Goal: Information Seeking & Learning: Check status

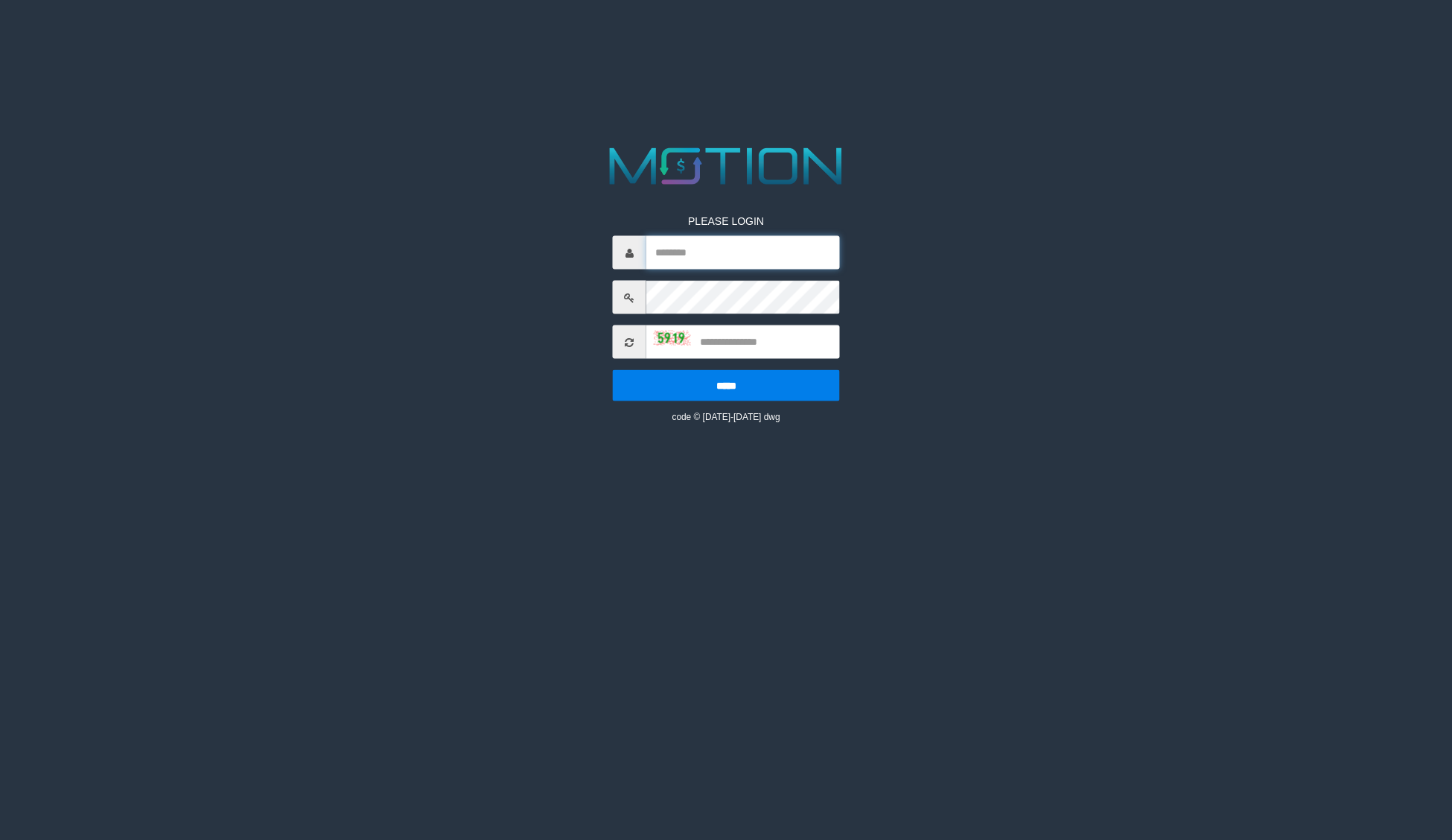
type input "**********"
drag, startPoint x: 1301, startPoint y: 542, endPoint x: 993, endPoint y: 474, distance: 315.4
click at [1293, 37] on html "**********" at bounding box center [726, 18] width 1452 height 37
click at [748, 348] on input "text" at bounding box center [744, 342] width 194 height 33
type input "****"
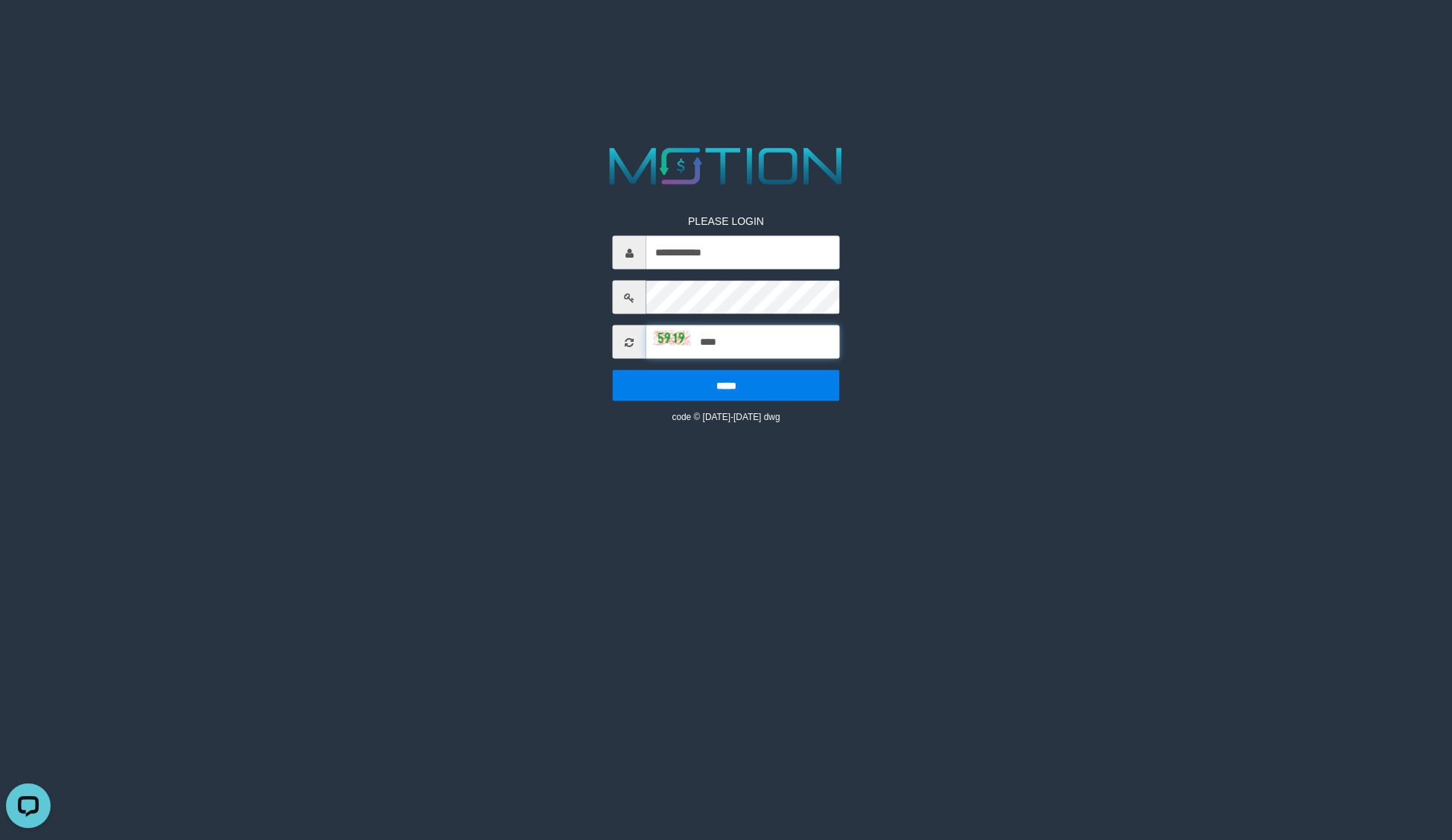
click at [613, 370] on input "*****" at bounding box center [726, 386] width 227 height 32
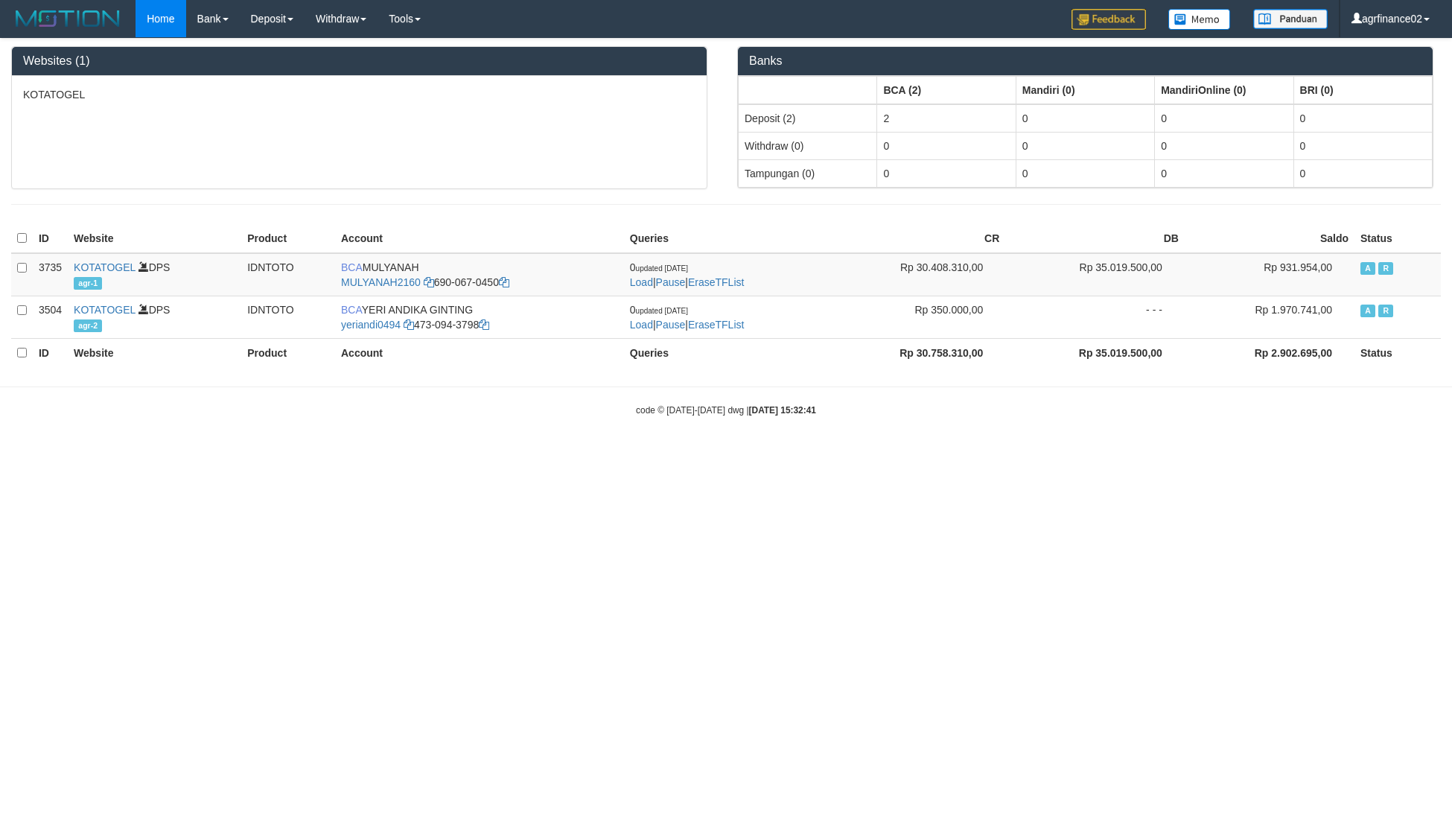
drag, startPoint x: 1297, startPoint y: 491, endPoint x: 1145, endPoint y: 459, distance: 155.3
click at [1291, 454] on html "Toggle navigation Home Bank Account List Load By Website Group [ITOTO] KOTATOGE…" at bounding box center [726, 227] width 1452 height 454
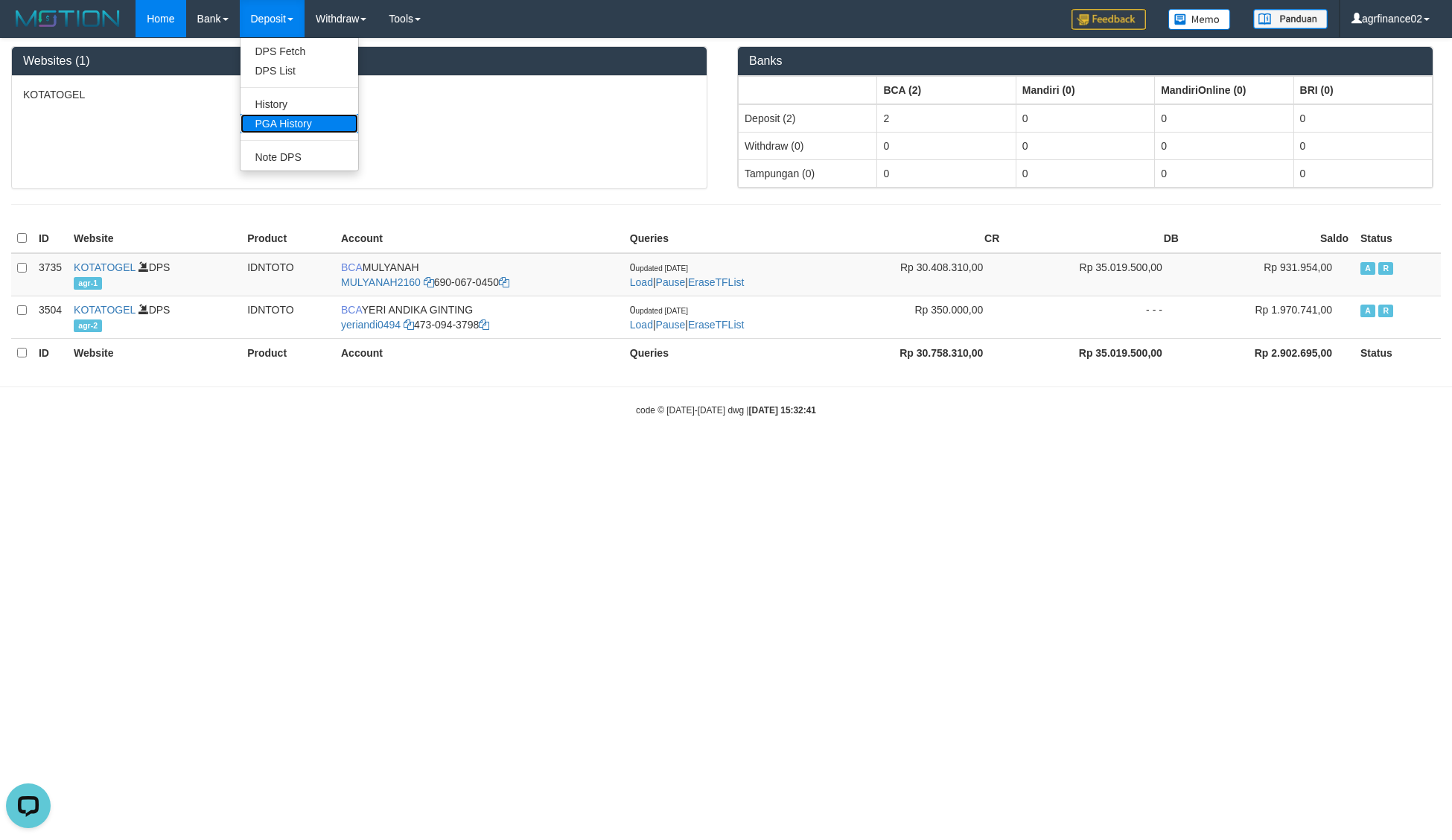
click at [275, 128] on link "PGA History" at bounding box center [299, 123] width 118 height 20
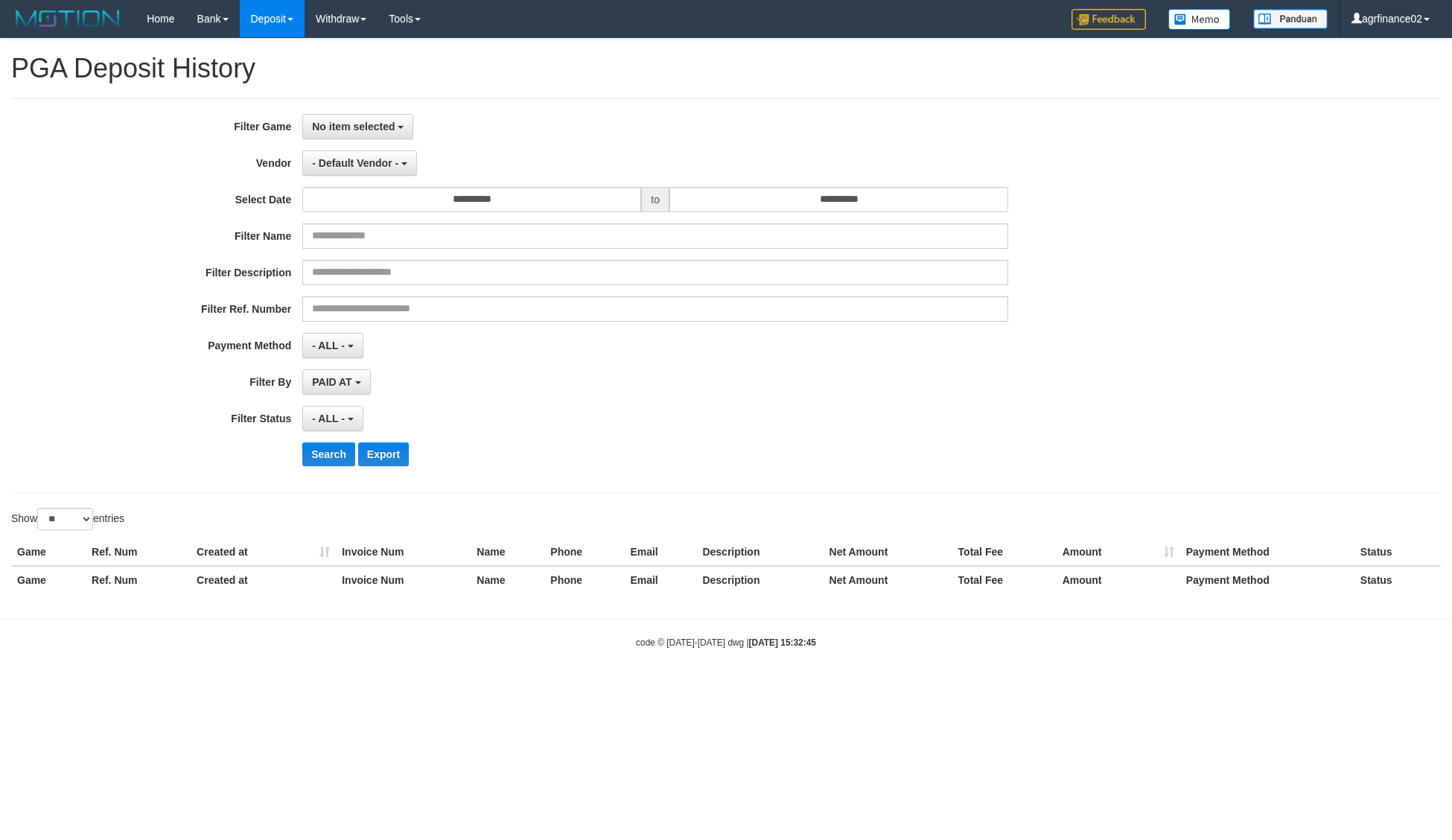
select select
select select "**"
click at [349, 129] on span "No item selected" at bounding box center [353, 126] width 83 height 12
click at [355, 198] on label "[ITOTO] KOTATOGEL" at bounding box center [398, 203] width 189 height 22
select select "***"
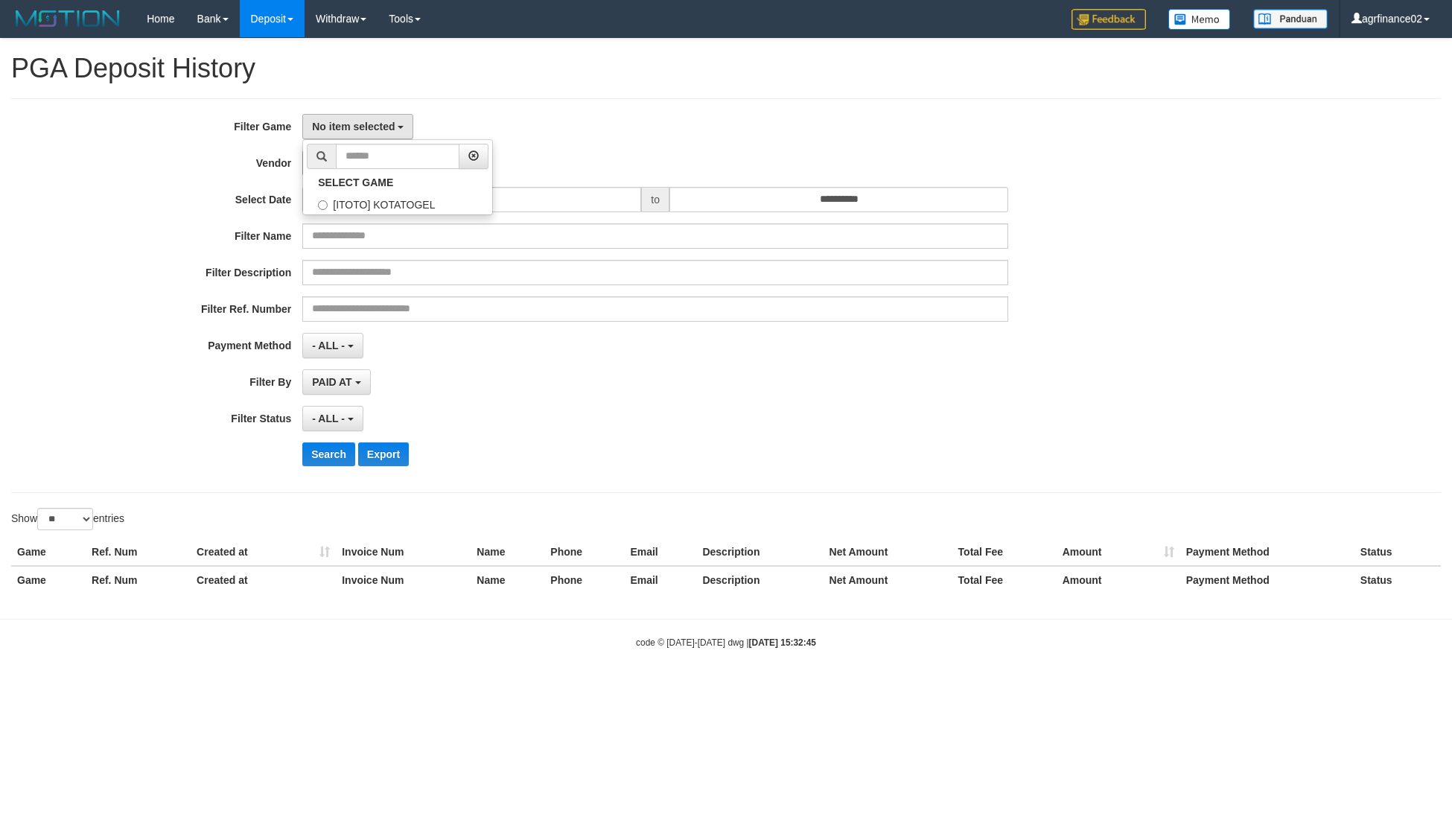
scroll to position [13, 0]
click at [370, 154] on button "- Default Vendor -" at bounding box center [359, 163] width 114 height 25
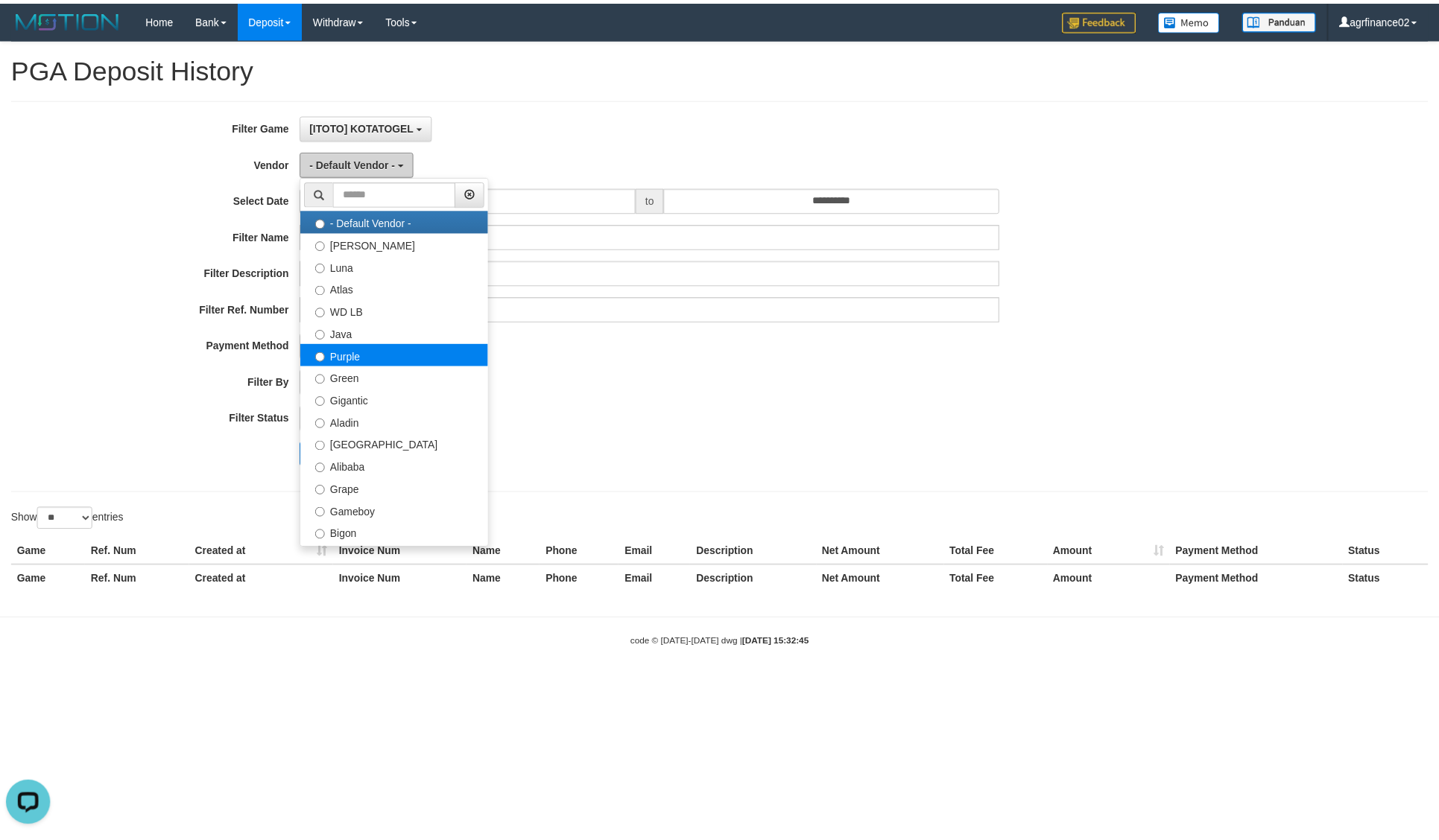
scroll to position [0, 0]
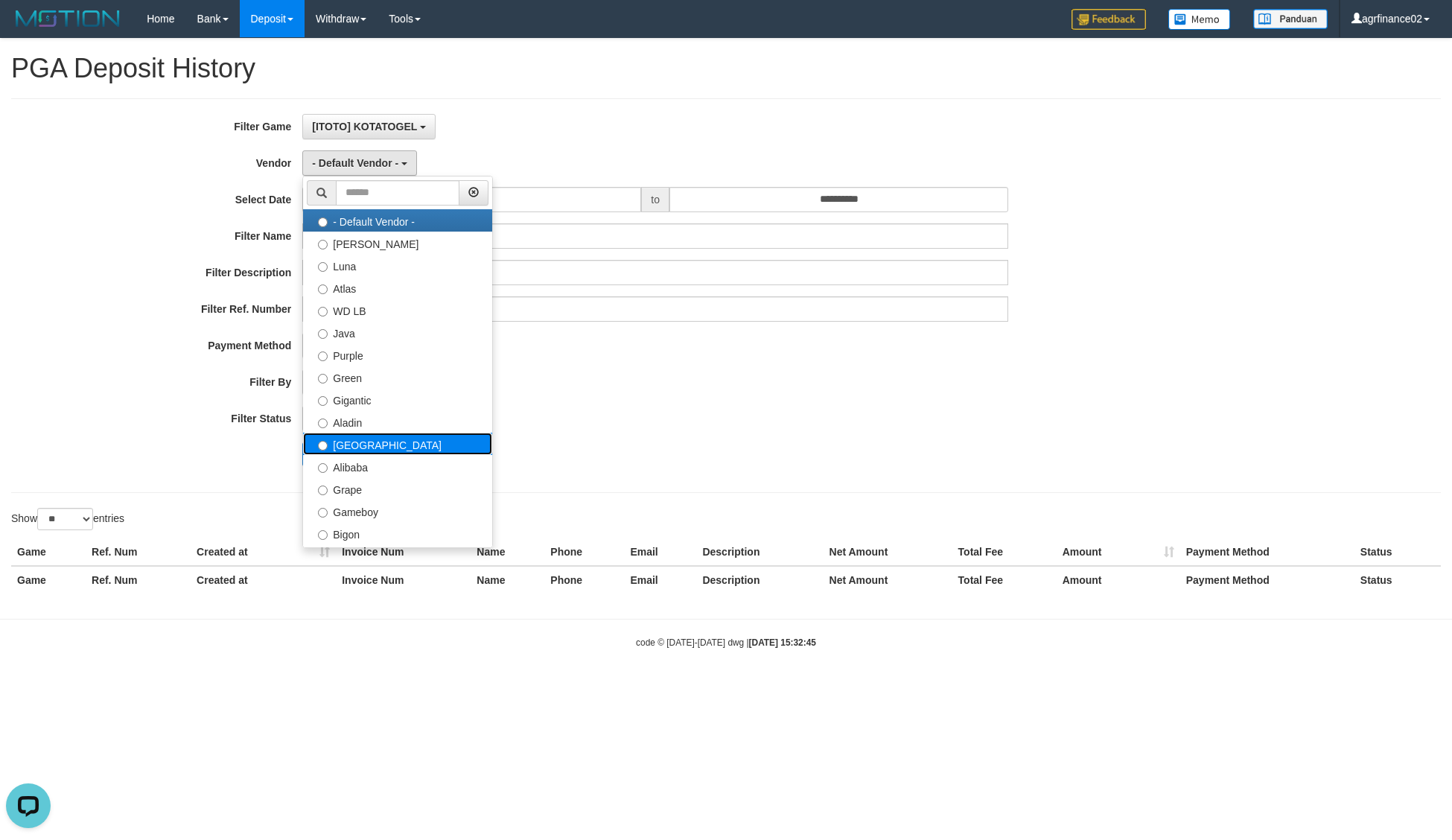
click at [370, 440] on label "Dubai" at bounding box center [398, 444] width 189 height 22
select select "**********"
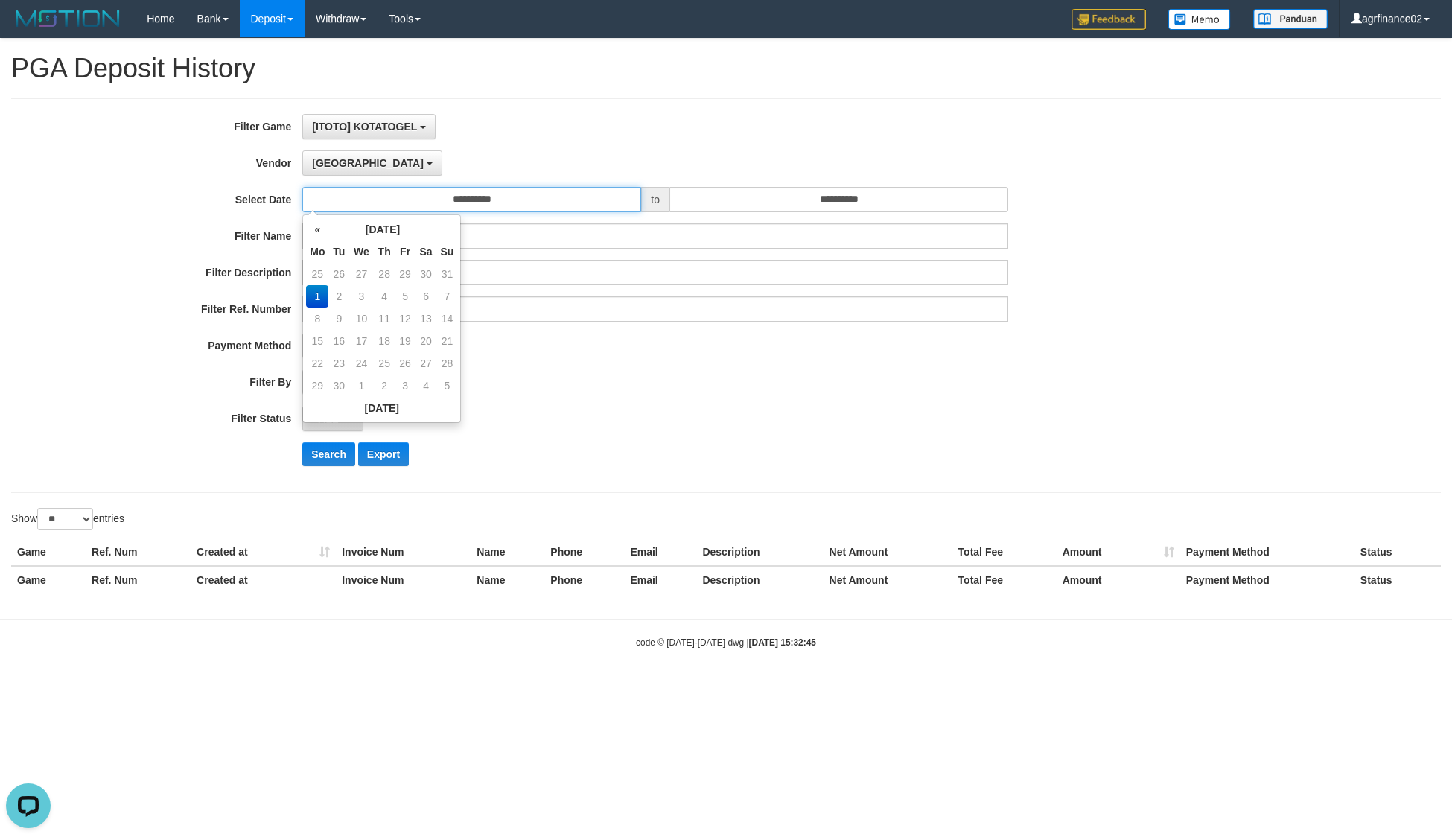
click at [553, 203] on input "**********" at bounding box center [472, 200] width 339 height 25
click at [445, 275] on td "31" at bounding box center [446, 274] width 21 height 22
type input "**********"
click at [896, 199] on input "**********" at bounding box center [839, 200] width 339 height 25
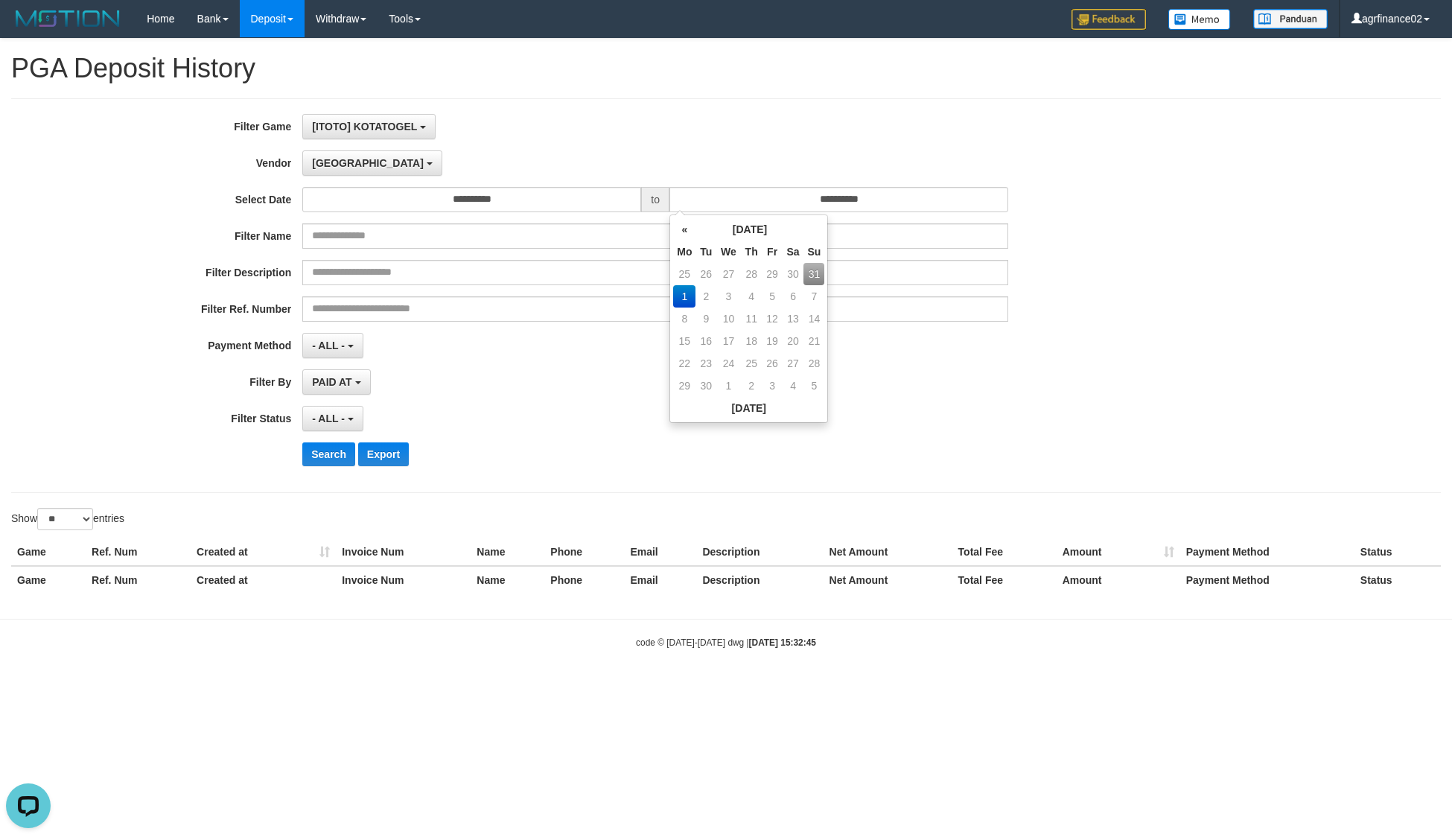
click at [805, 281] on td "31" at bounding box center [814, 274] width 21 height 22
type input "**********"
click at [355, 414] on button "- ALL -" at bounding box center [332, 419] width 60 height 25
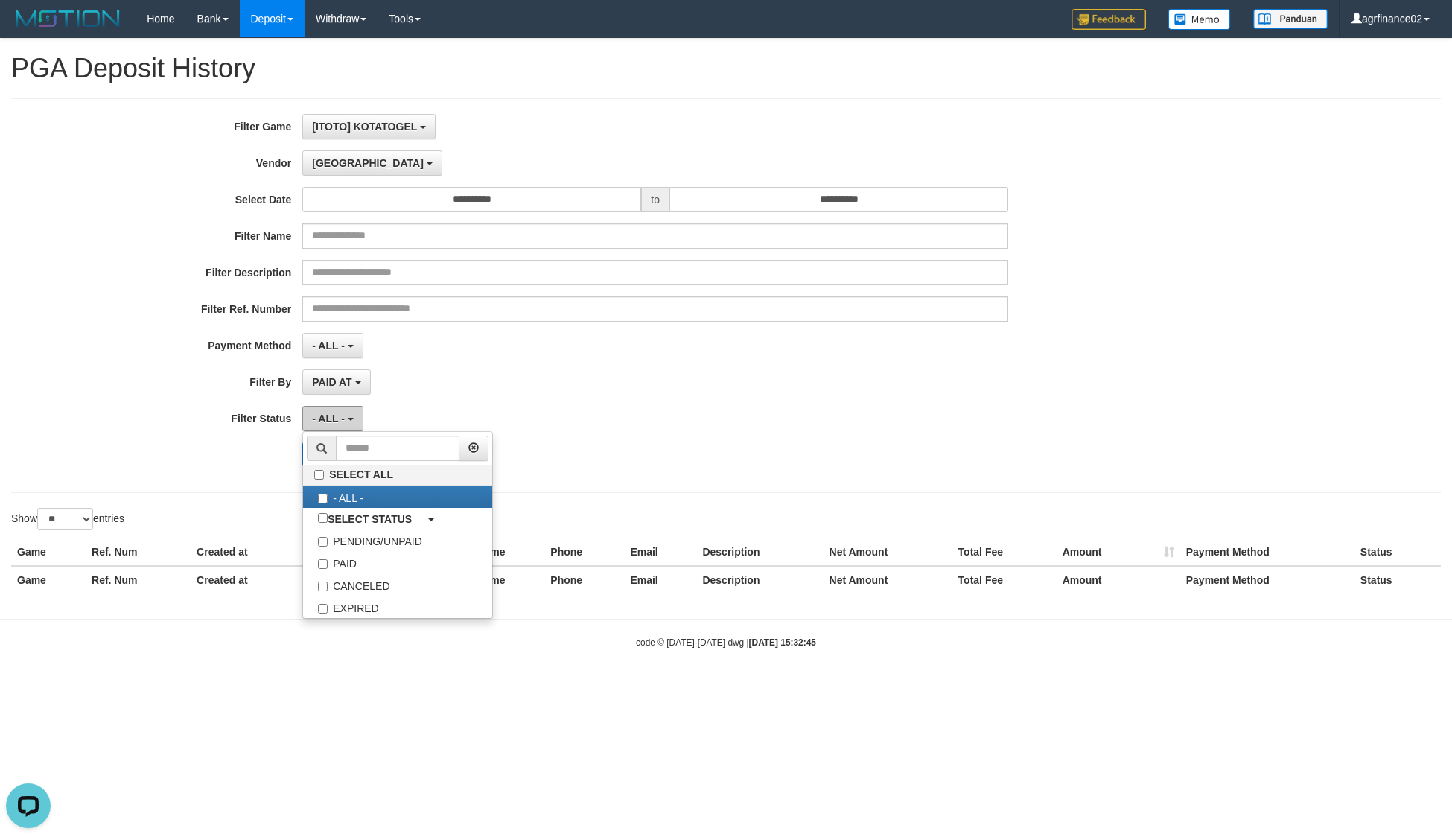
click at [349, 429] on button "- ALL -" at bounding box center [332, 419] width 60 height 25
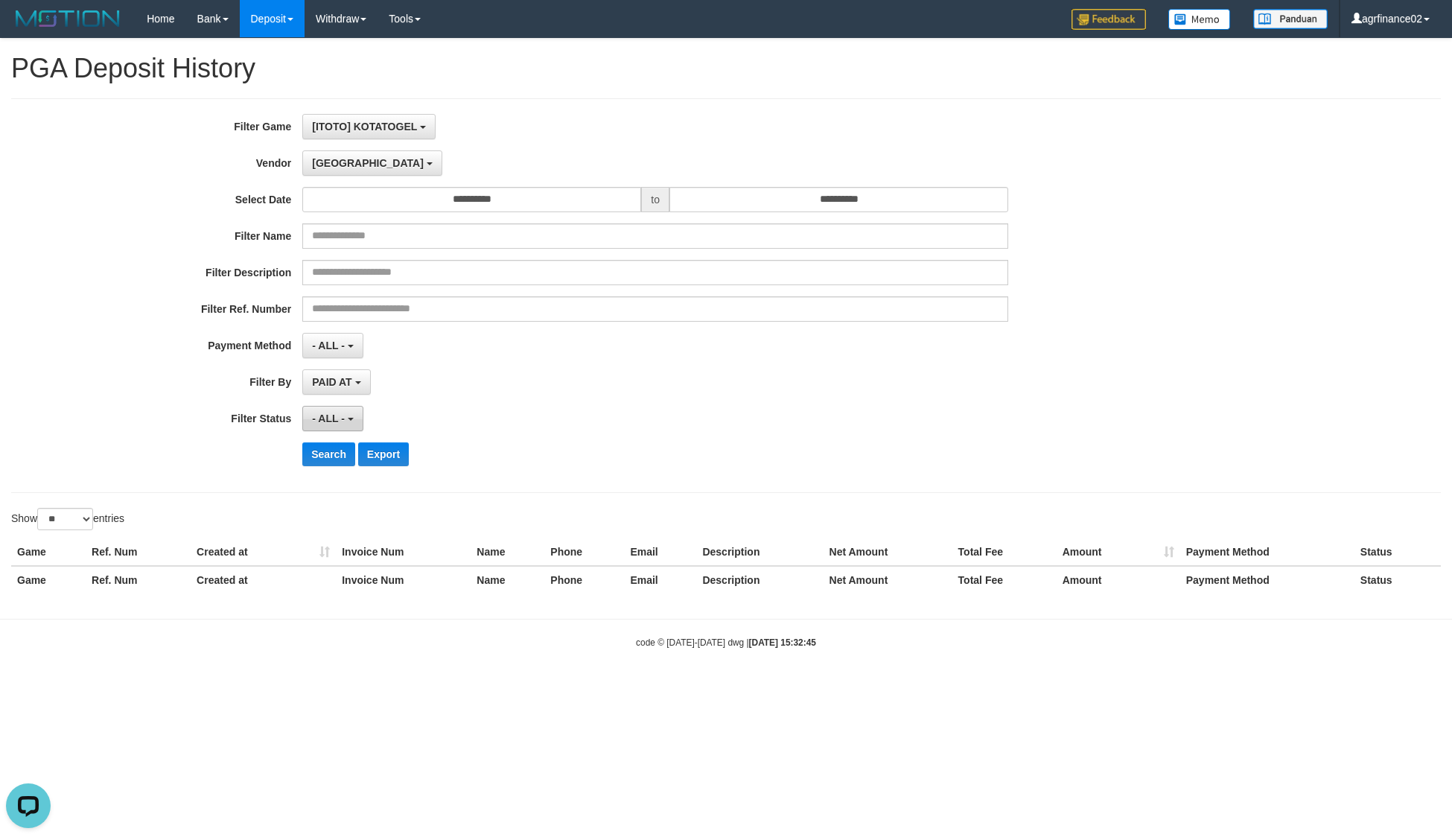
drag, startPoint x: 338, startPoint y: 414, endPoint x: 345, endPoint y: 465, distance: 51.5
click at [338, 418] on span "- ALL -" at bounding box center [329, 418] width 33 height 12
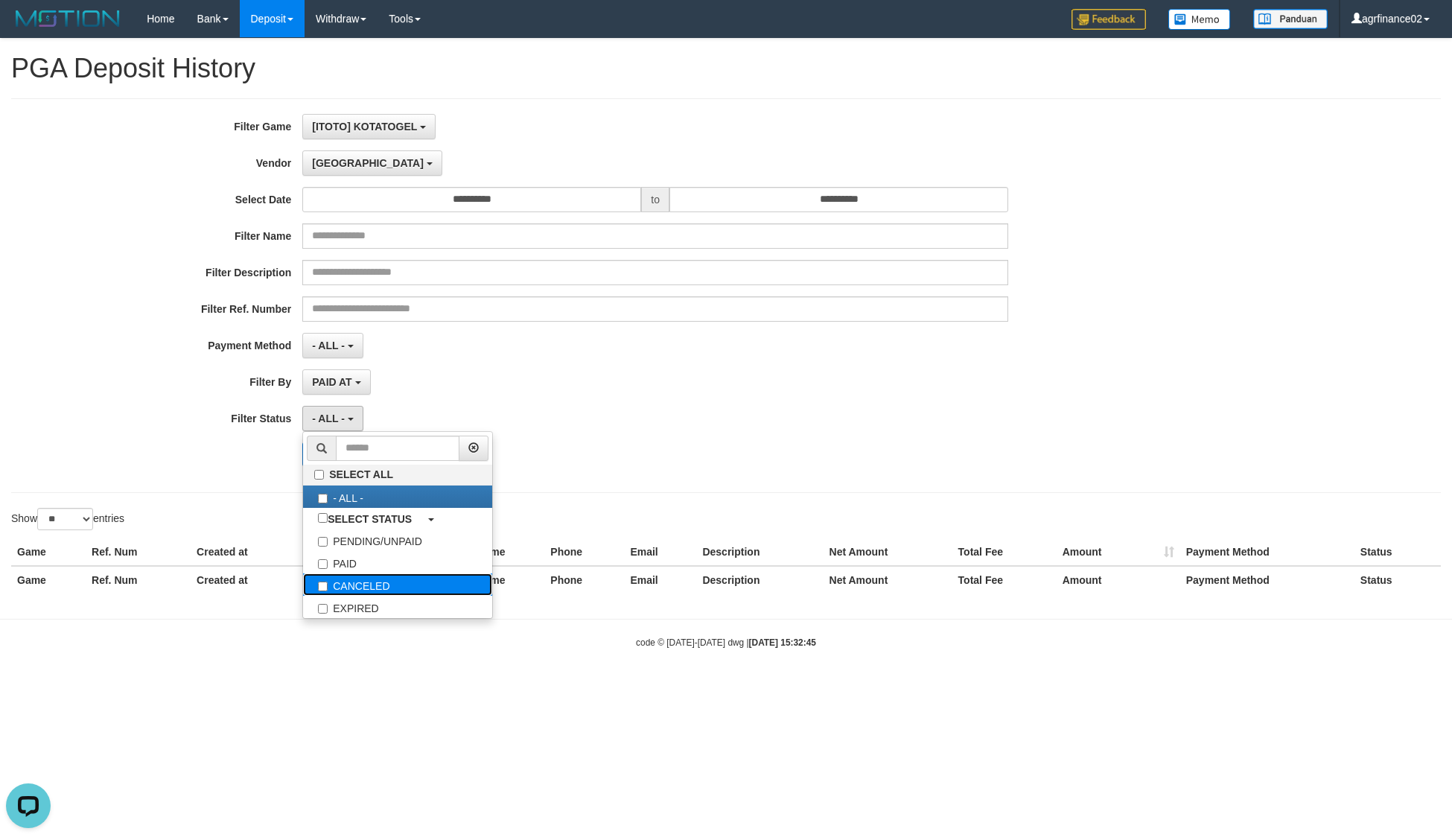
click at [357, 575] on label "CANCELED" at bounding box center [398, 584] width 189 height 22
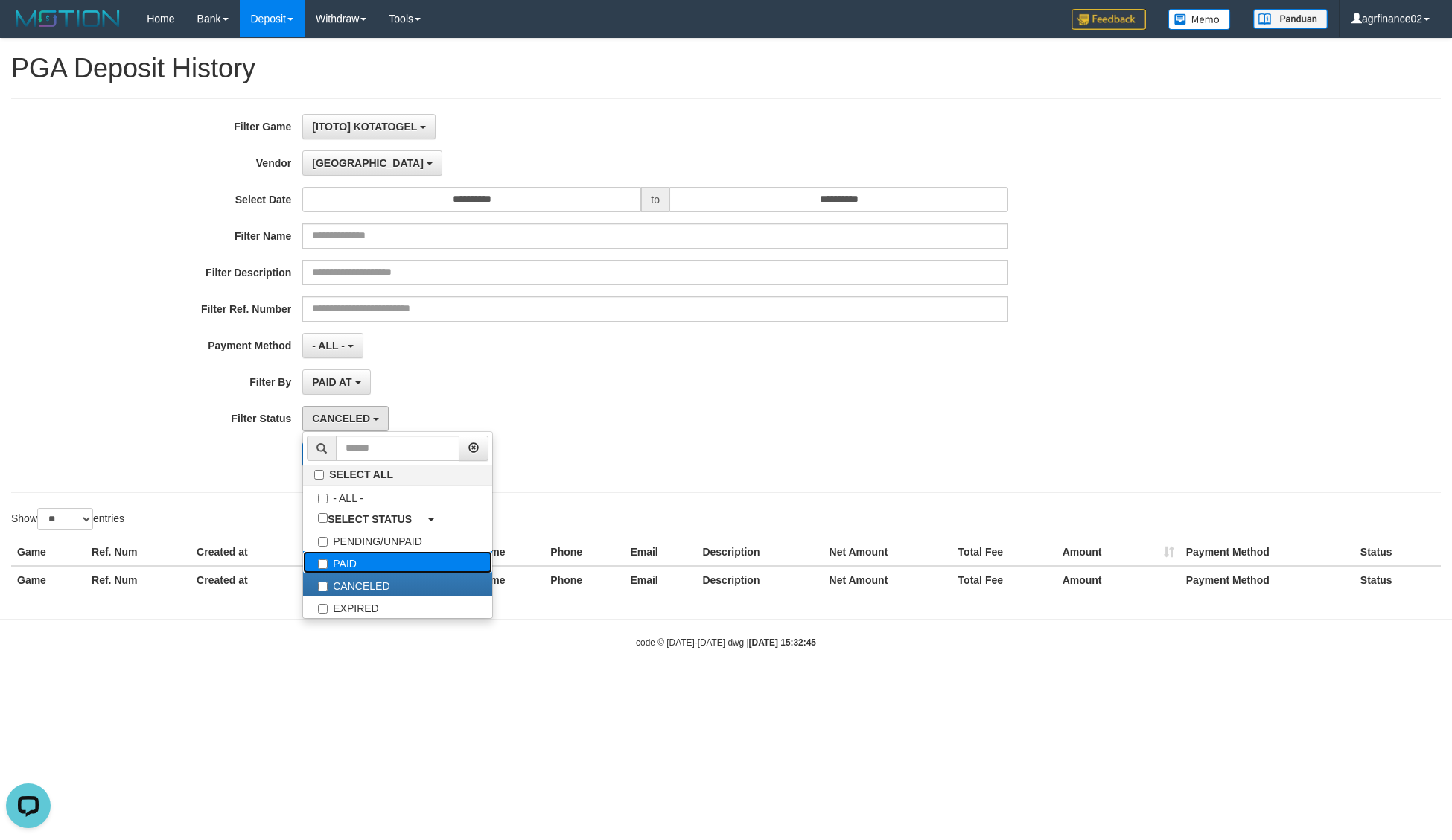
drag, startPoint x: 355, startPoint y: 565, endPoint x: 317, endPoint y: 490, distance: 84.1
click at [355, 565] on label "PAID" at bounding box center [398, 562] width 189 height 22
select select "*"
drag, startPoint x: 368, startPoint y: 591, endPoint x: 324, endPoint y: 508, distance: 93.9
click at [368, 589] on label "CANCELED" at bounding box center [398, 584] width 189 height 22
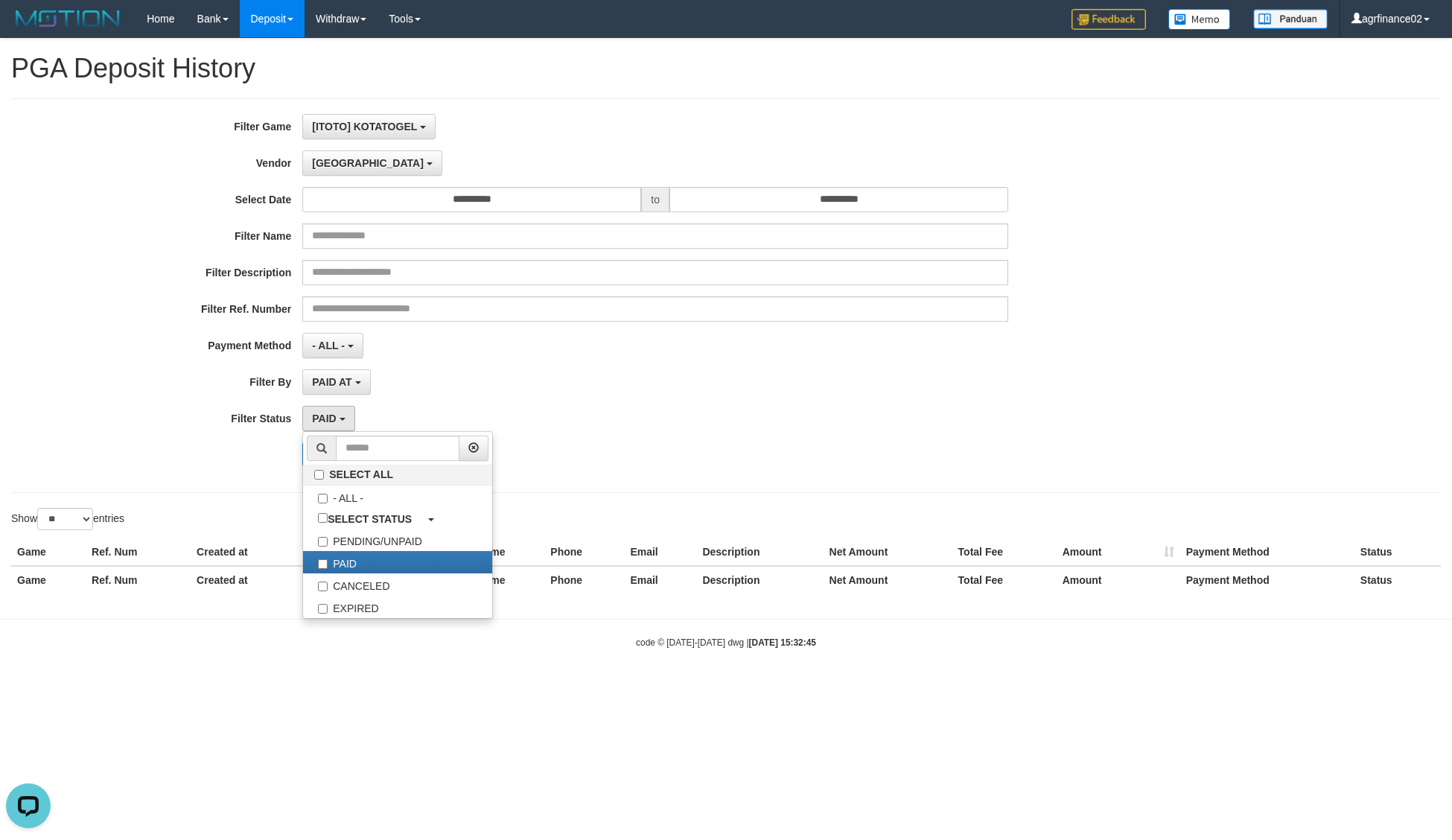
click at [259, 466] on div "Search Export" at bounding box center [605, 454] width 1211 height 24
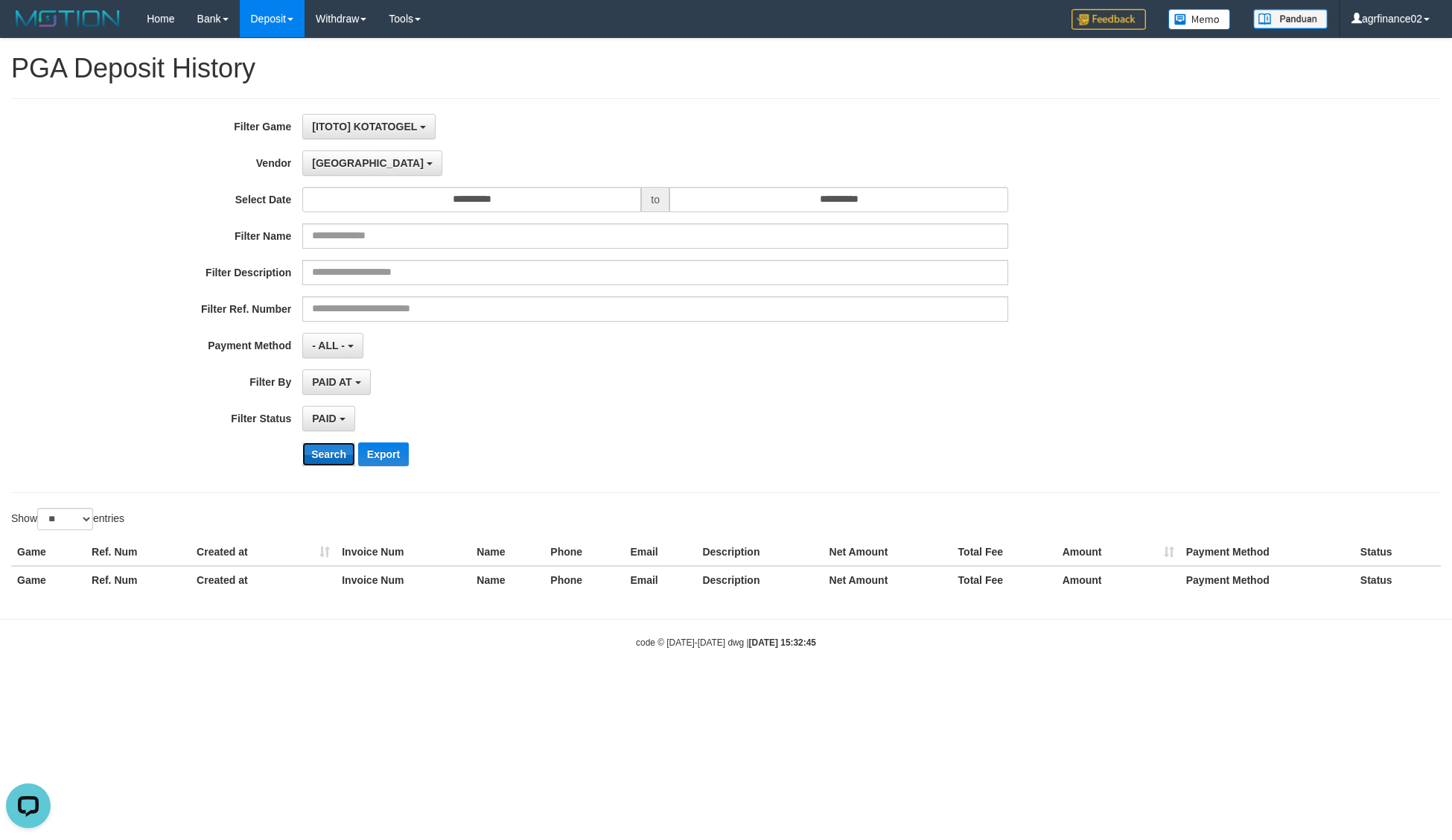
click at [338, 459] on button "Search" at bounding box center [328, 454] width 53 height 24
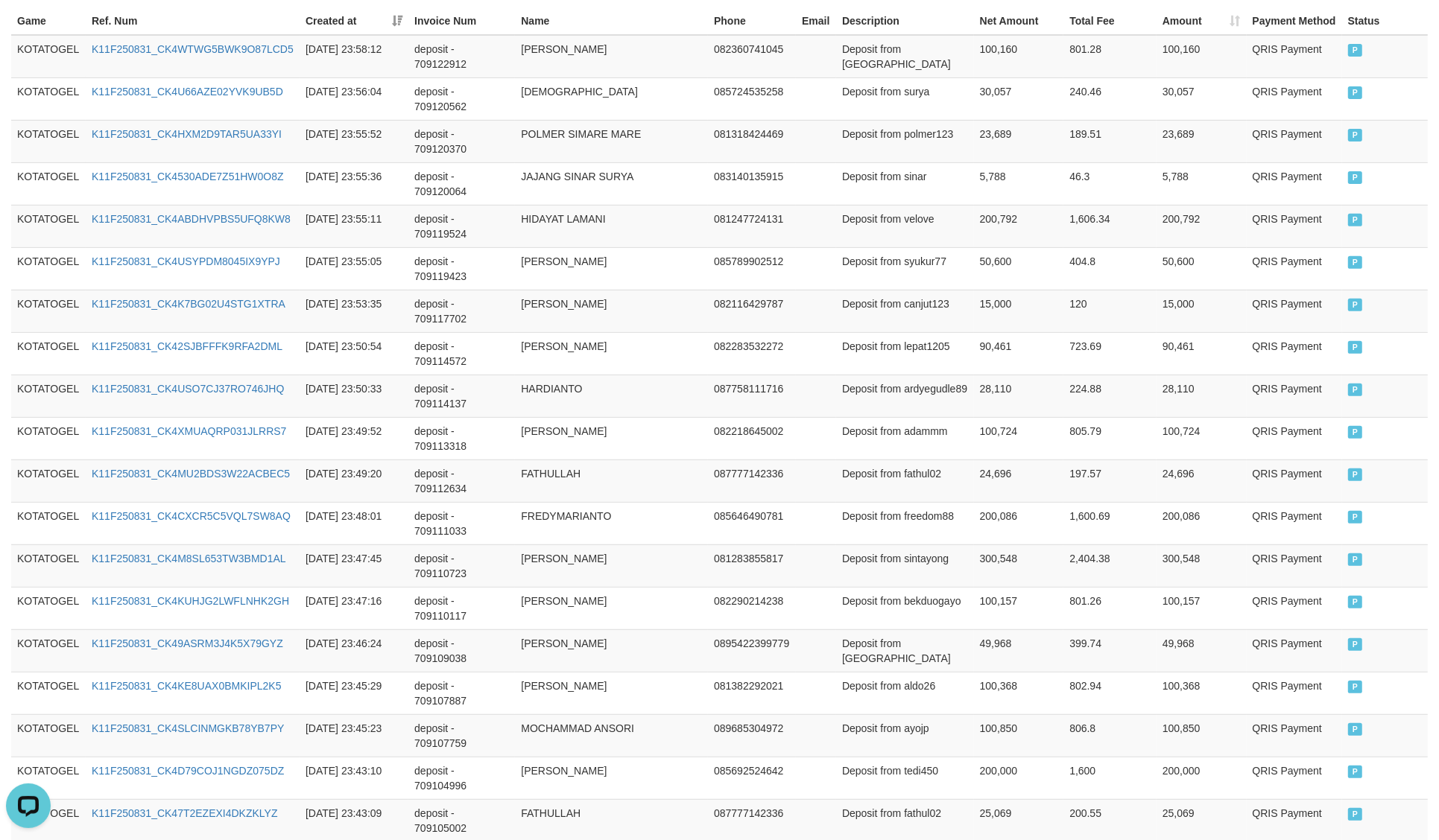
scroll to position [776, 0]
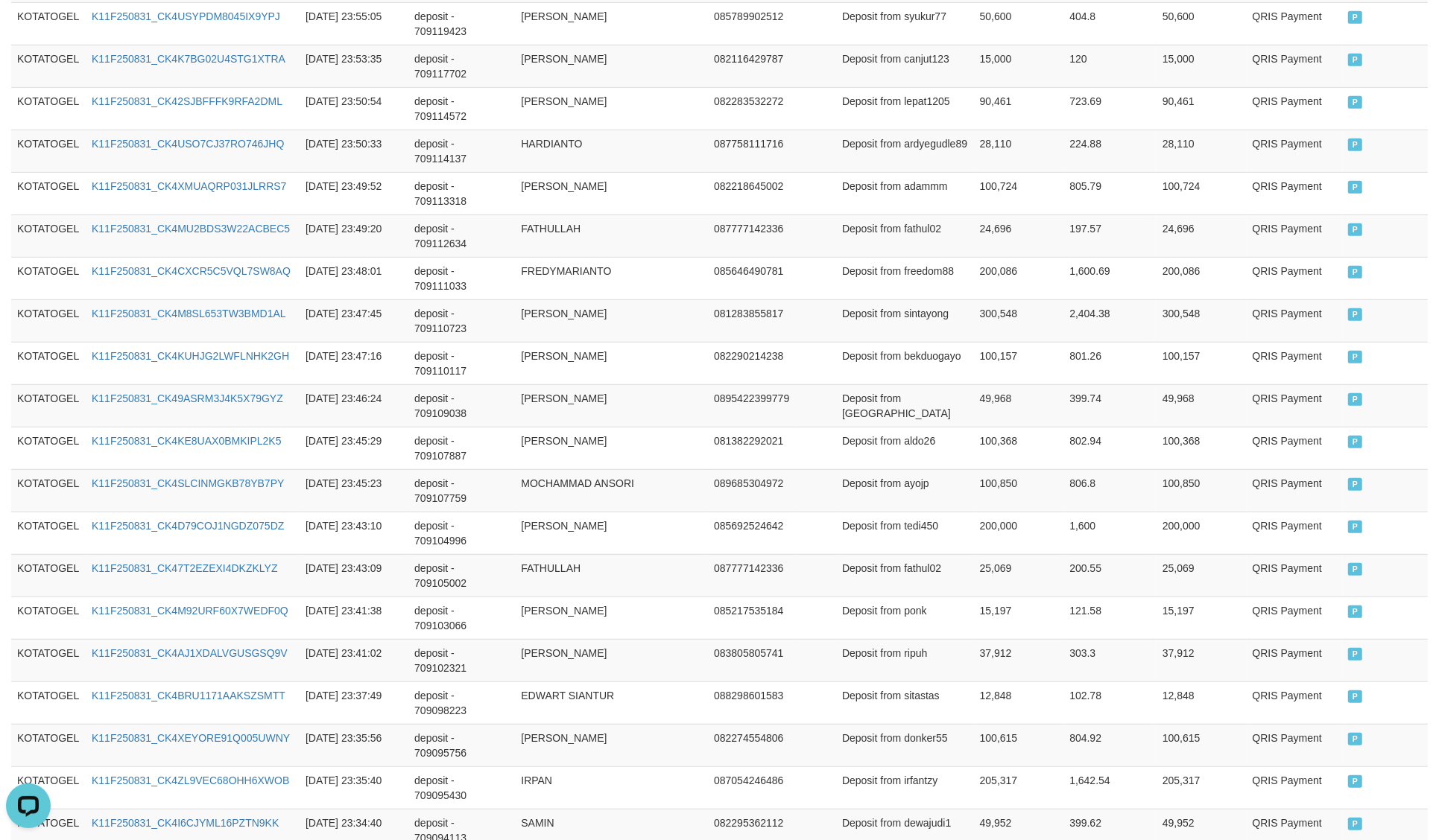
copy th "145,840,385"
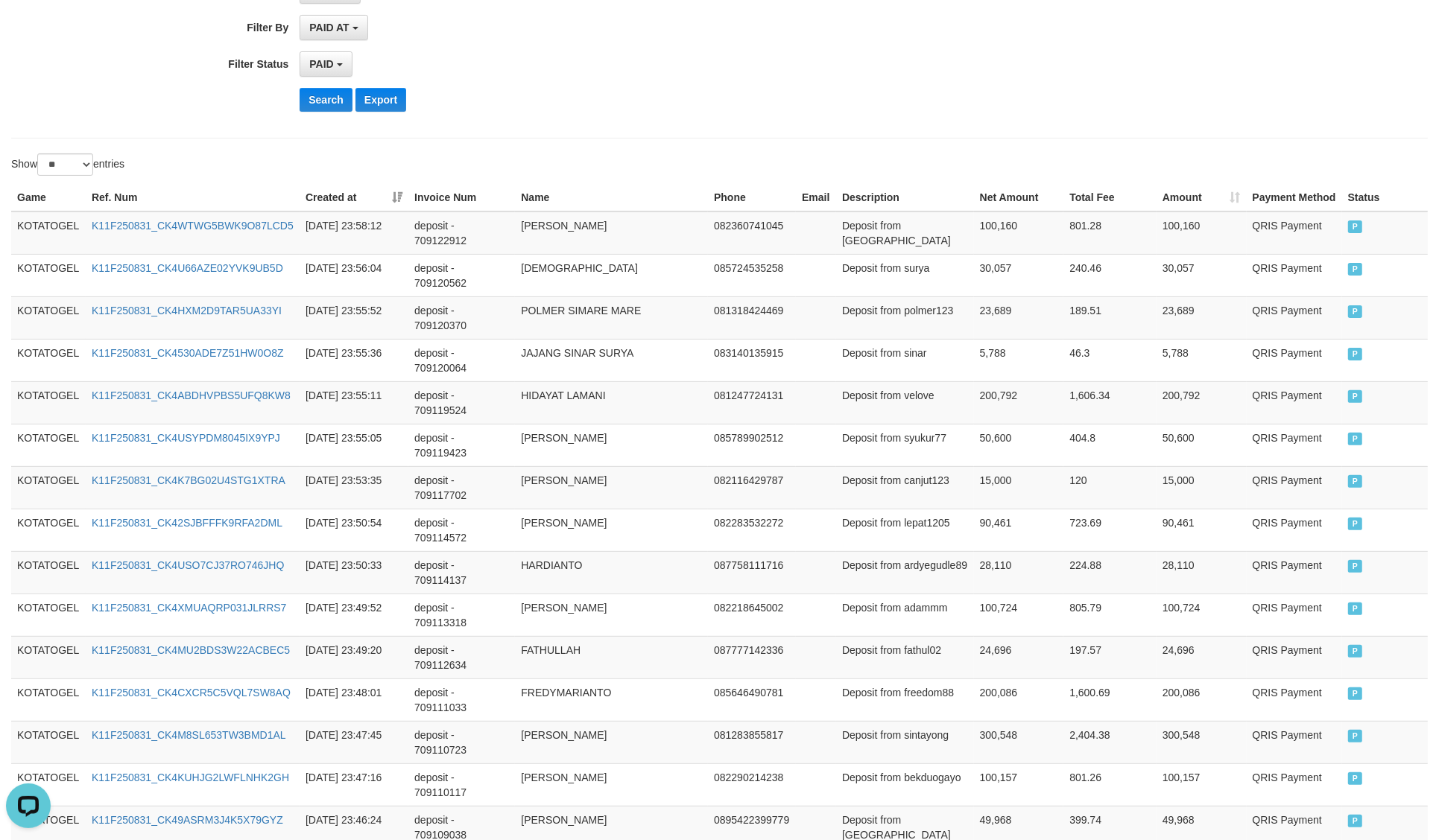
scroll to position [0, 0]
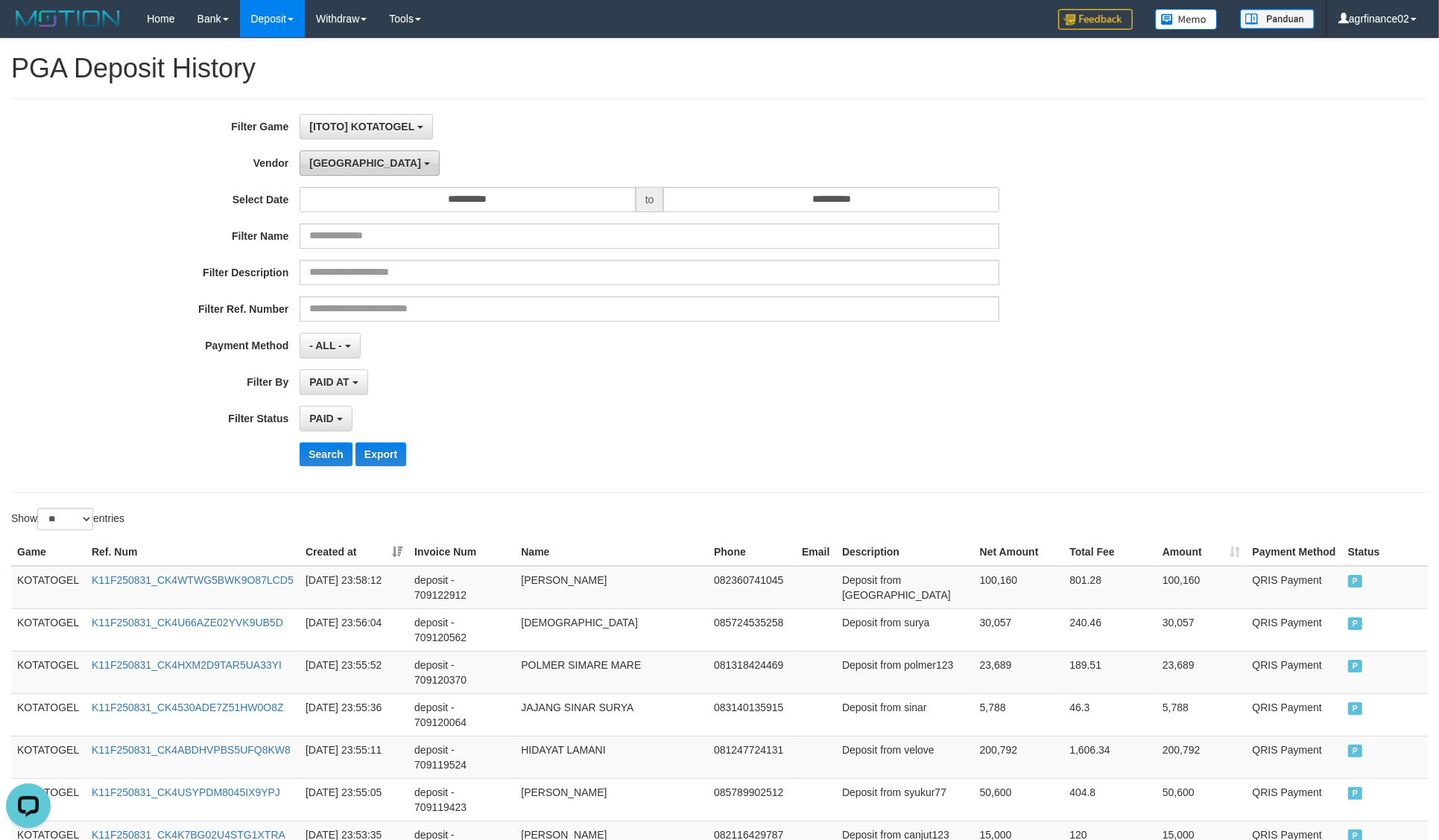
click at [326, 166] on span "Dubai" at bounding box center [365, 162] width 112 height 12
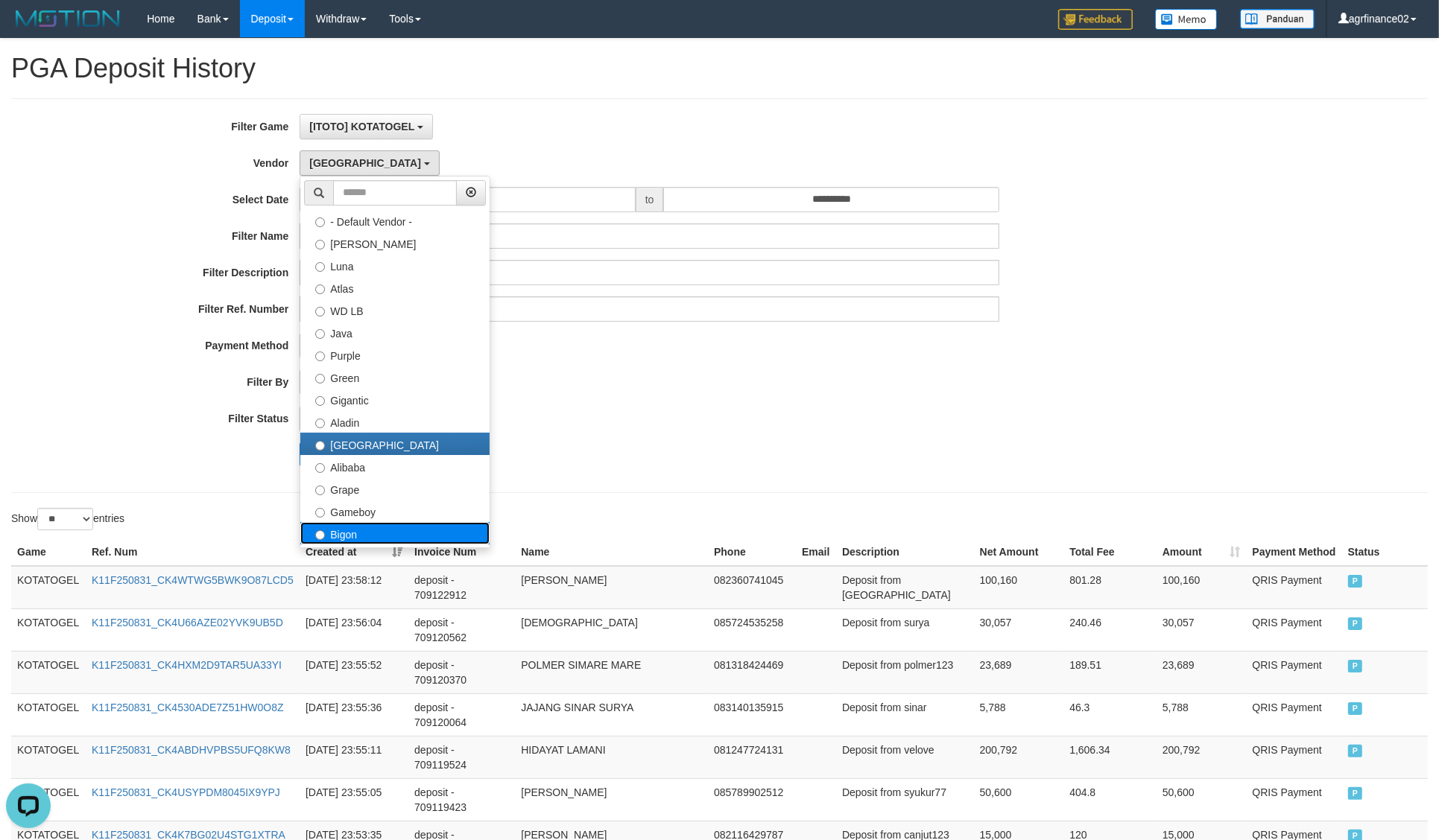
click at [351, 529] on label "Bigon" at bounding box center [395, 533] width 189 height 22
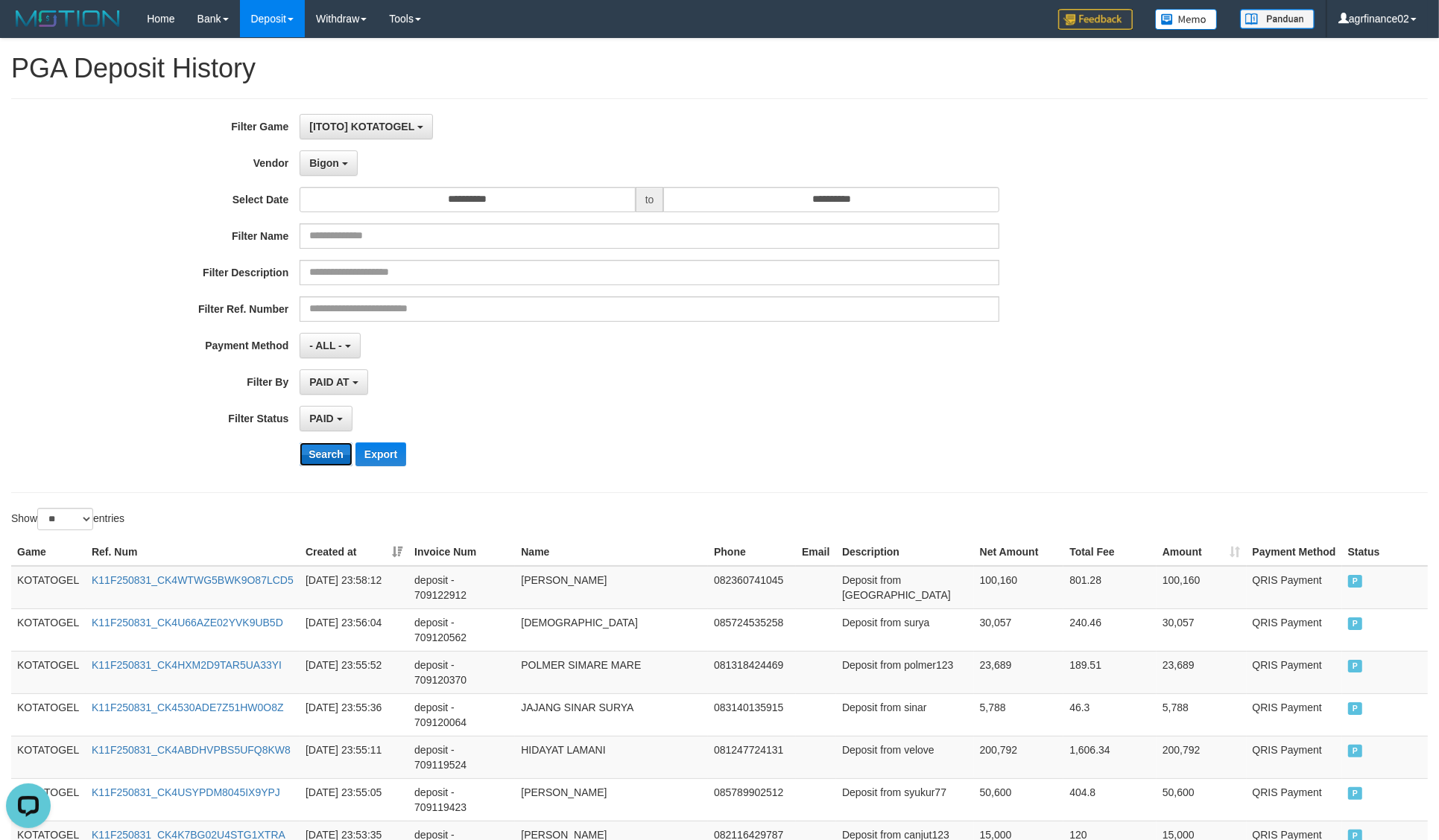
click at [326, 462] on button "Search" at bounding box center [326, 454] width 53 height 24
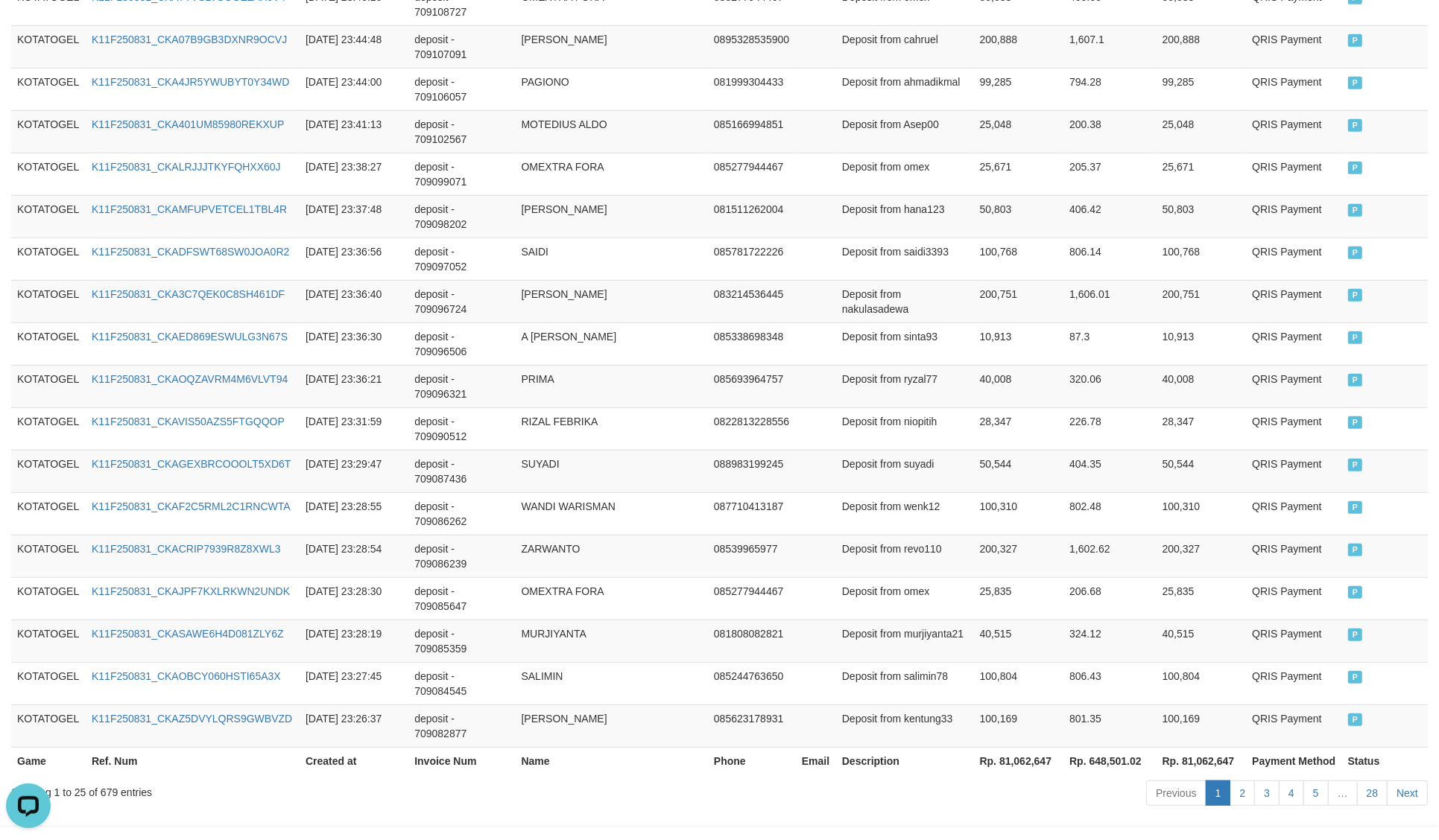
click at [1021, 747] on th "Rp. 81,062,647" at bounding box center [1019, 760] width 90 height 28
copy th "81,062,647"
click at [1021, 747] on th "Rp. 81,062,647" at bounding box center [1019, 760] width 90 height 28
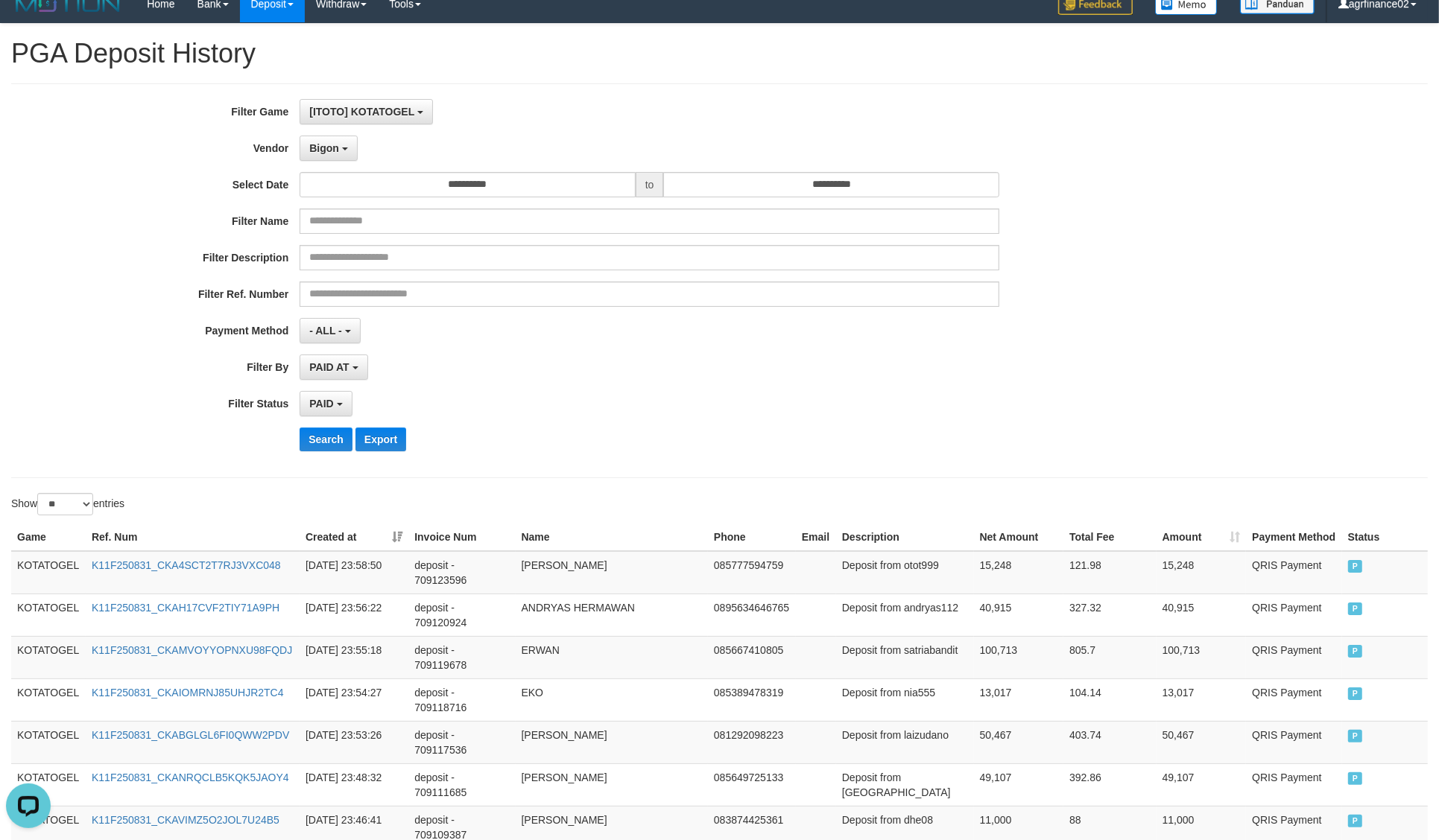
scroll to position [0, 0]
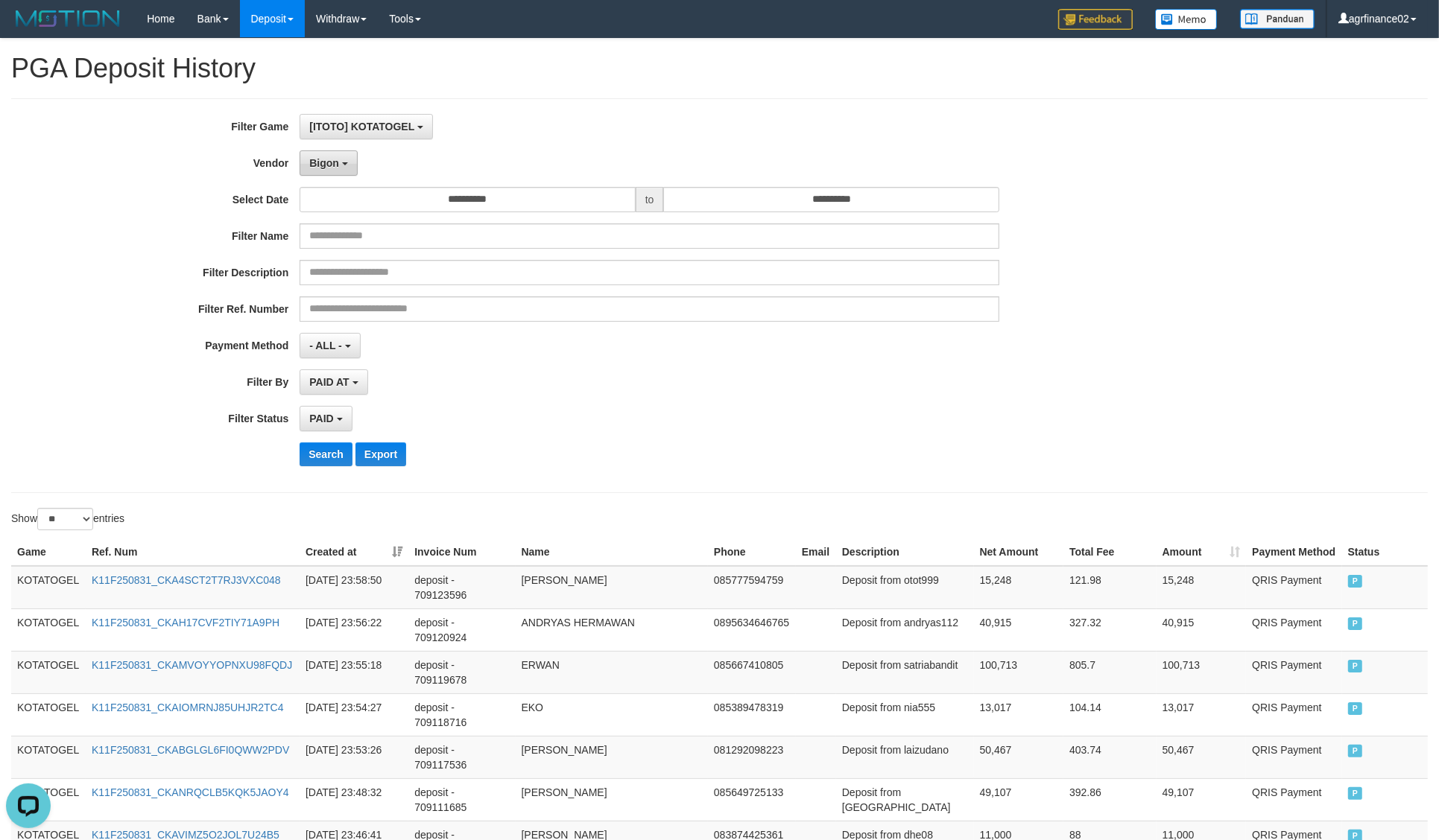
click at [325, 165] on span "Bigon" at bounding box center [324, 162] width 30 height 12
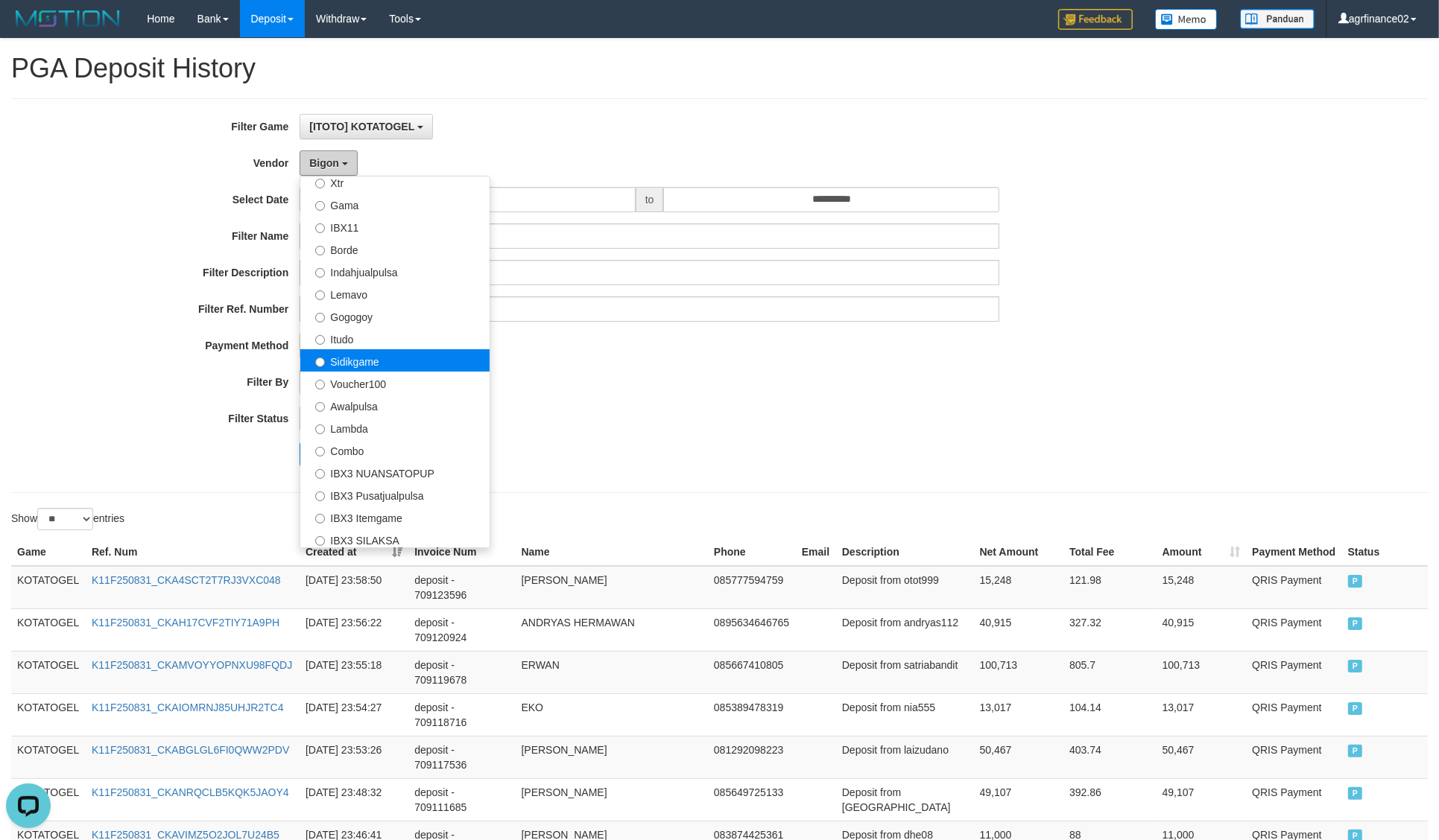
scroll to position [395, 0]
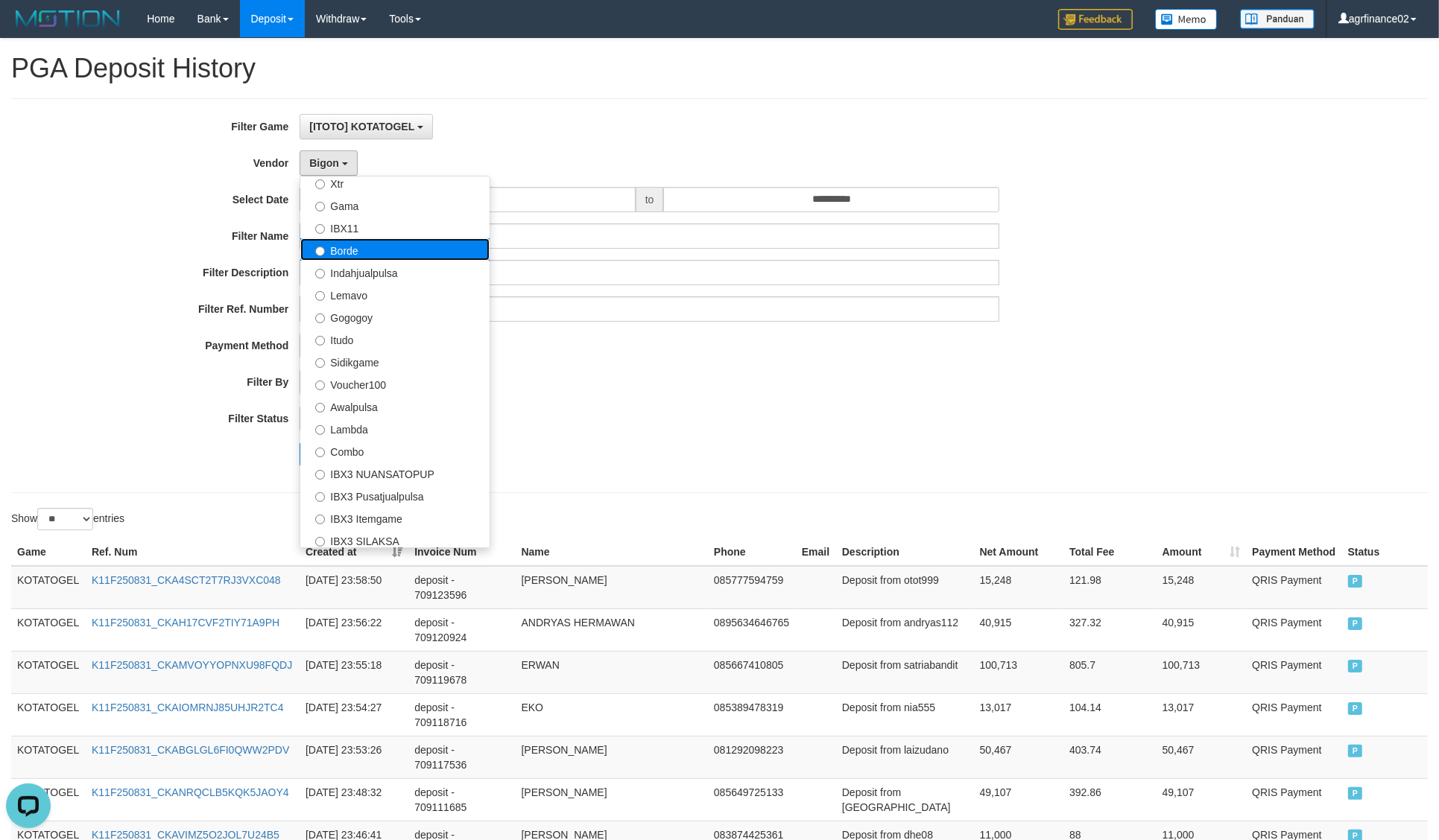
click at [356, 249] on label "Borde" at bounding box center [395, 249] width 189 height 22
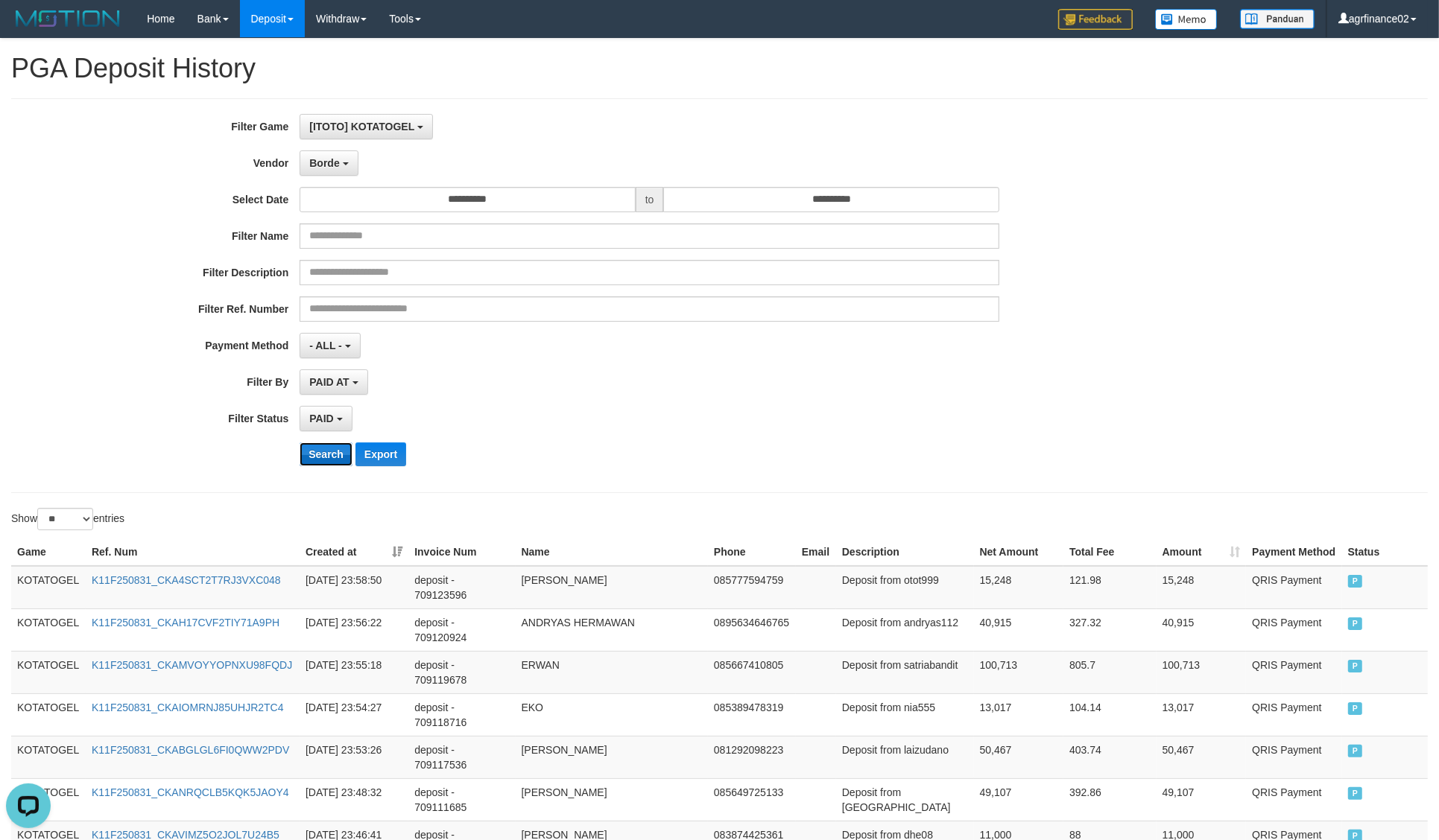
click at [320, 458] on button "Search" at bounding box center [326, 454] width 53 height 24
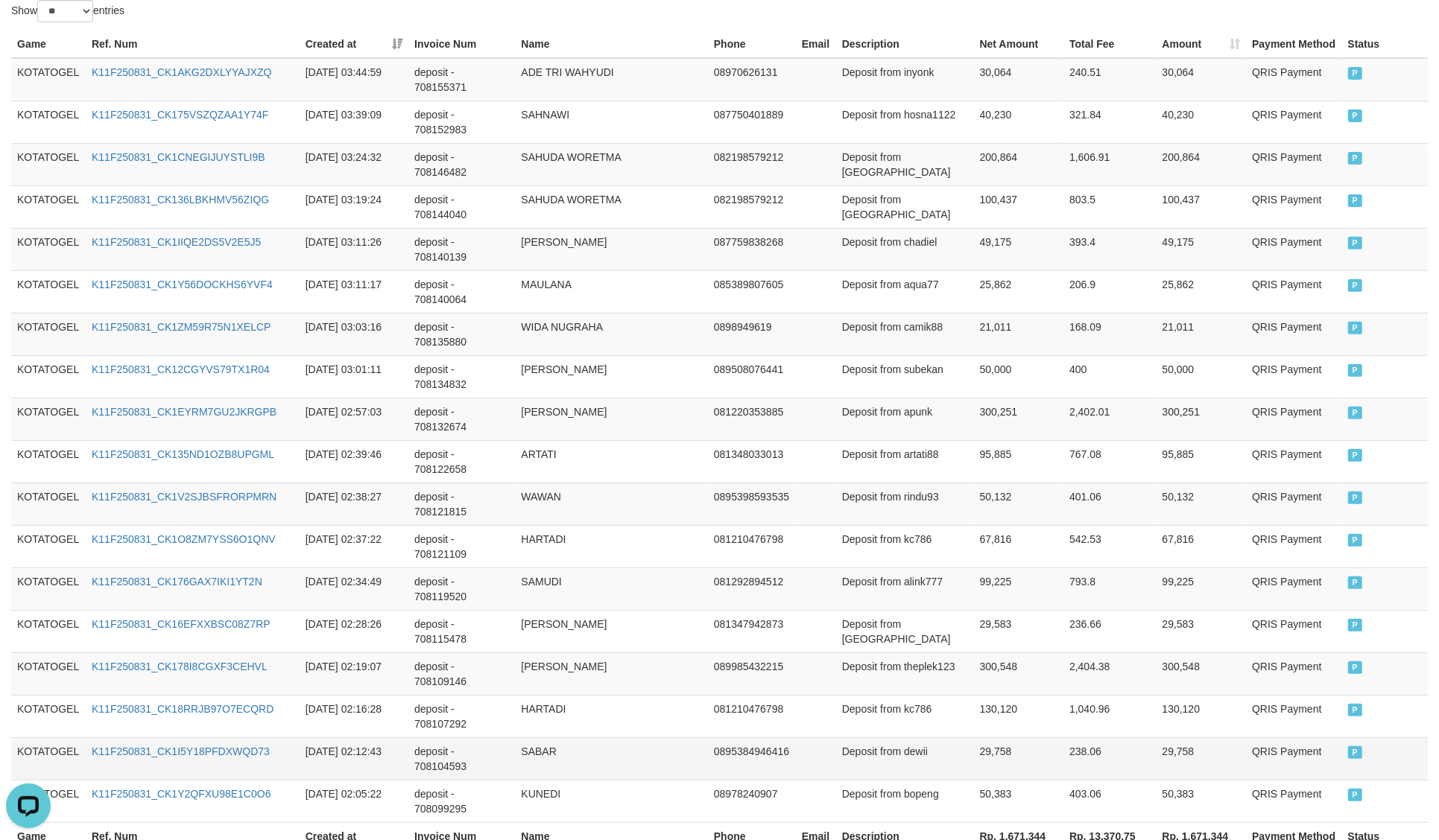
scroll to position [596, 0]
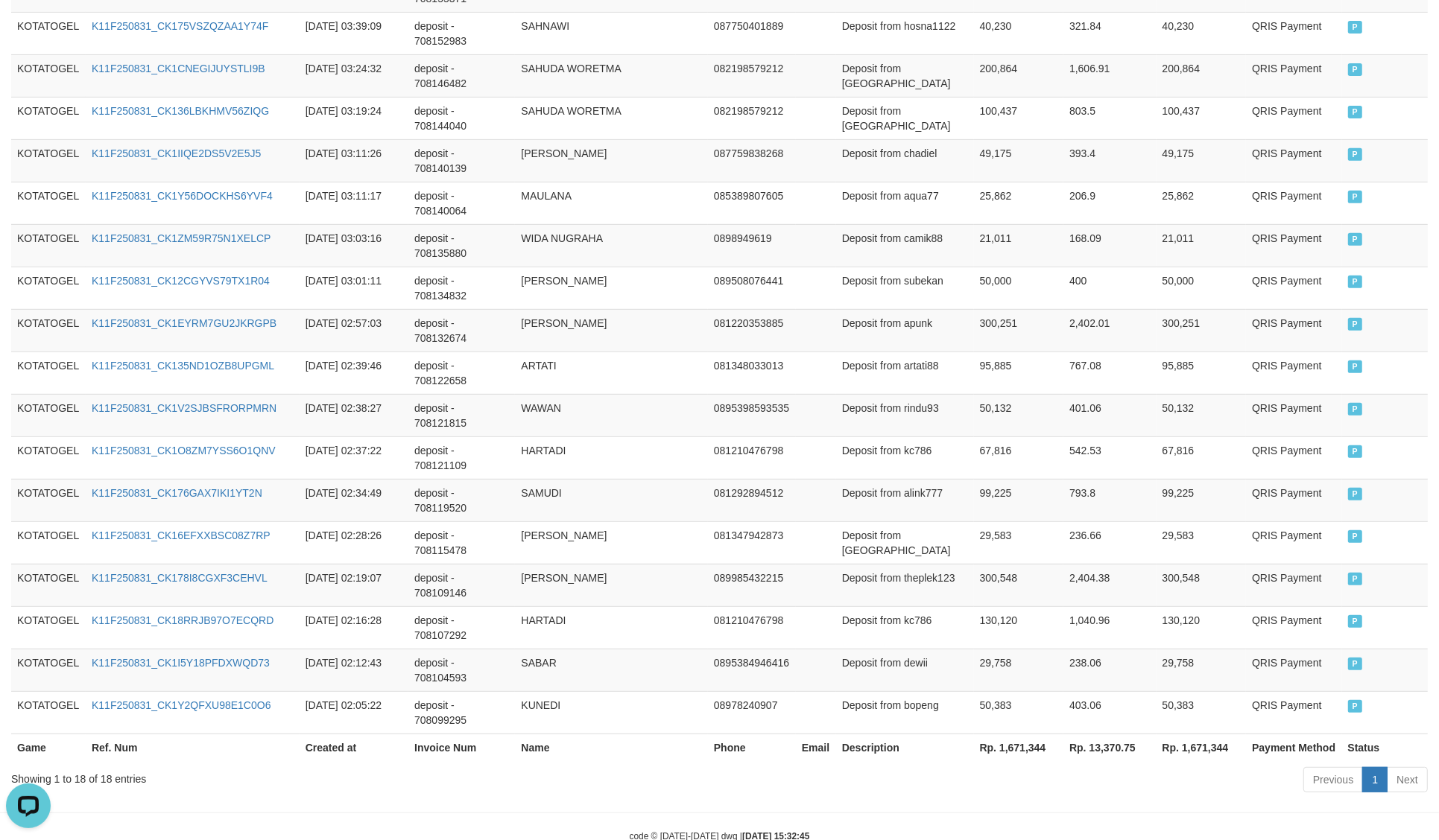
click at [1007, 734] on th "Rp. 1,671,344" at bounding box center [1019, 747] width 90 height 28
copy th "1,671,344"
click at [1007, 734] on th "Rp. 1,671,344" at bounding box center [1019, 747] width 90 height 28
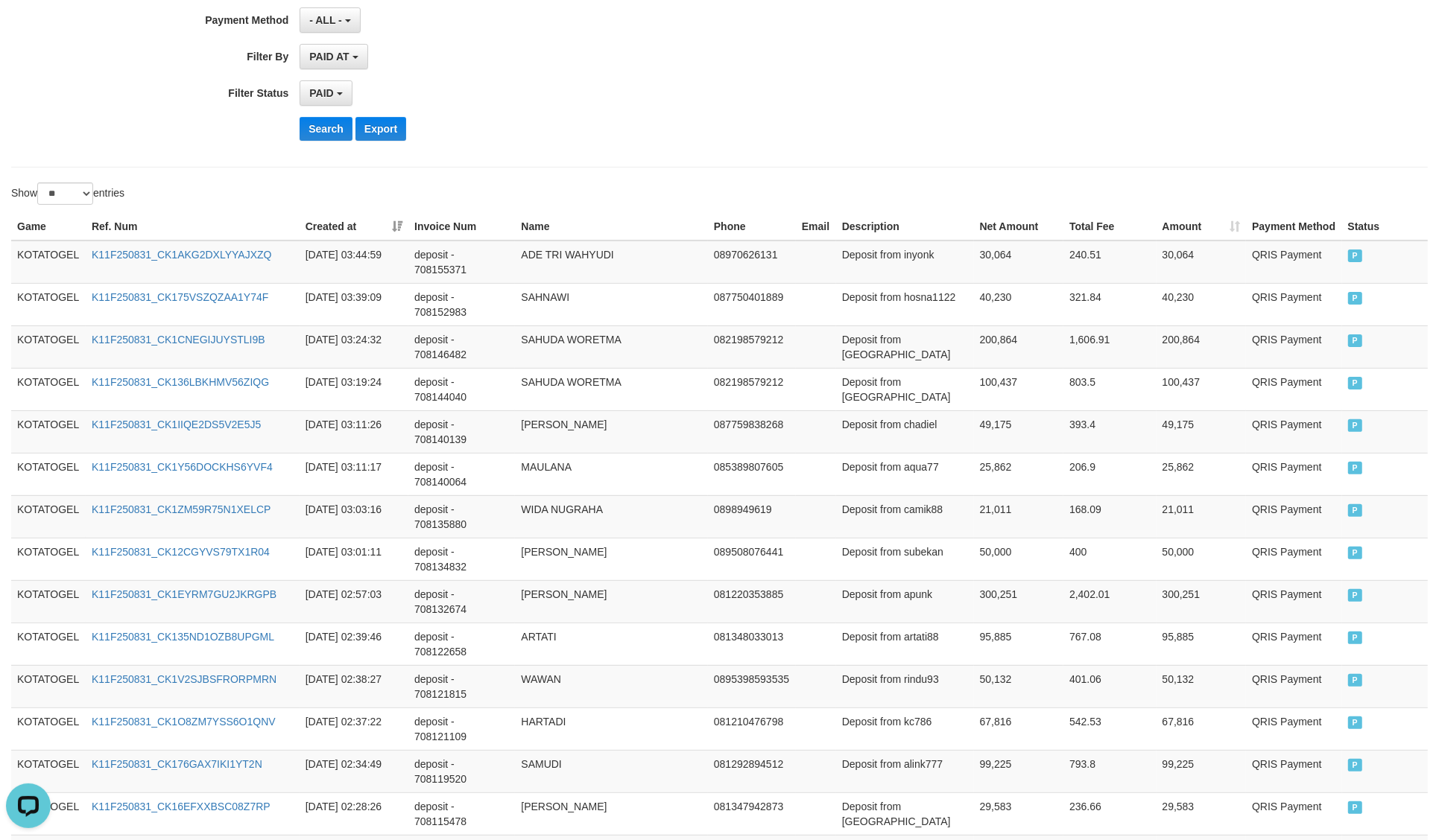
scroll to position [0, 0]
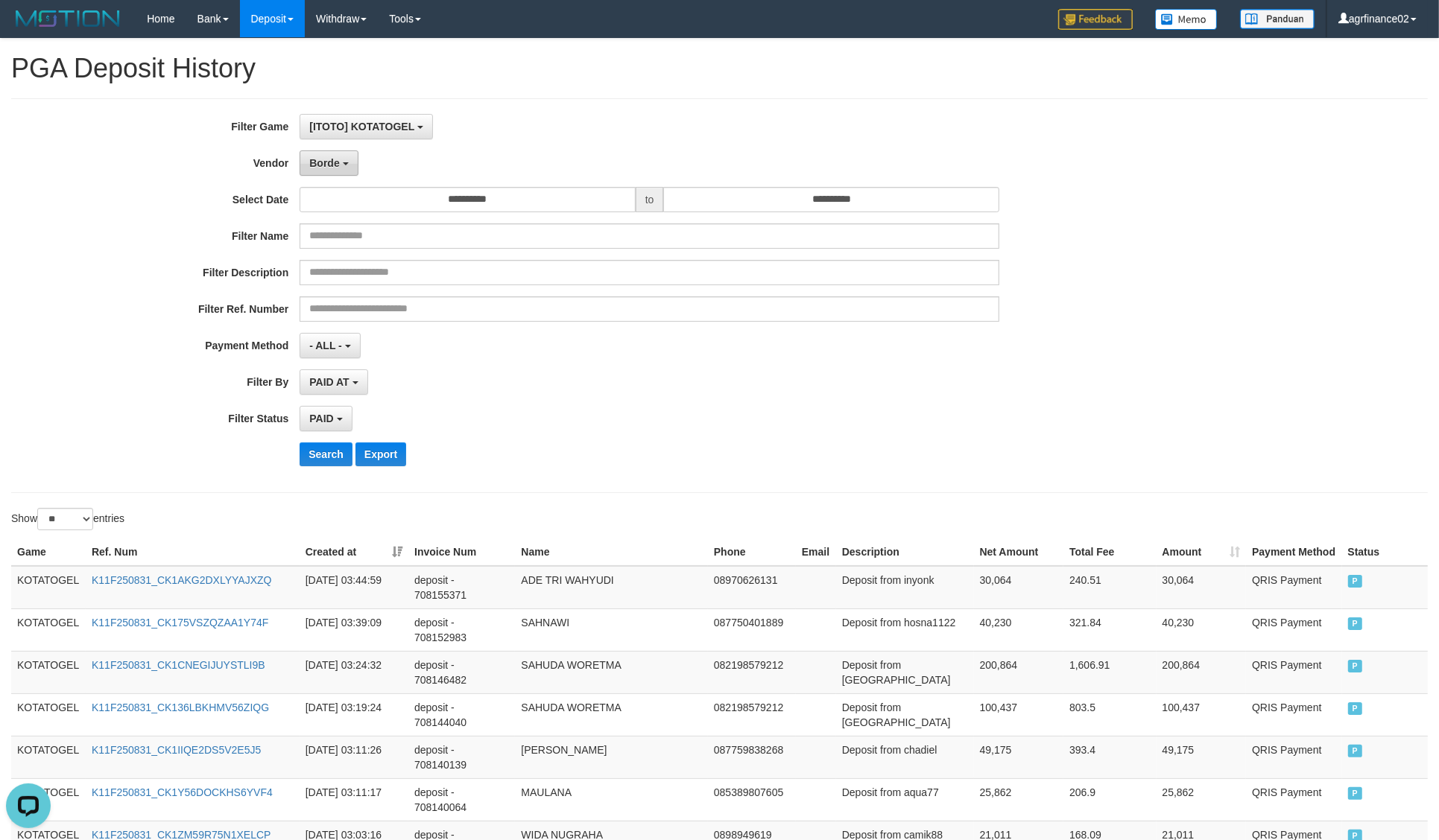
click at [327, 173] on button "Borde" at bounding box center [329, 163] width 58 height 25
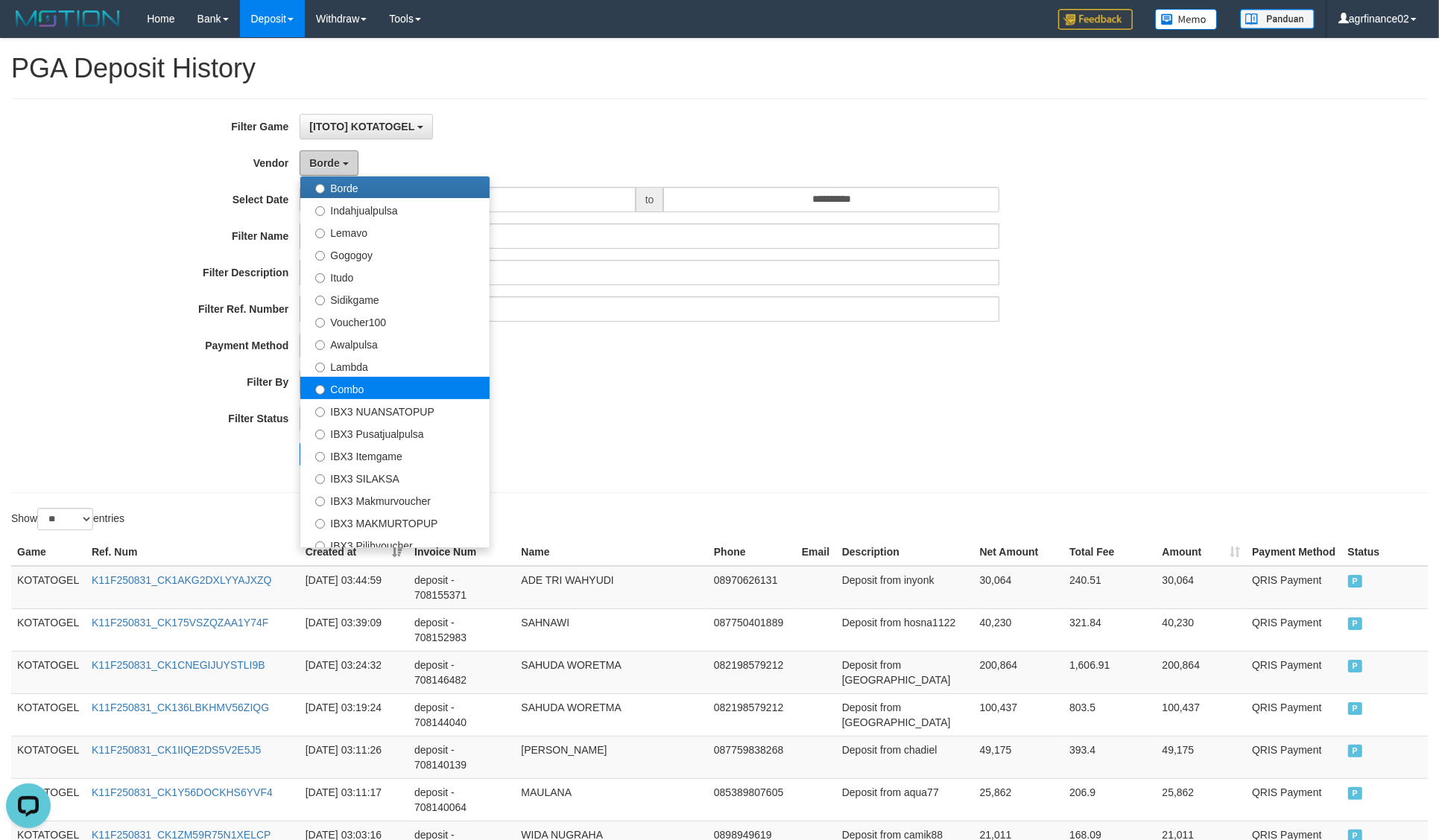
scroll to position [488, 0]
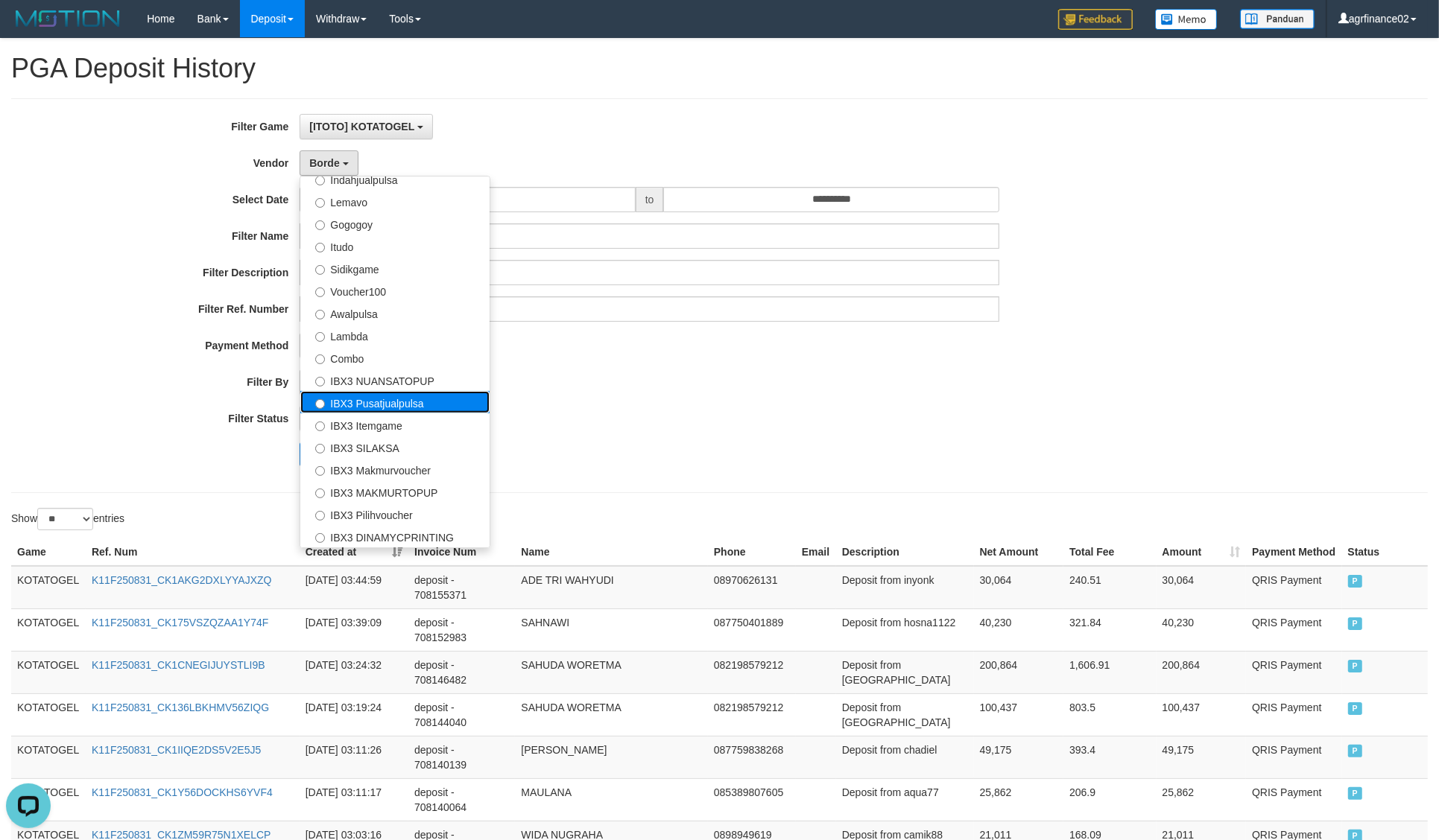
click at [432, 400] on label "IBX3 Pusatjualpulsa" at bounding box center [395, 402] width 189 height 22
select select "**********"
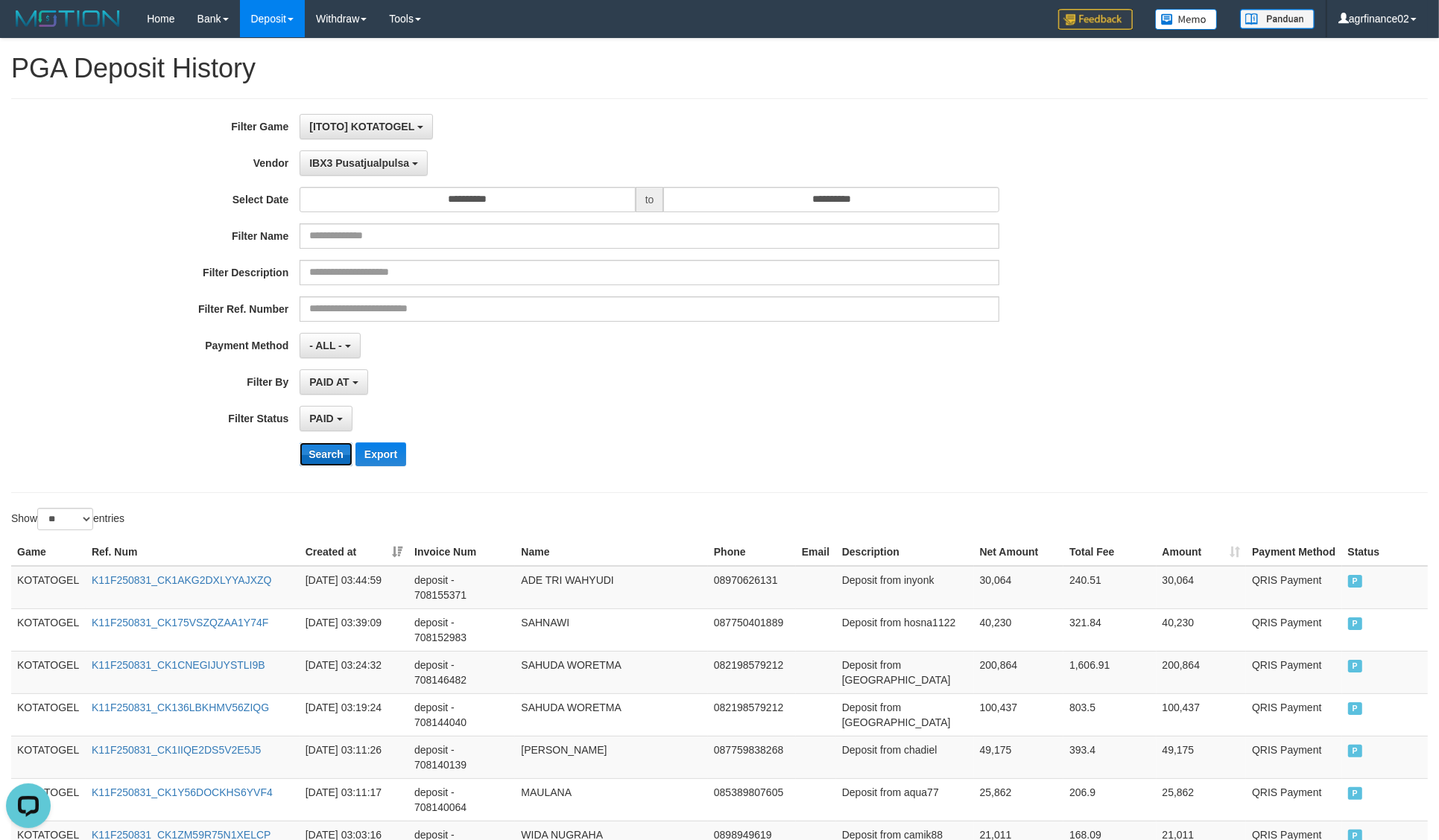
click at [325, 445] on button "Search" at bounding box center [326, 454] width 53 height 24
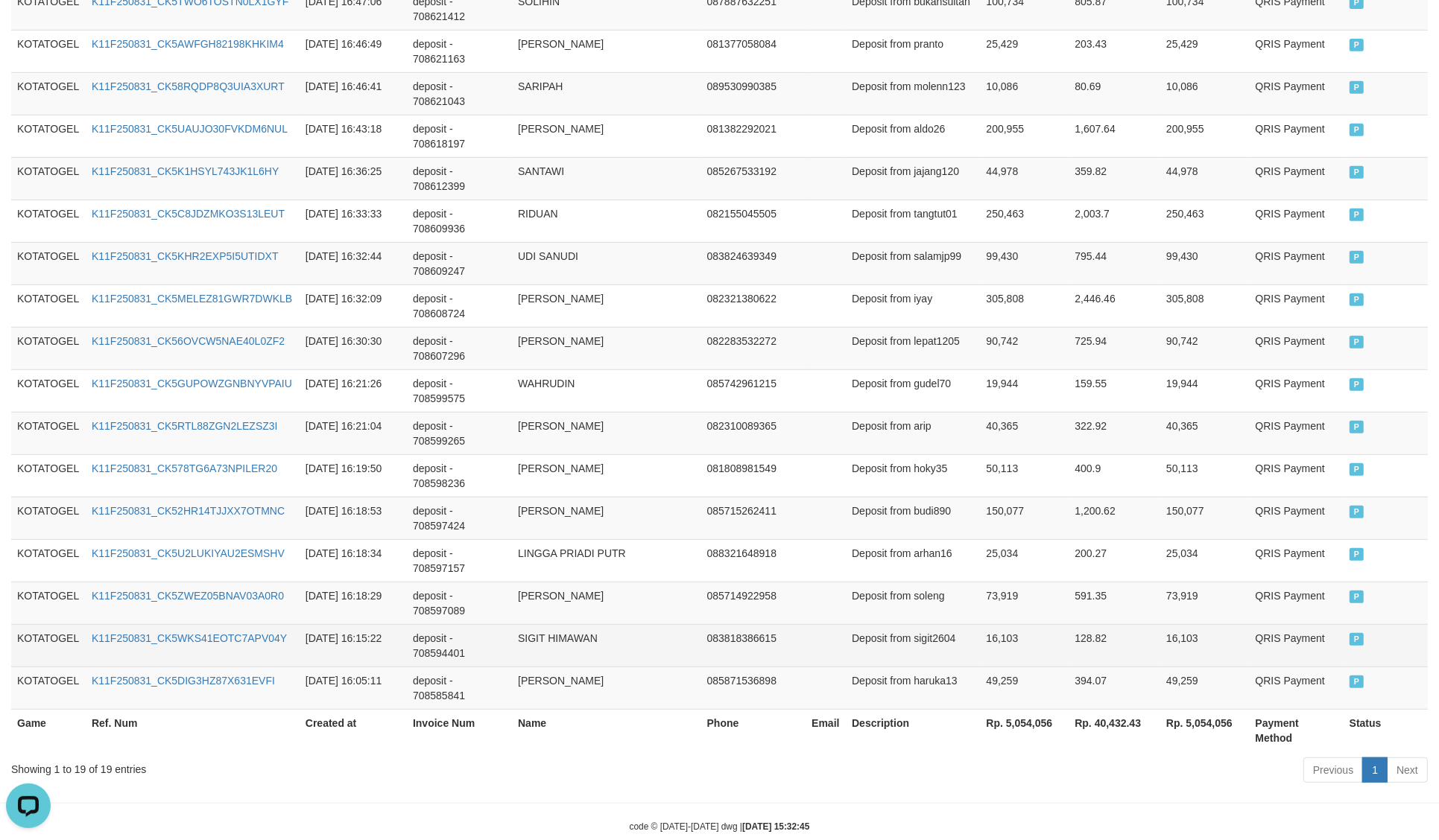
scroll to position [714, 0]
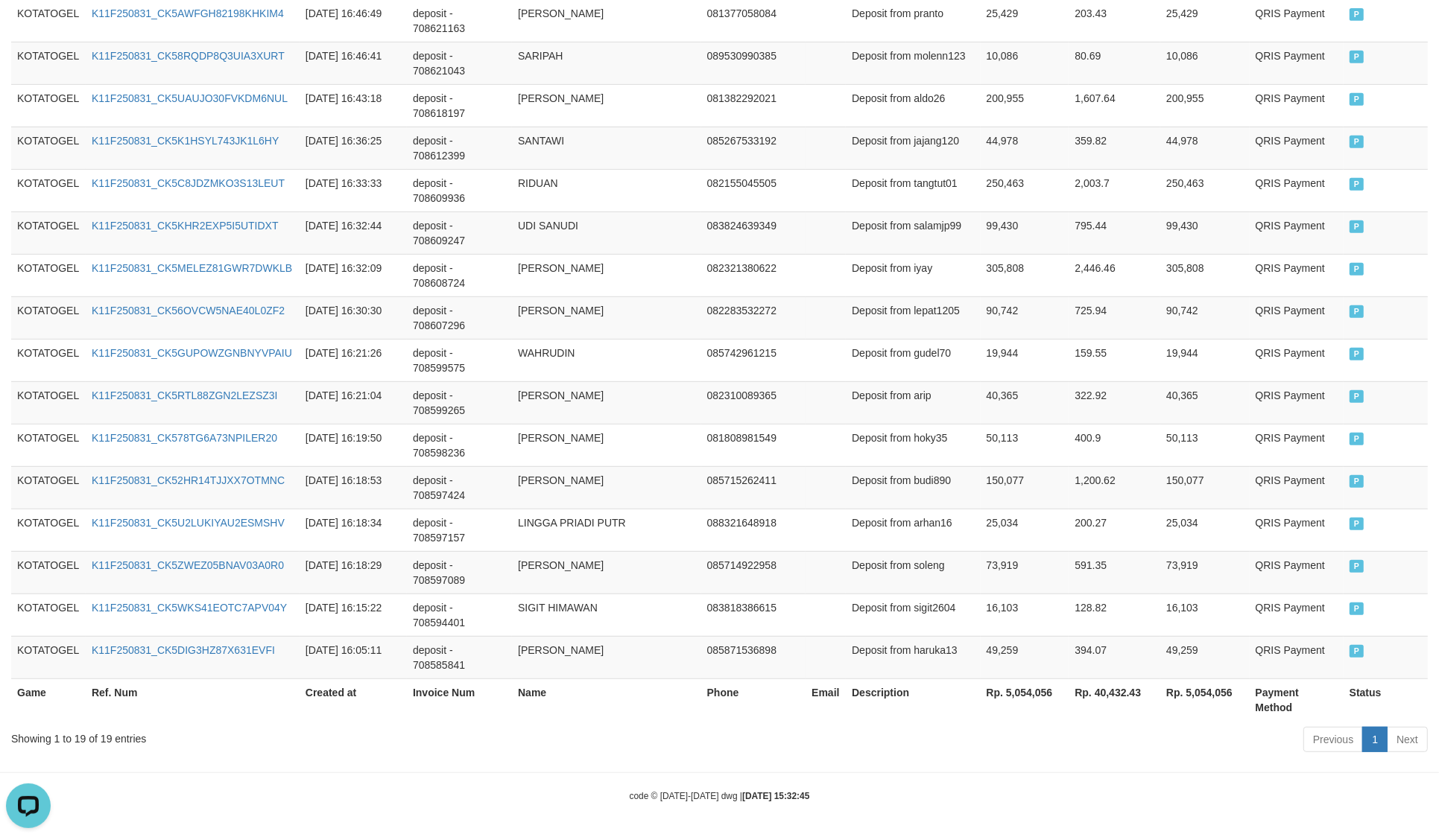
click at [1023, 701] on th "Rp. 5,054,056" at bounding box center [1025, 700] width 88 height 43
copy th "5,054,056"
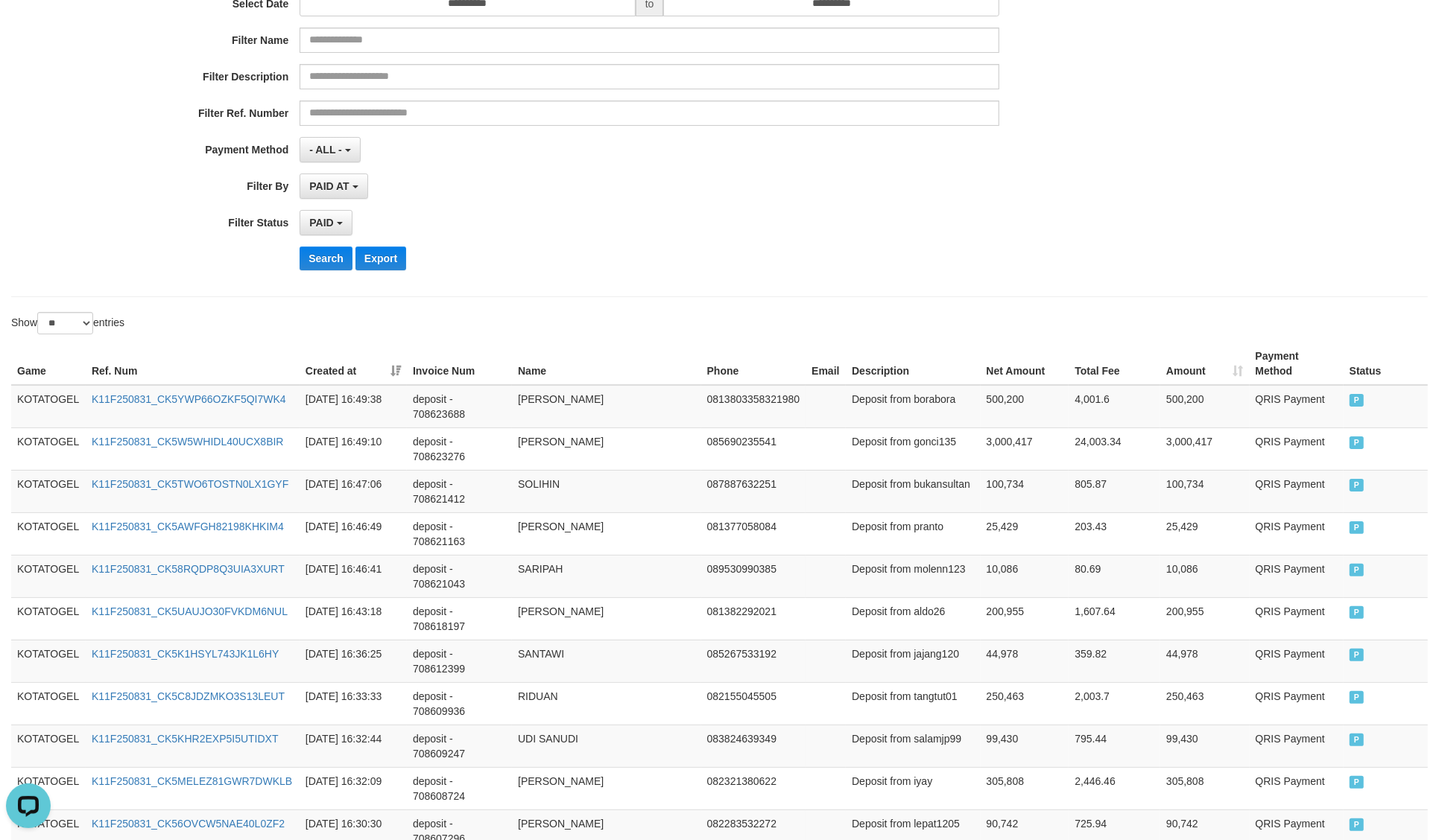
scroll to position [0, 0]
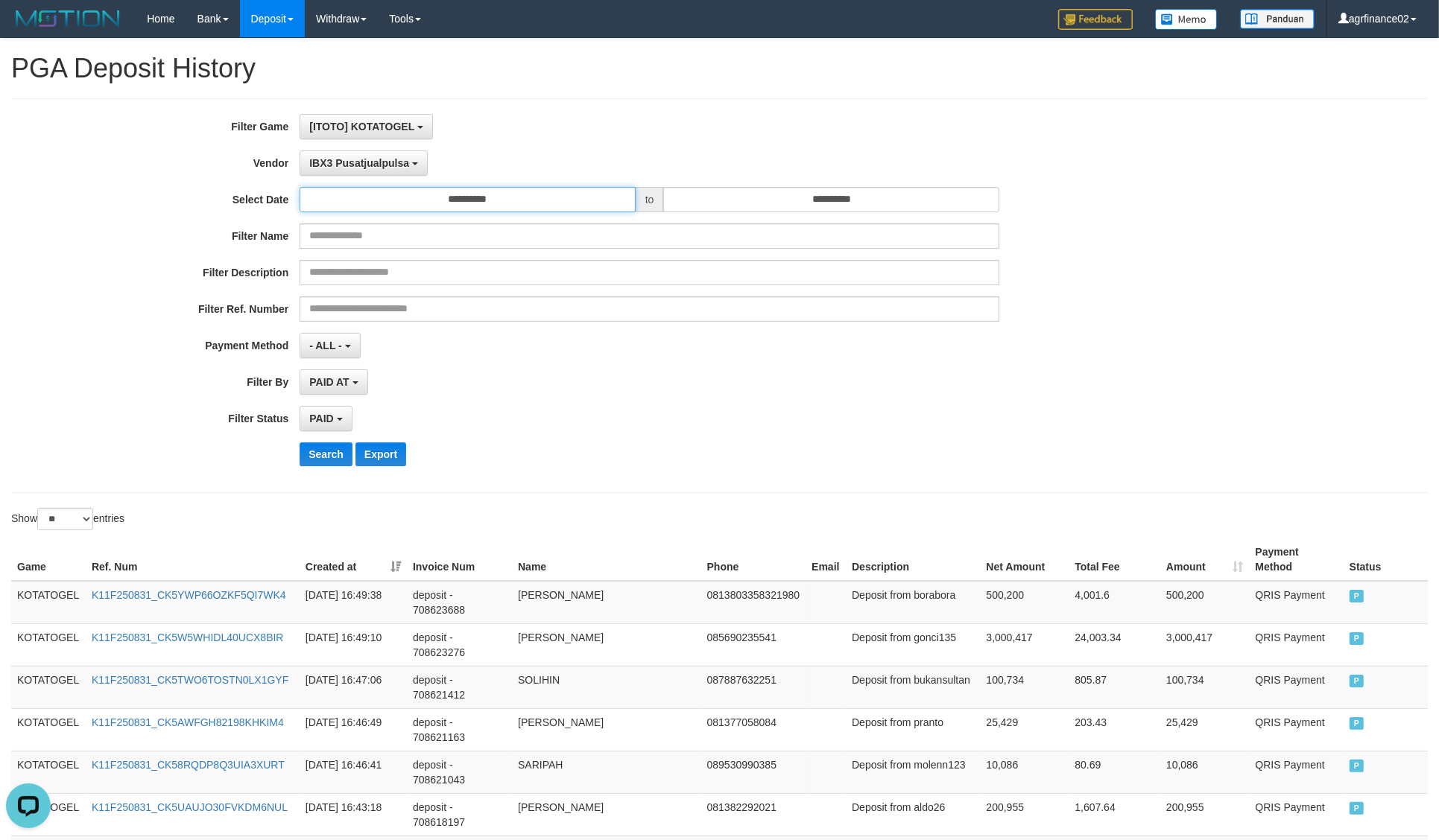
click at [452, 203] on input "**********" at bounding box center [467, 200] width 335 height 25
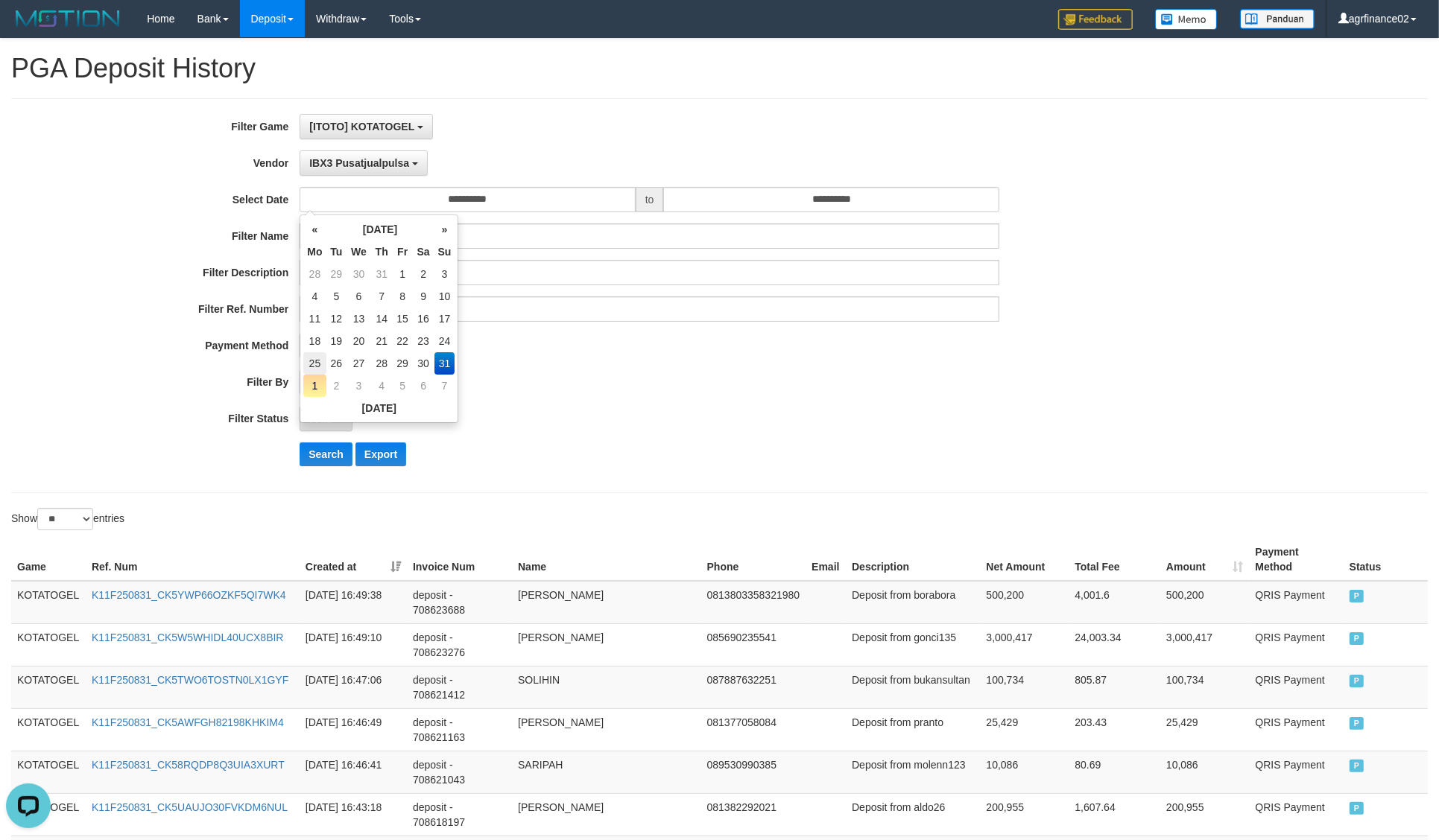
click at [309, 371] on td "25" at bounding box center [314, 364] width 22 height 22
type input "**********"
drag, startPoint x: 384, startPoint y: 179, endPoint x: 388, endPoint y: 165, distance: 14.6
click at [384, 177] on div "**********" at bounding box center [599, 295] width 1198 height 364
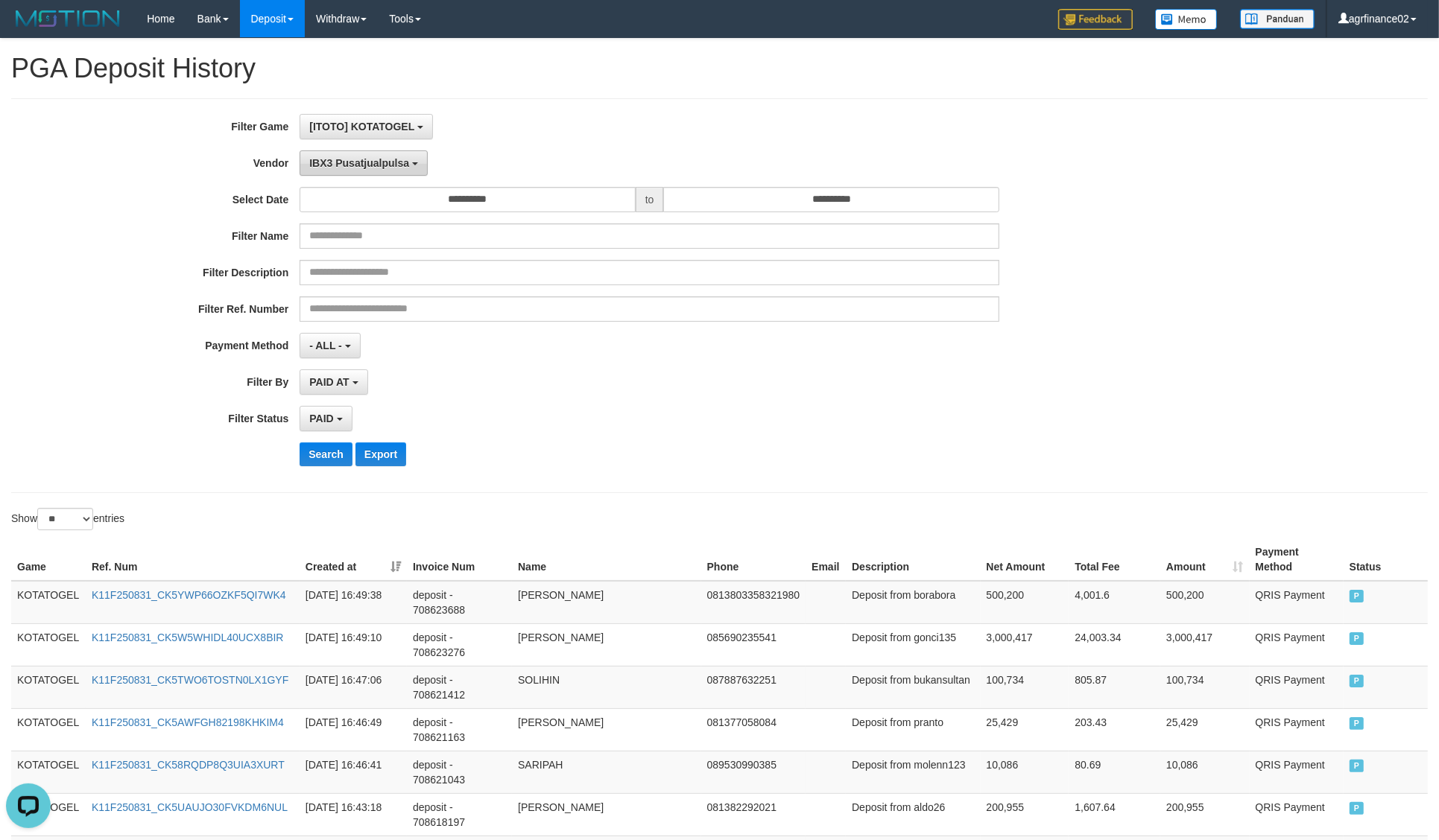
click at [388, 165] on span "IBX3 Pusatjualpulsa" at bounding box center [359, 162] width 100 height 12
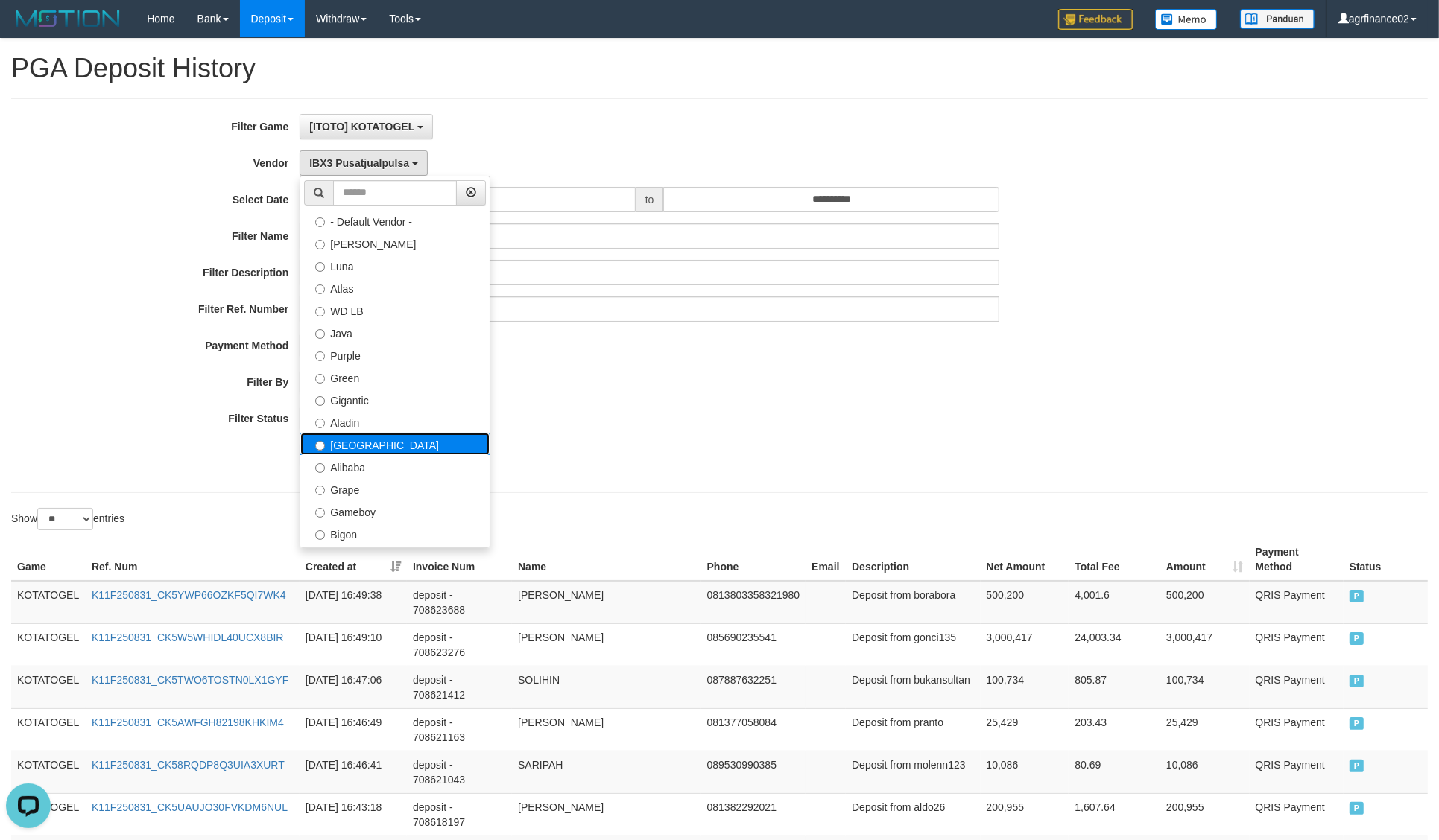
click at [358, 441] on label "Dubai" at bounding box center [395, 444] width 189 height 22
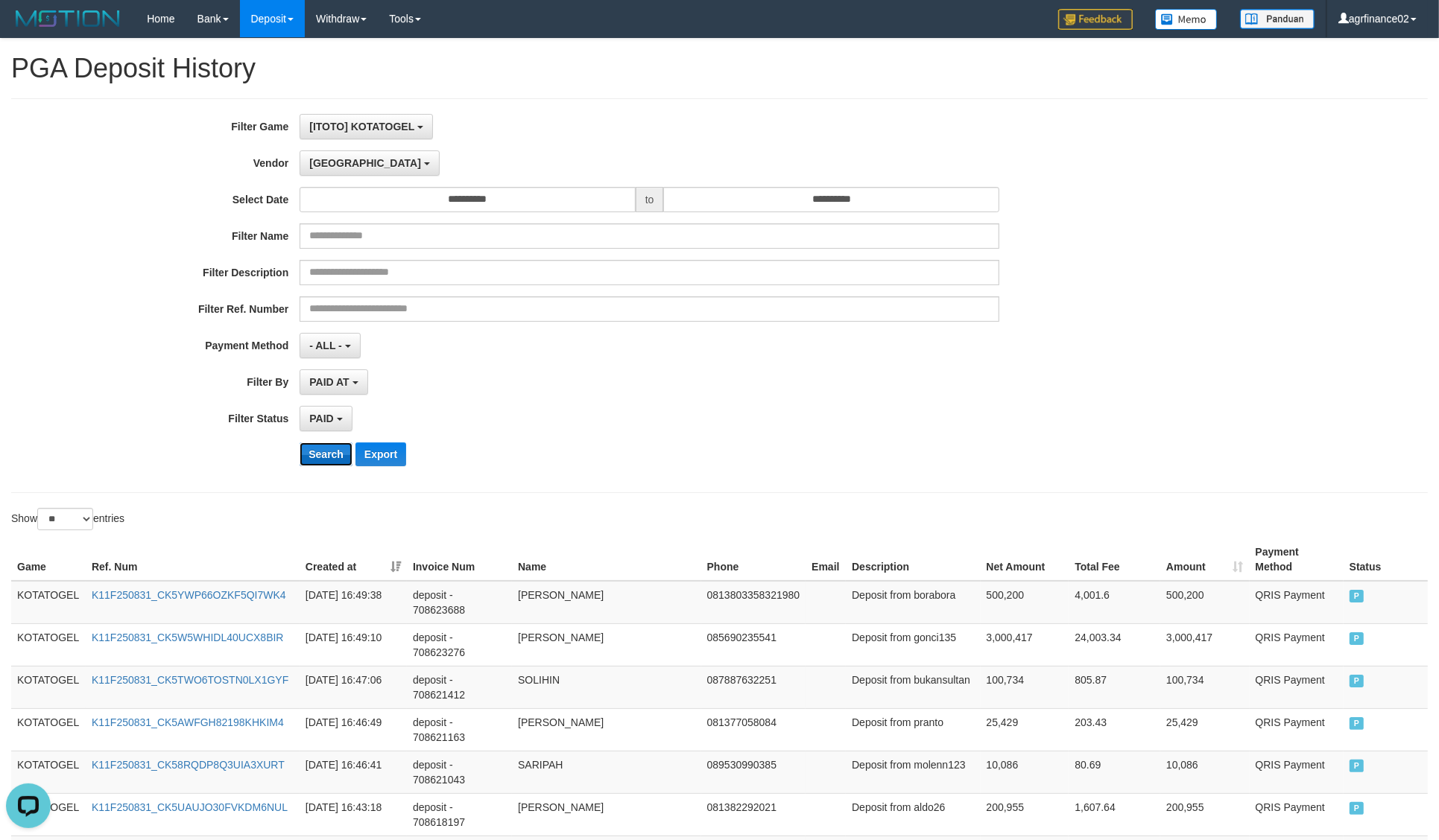
click at [330, 461] on button "Search" at bounding box center [326, 454] width 53 height 24
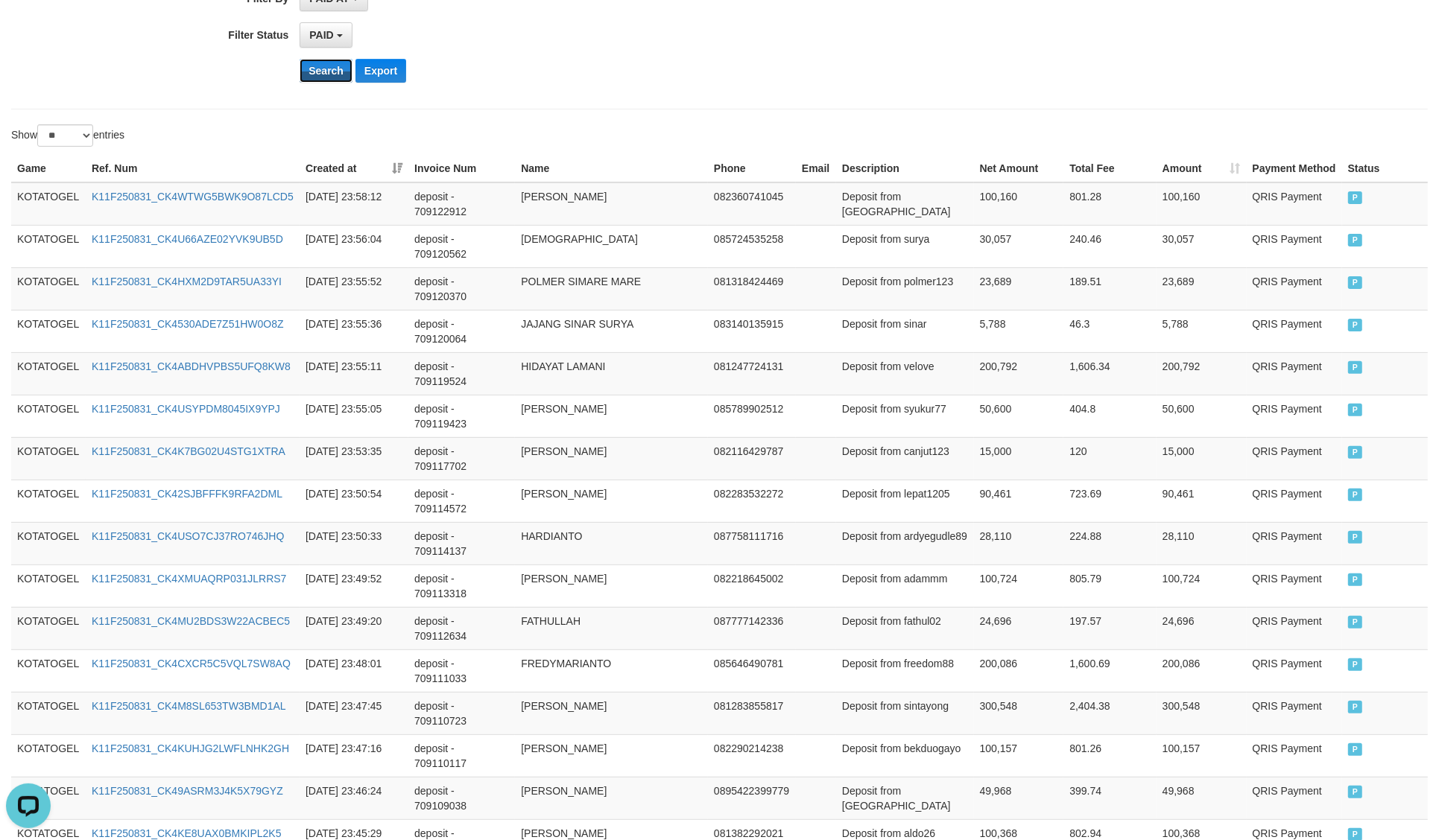
scroll to position [791, 0]
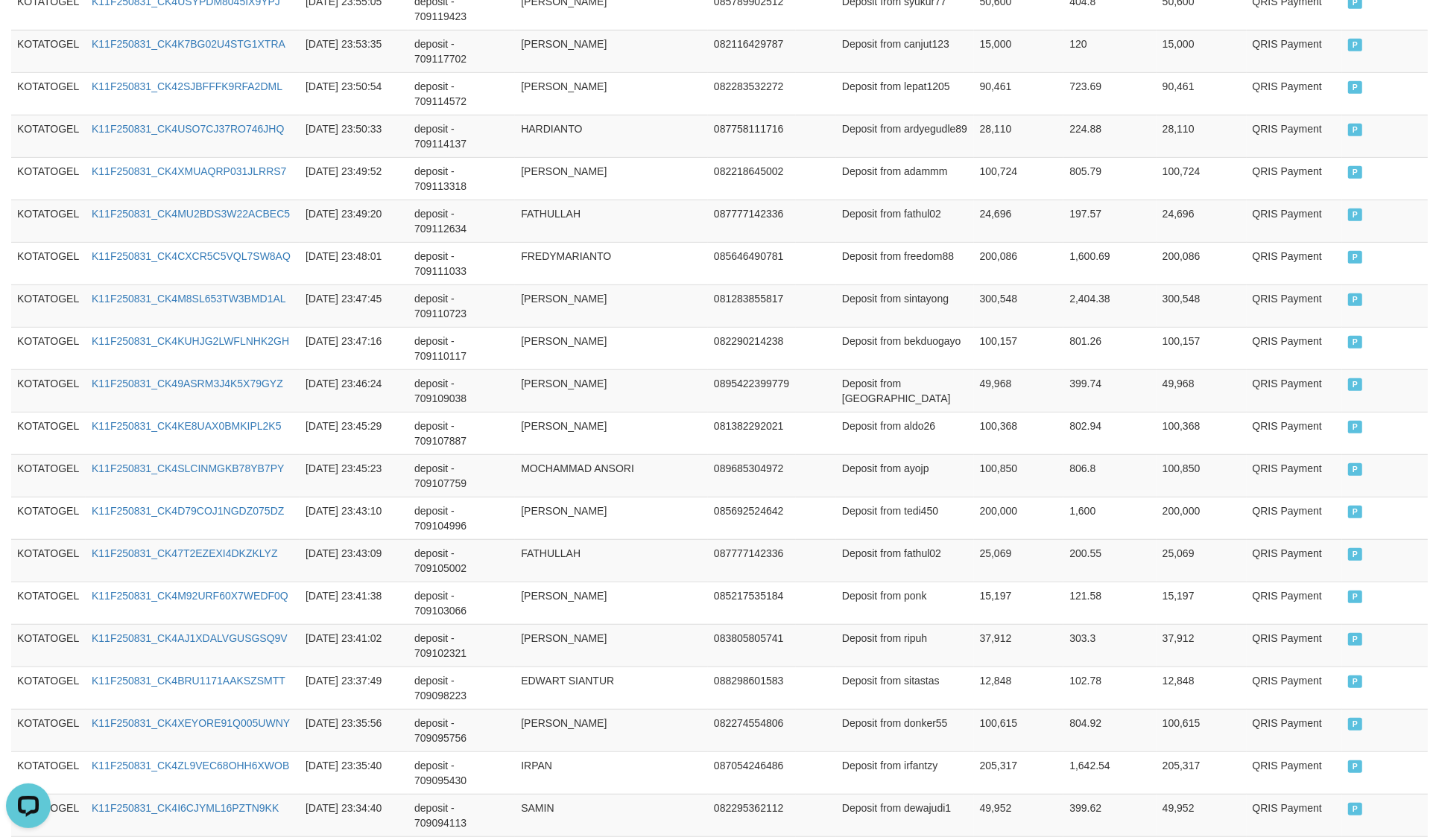
copy th "1,001,334,843"
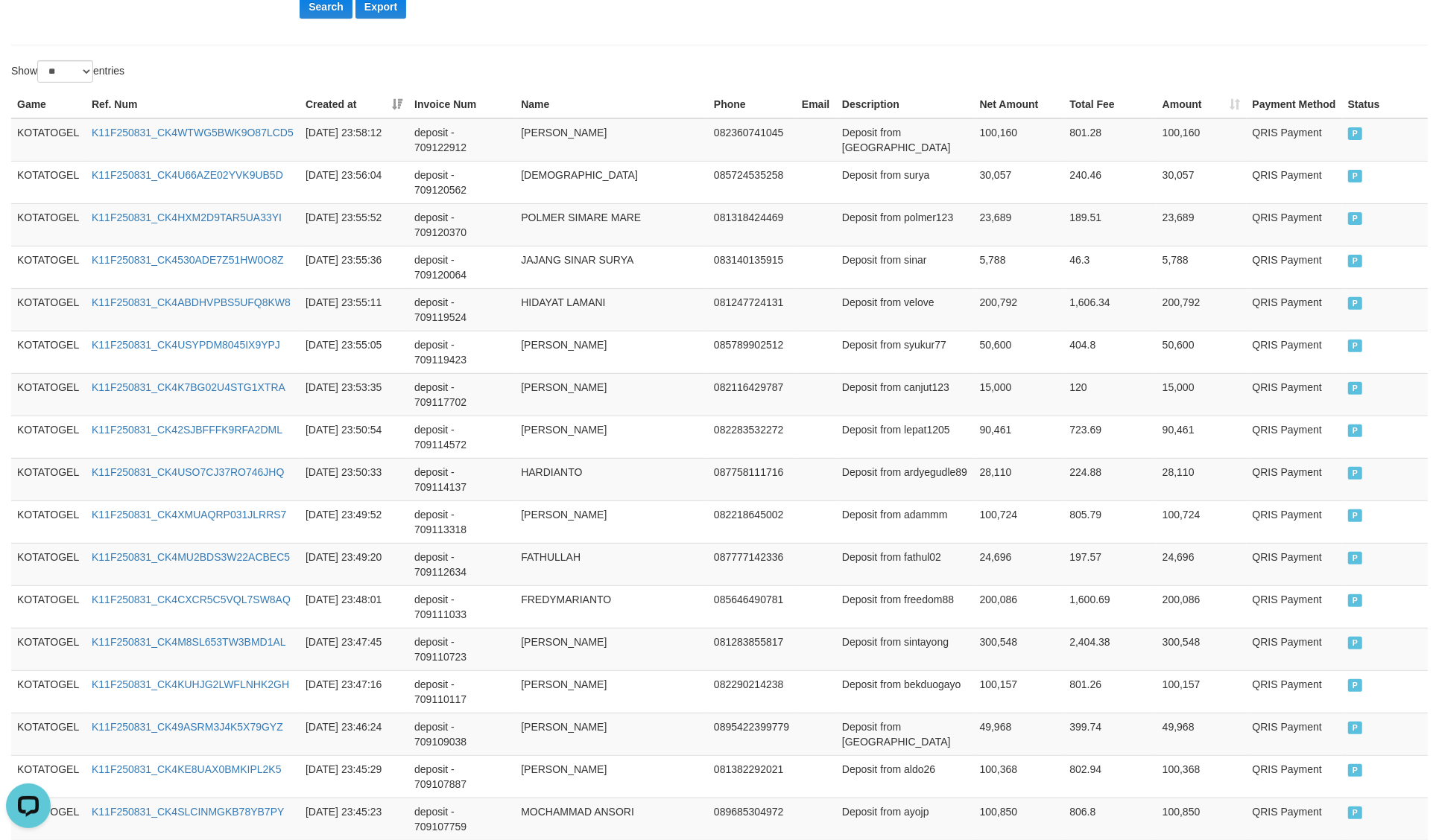
scroll to position [0, 0]
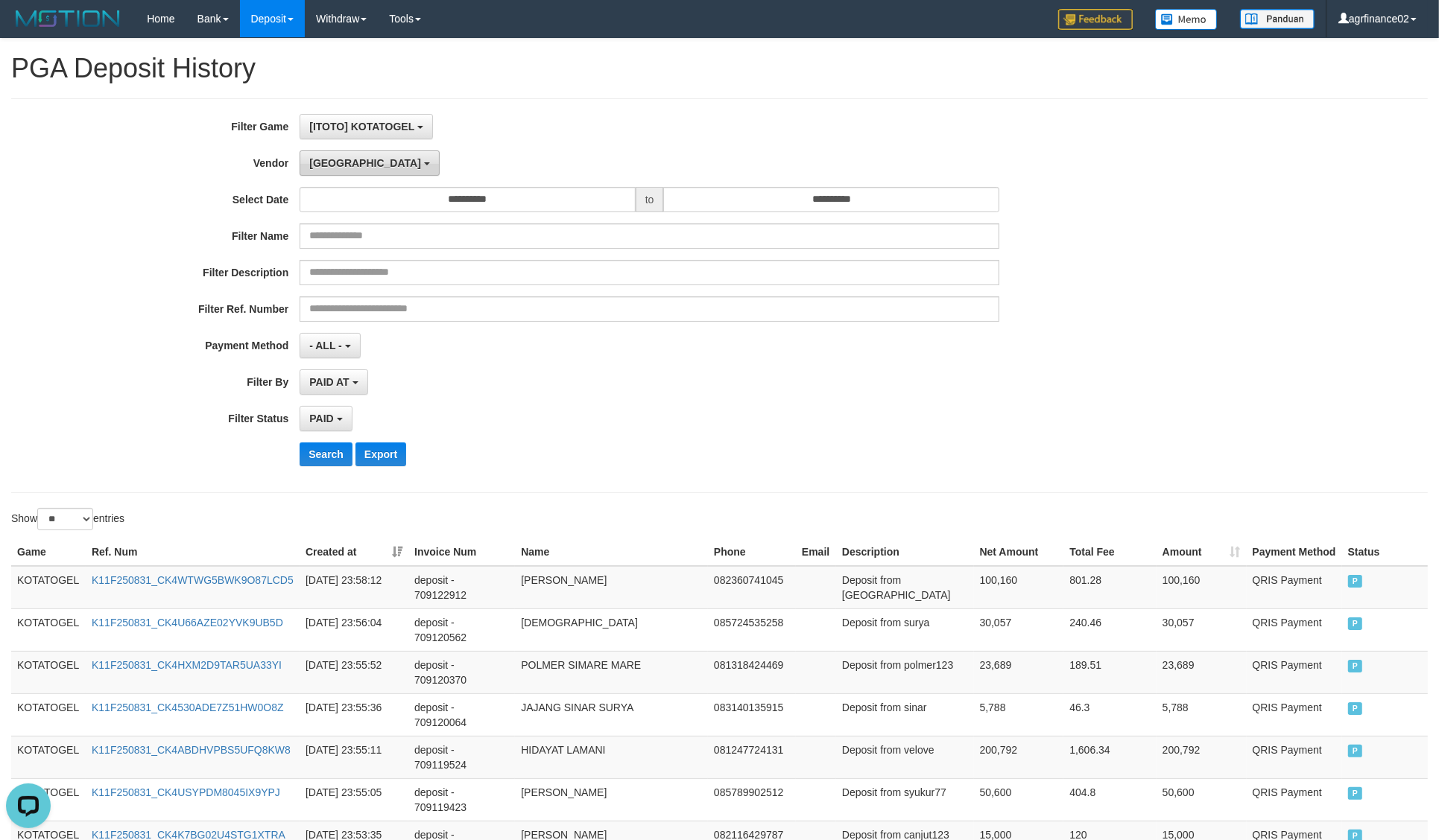
click at [326, 166] on span "Dubai" at bounding box center [365, 162] width 112 height 12
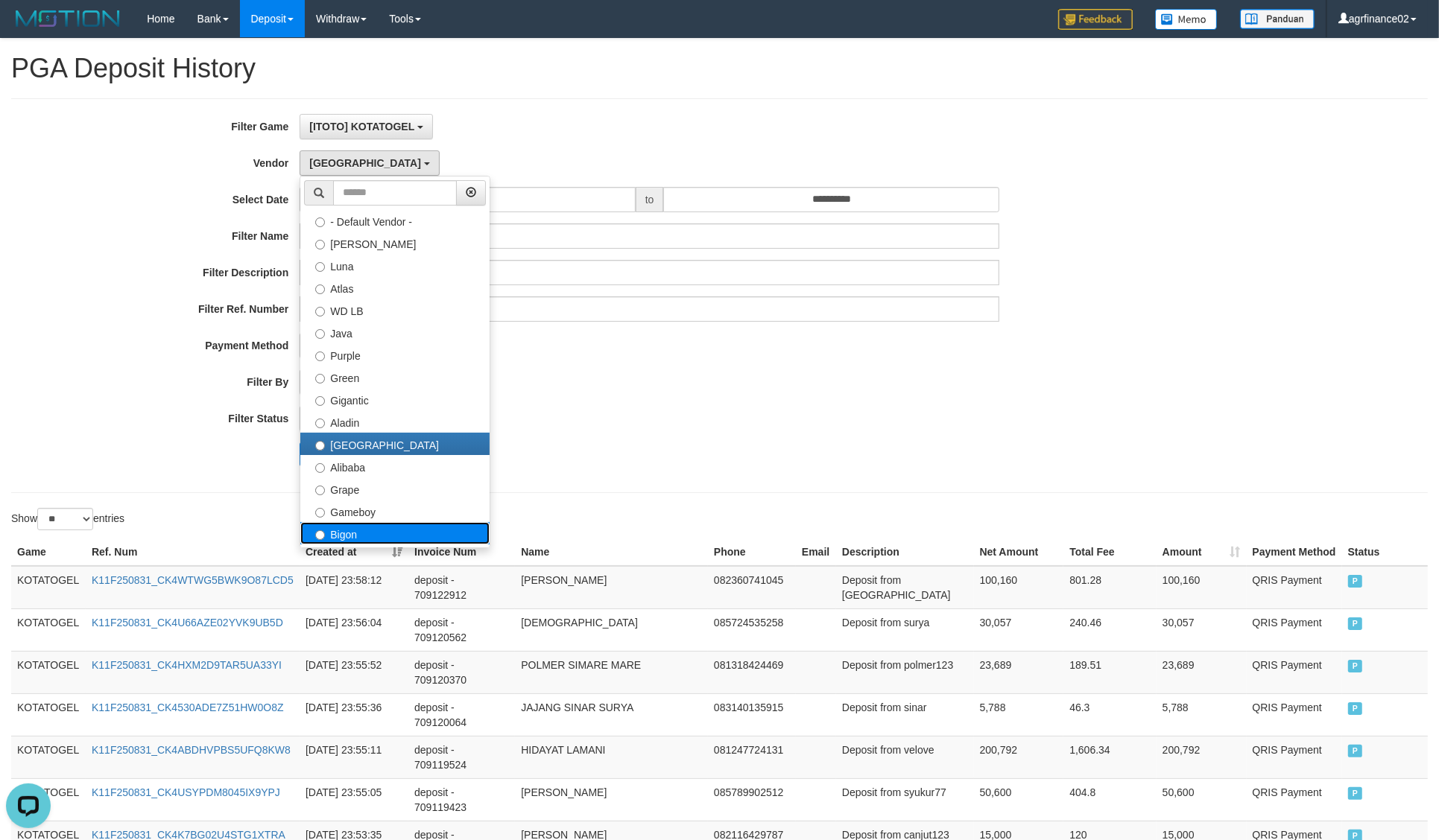
click at [366, 529] on label "Bigon" at bounding box center [395, 533] width 189 height 22
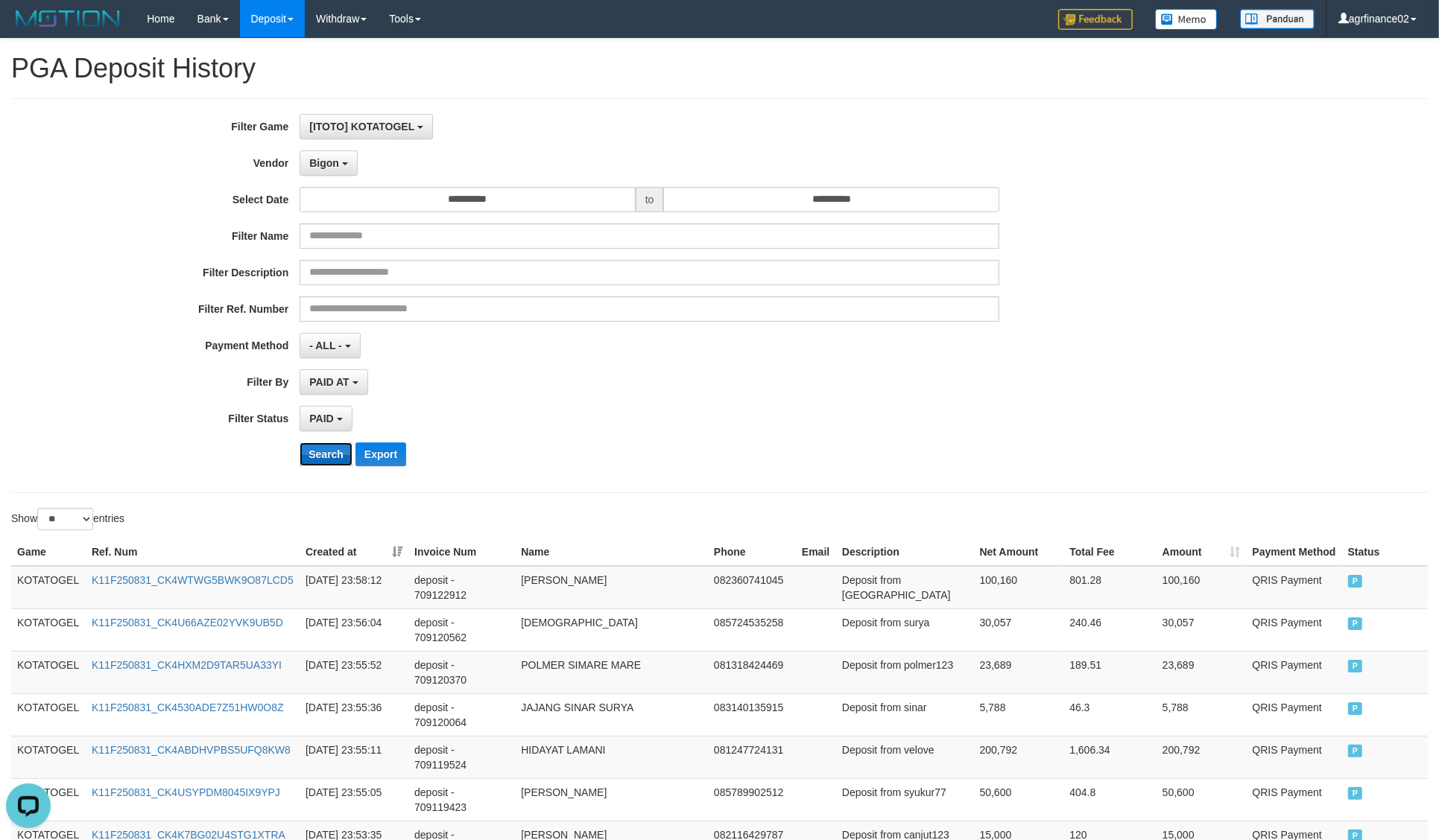
click at [319, 449] on button "Search" at bounding box center [326, 454] width 53 height 24
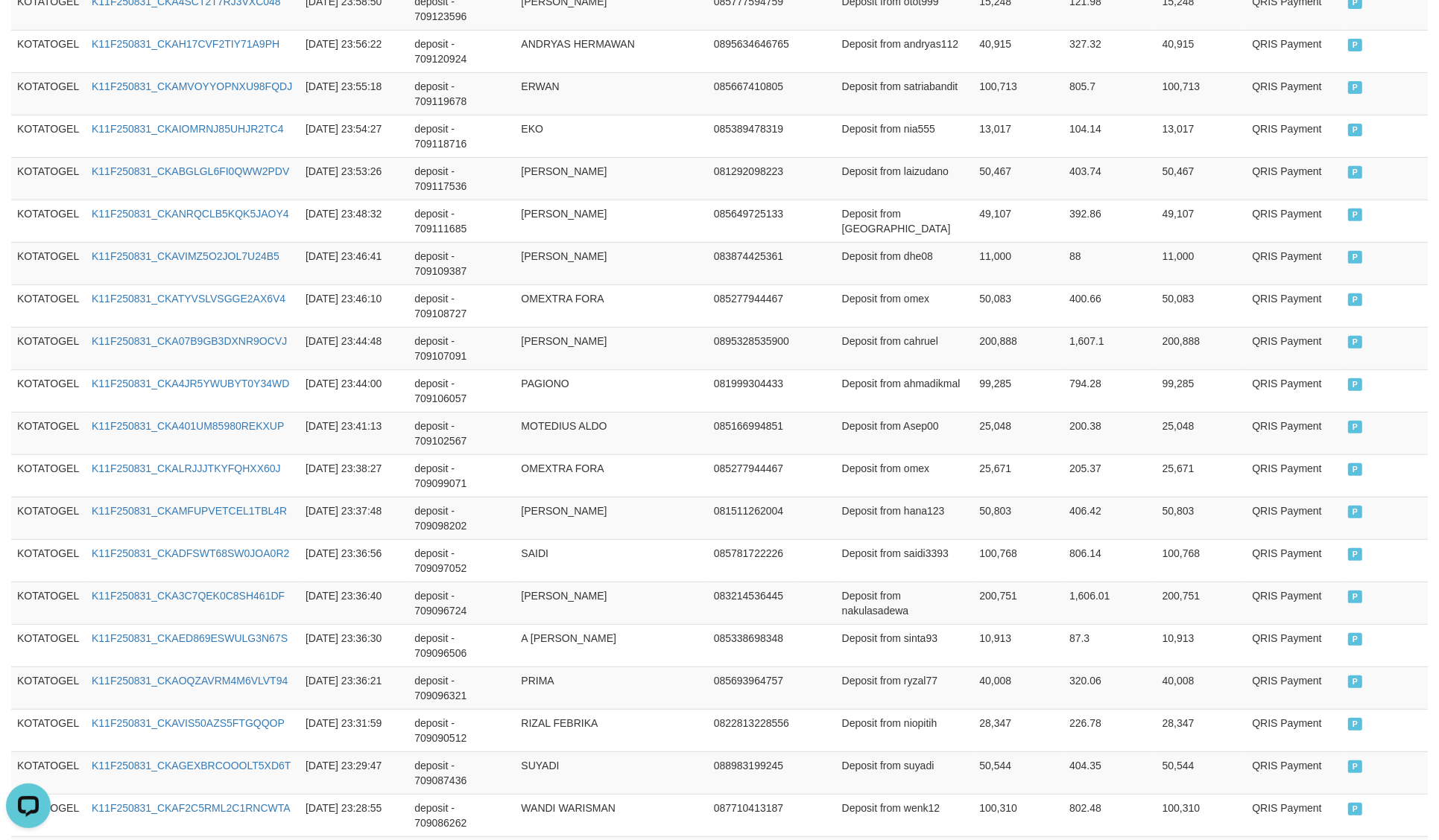
scroll to position [880, 0]
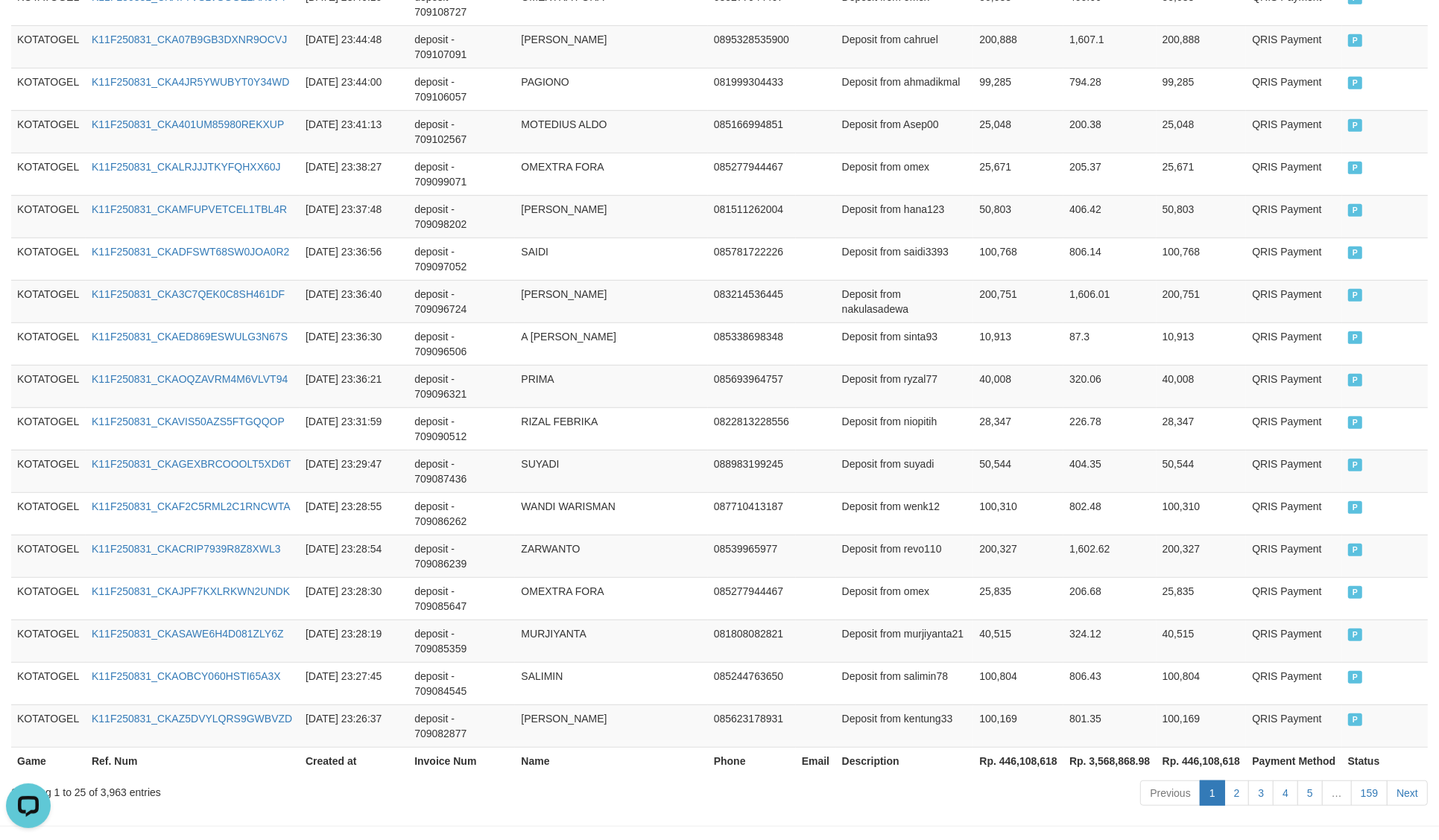
click at [1014, 747] on th "Rp. 446,108,618" at bounding box center [1018, 760] width 90 height 28
copy th "446,108,618"
click at [1014, 747] on th "Rp. 446,108,618" at bounding box center [1018, 760] width 90 height 28
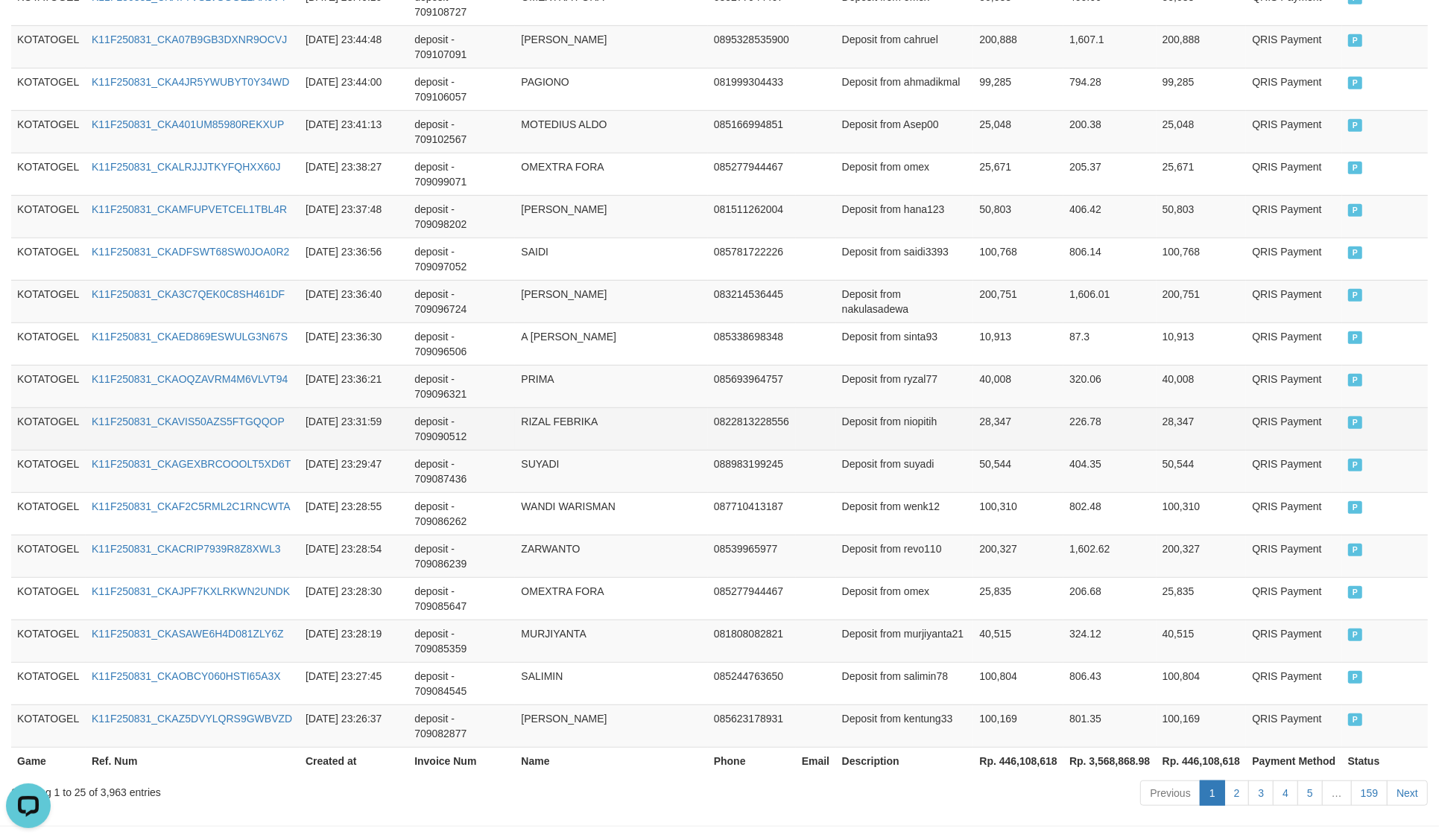
click at [1232, 408] on td "28,347" at bounding box center [1202, 429] width 90 height 43
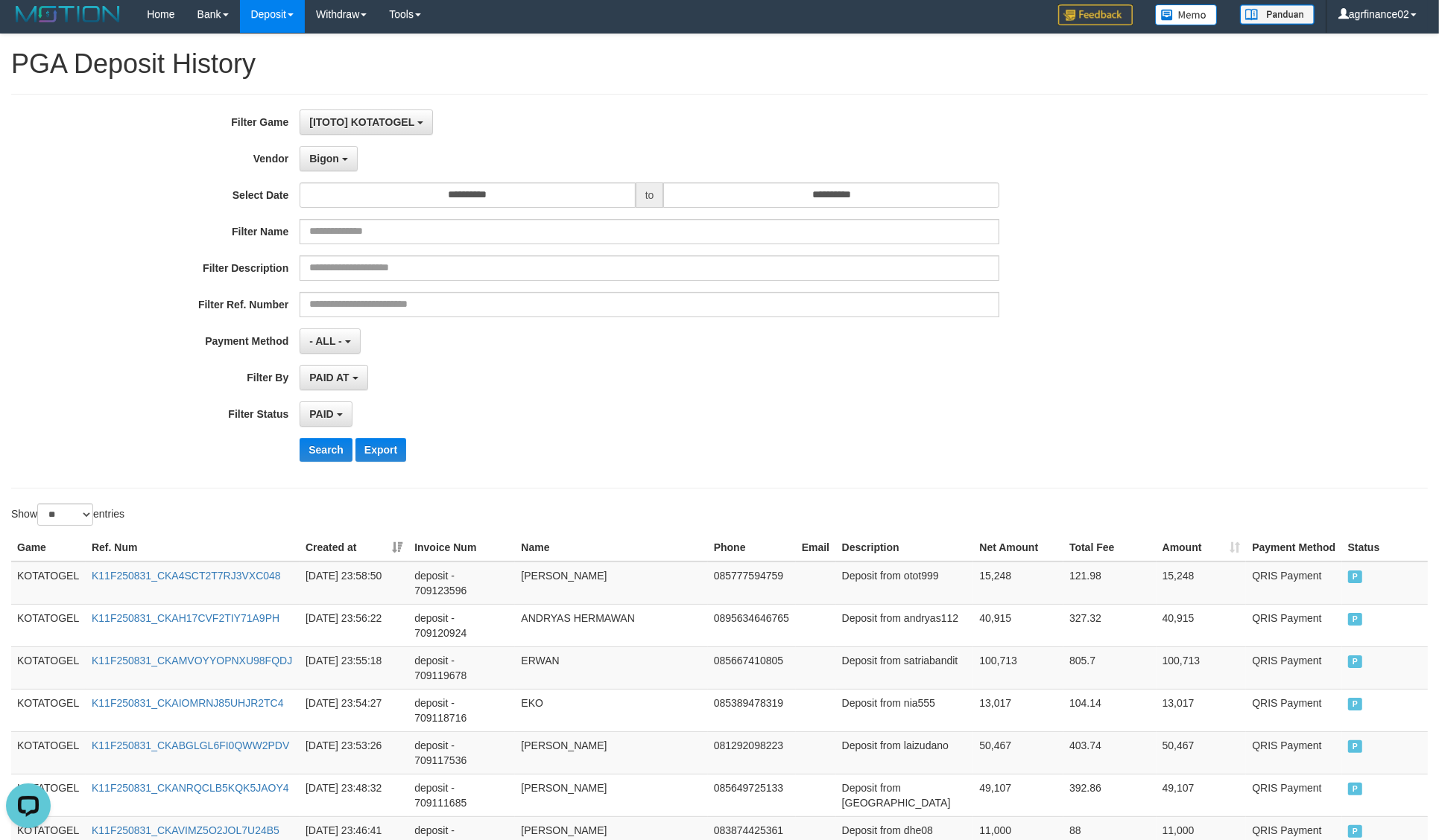
scroll to position [0, 0]
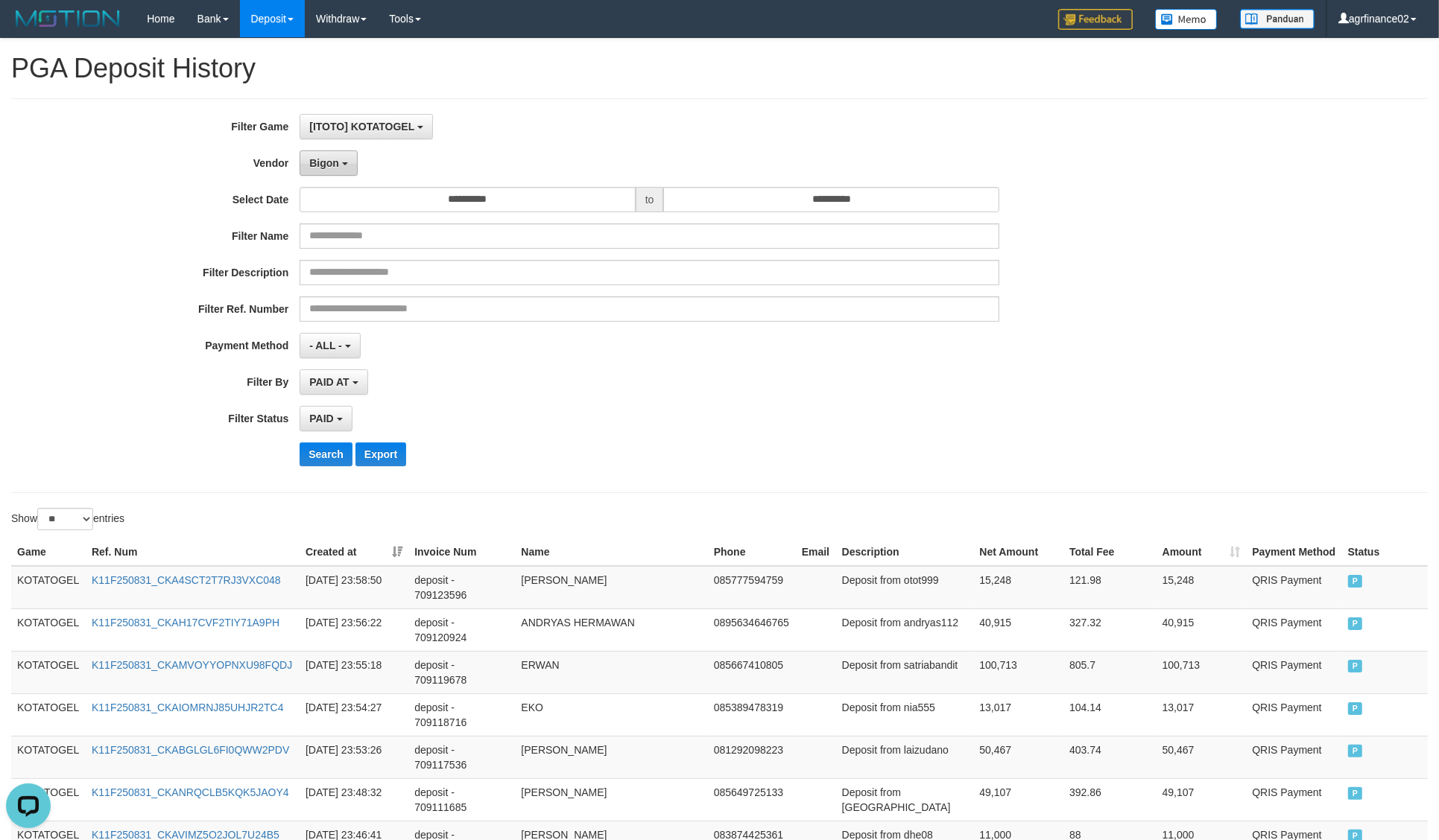
click at [334, 151] on button "Bigon" at bounding box center [329, 163] width 58 height 25
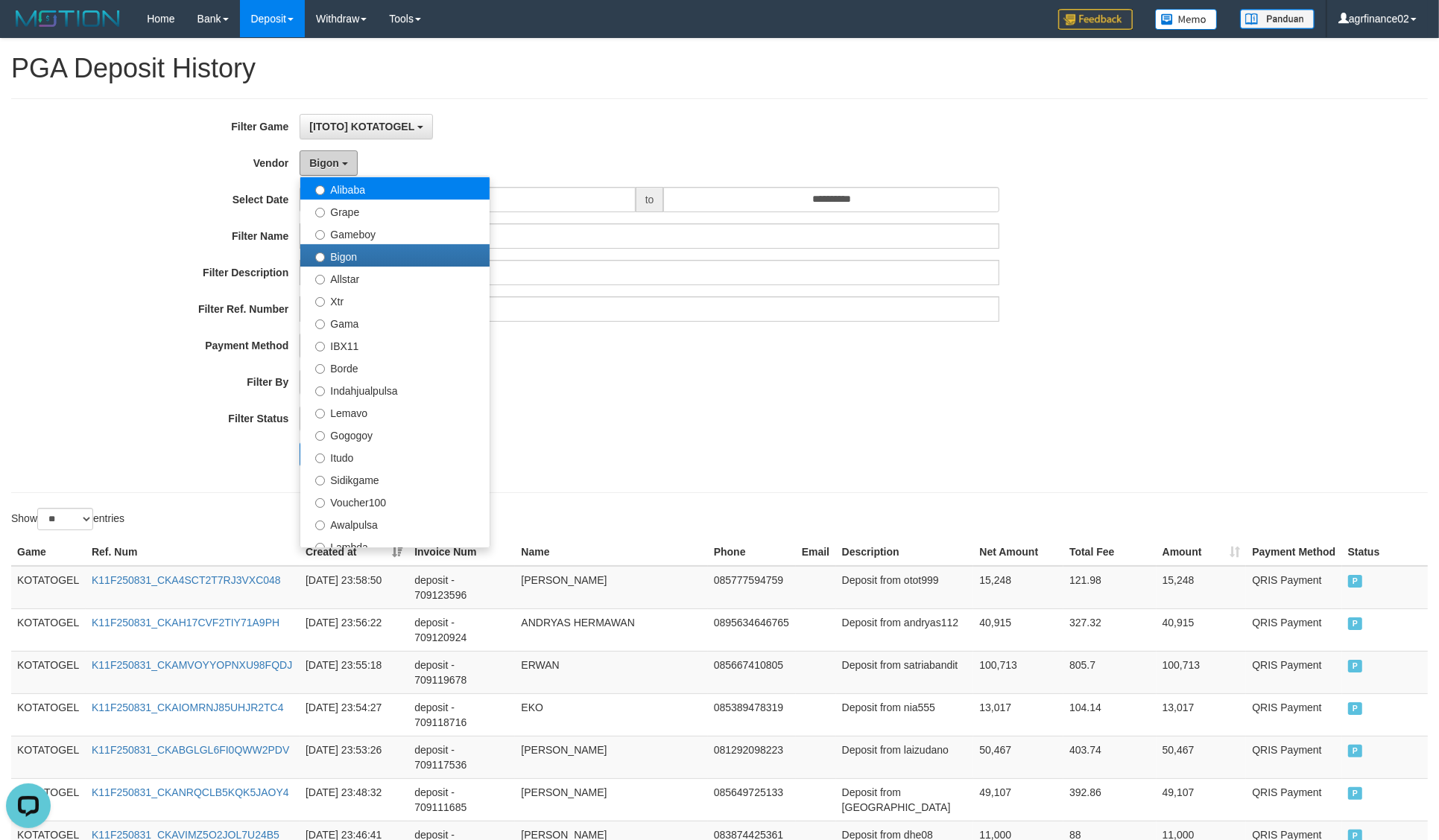
scroll to position [186, 0]
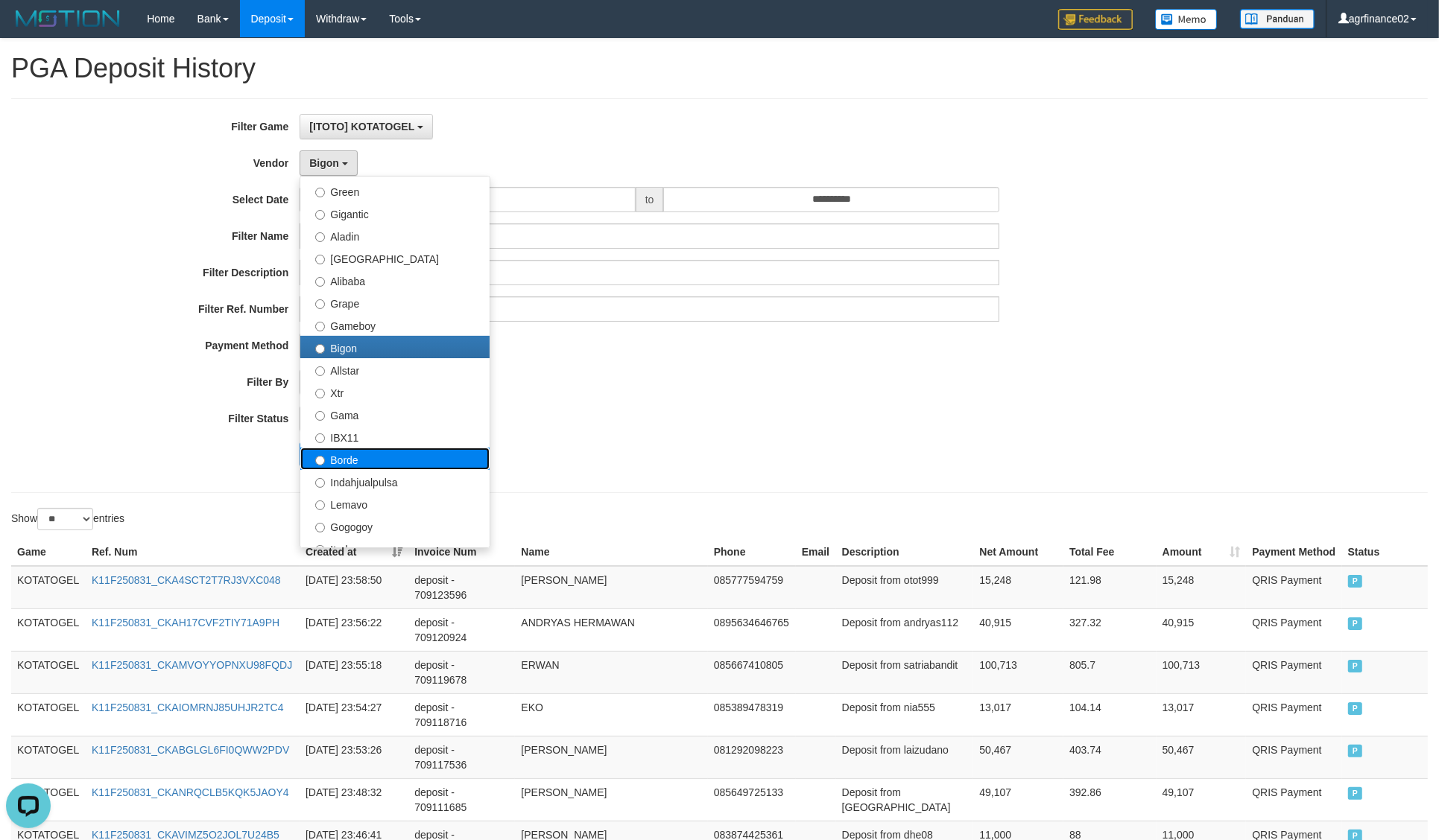
click at [385, 470] on label "Borde" at bounding box center [395, 459] width 189 height 22
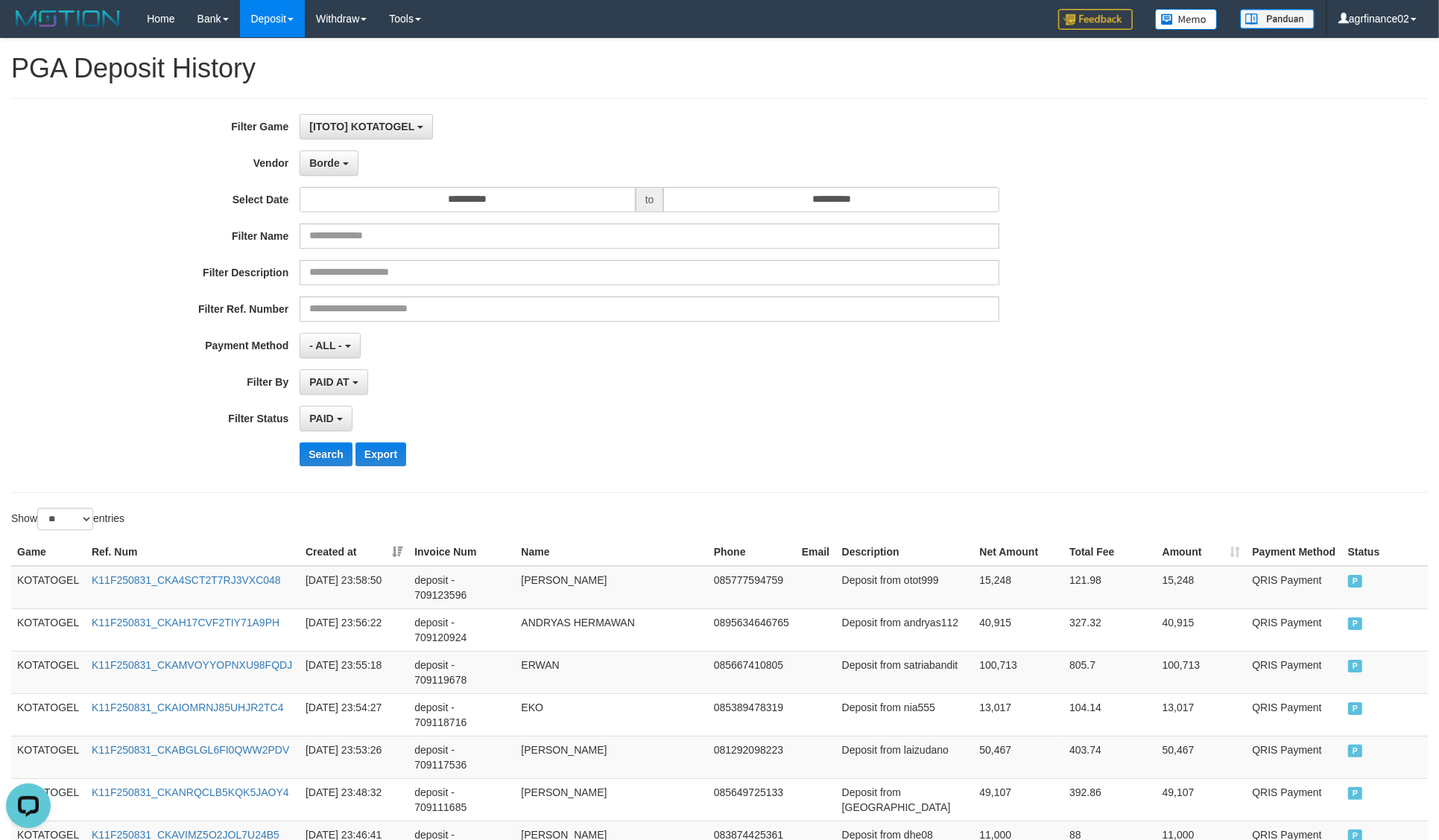
click at [313, 441] on div "**********" at bounding box center [599, 295] width 1198 height 364
drag, startPoint x: 324, startPoint y: 448, endPoint x: 337, endPoint y: 463, distance: 19.8
click at [337, 463] on button "Search" at bounding box center [326, 454] width 53 height 24
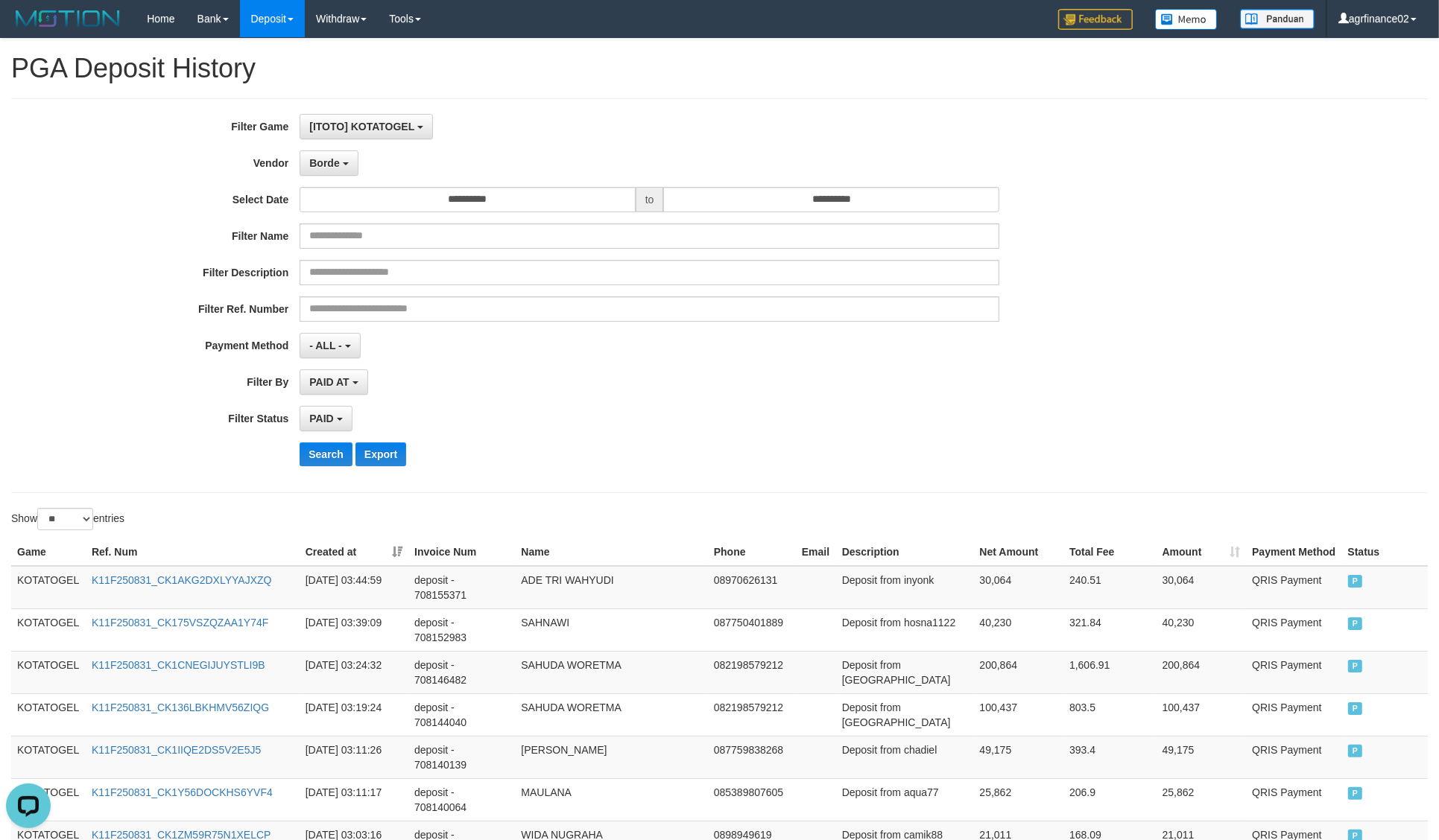
drag, startPoint x: 1287, startPoint y: 393, endPoint x: 1123, endPoint y: 461, distance: 177.5
click at [1286, 392] on div "**********" at bounding box center [720, 295] width 1439 height 364
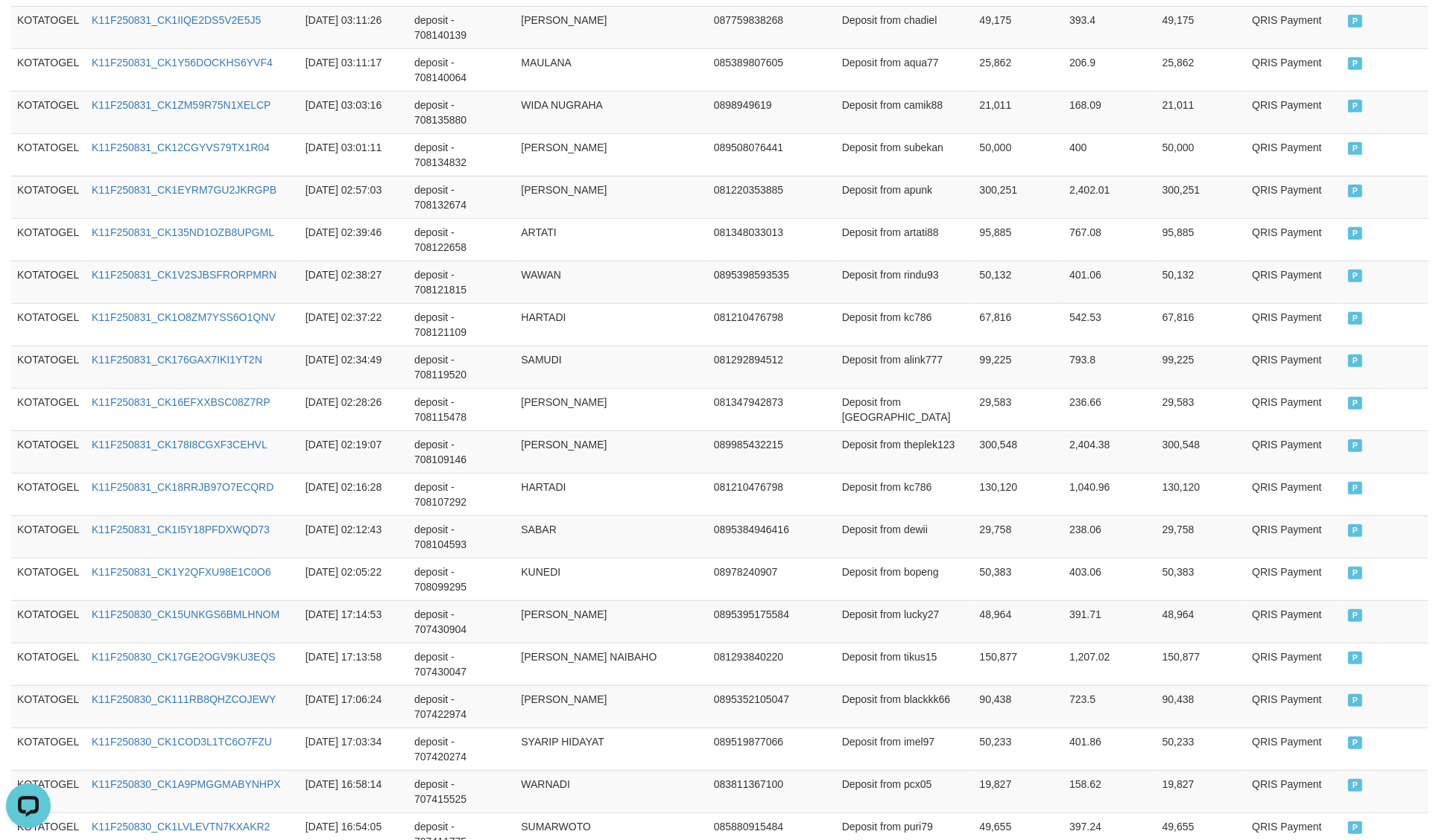
scroll to position [880, 0]
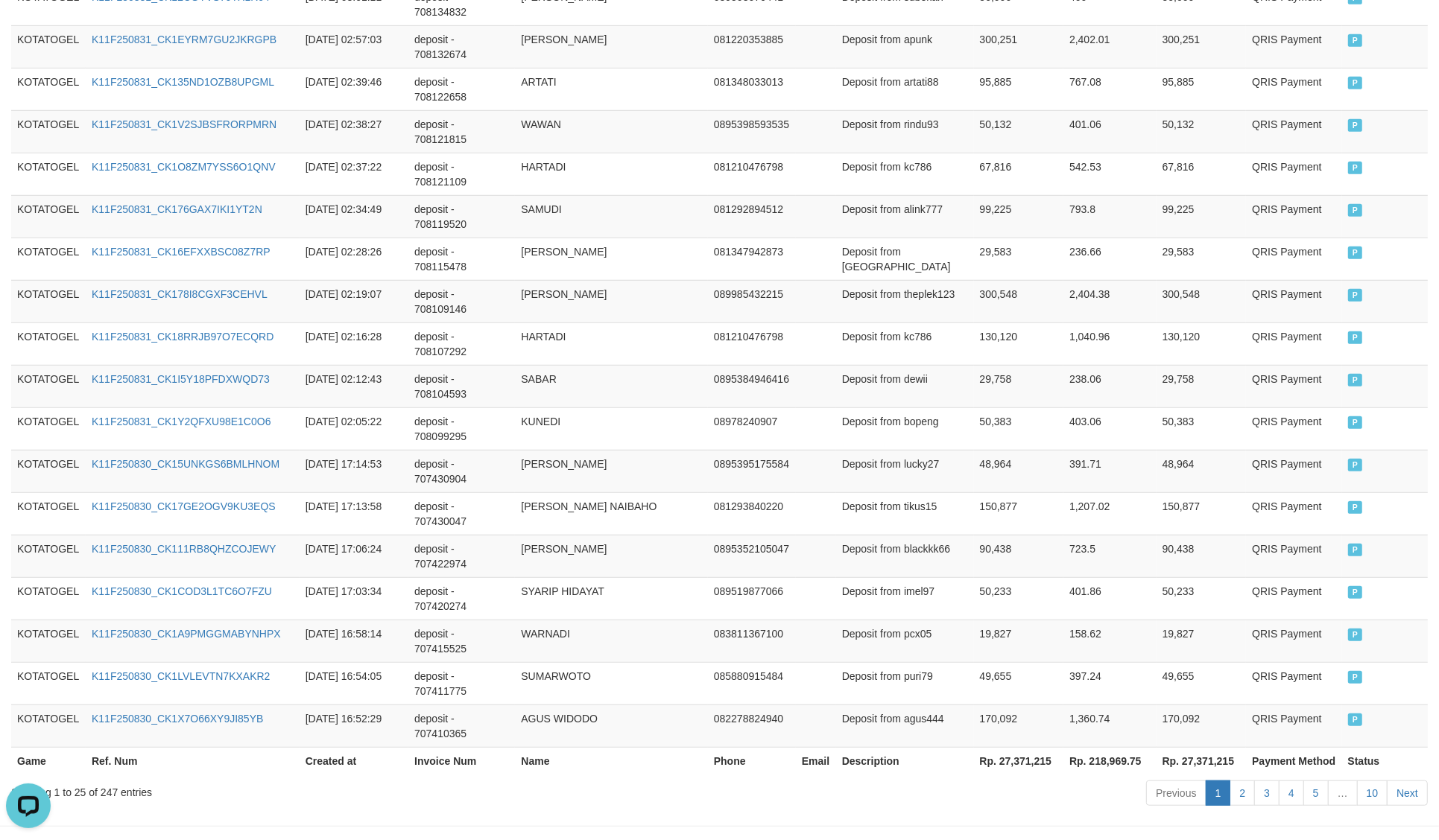
click at [1041, 747] on th "Rp. 27,371,215" at bounding box center [1019, 760] width 90 height 28
copy th "27,371,215"
click at [1041, 747] on th "Rp. 27,371,215" at bounding box center [1019, 760] width 90 height 28
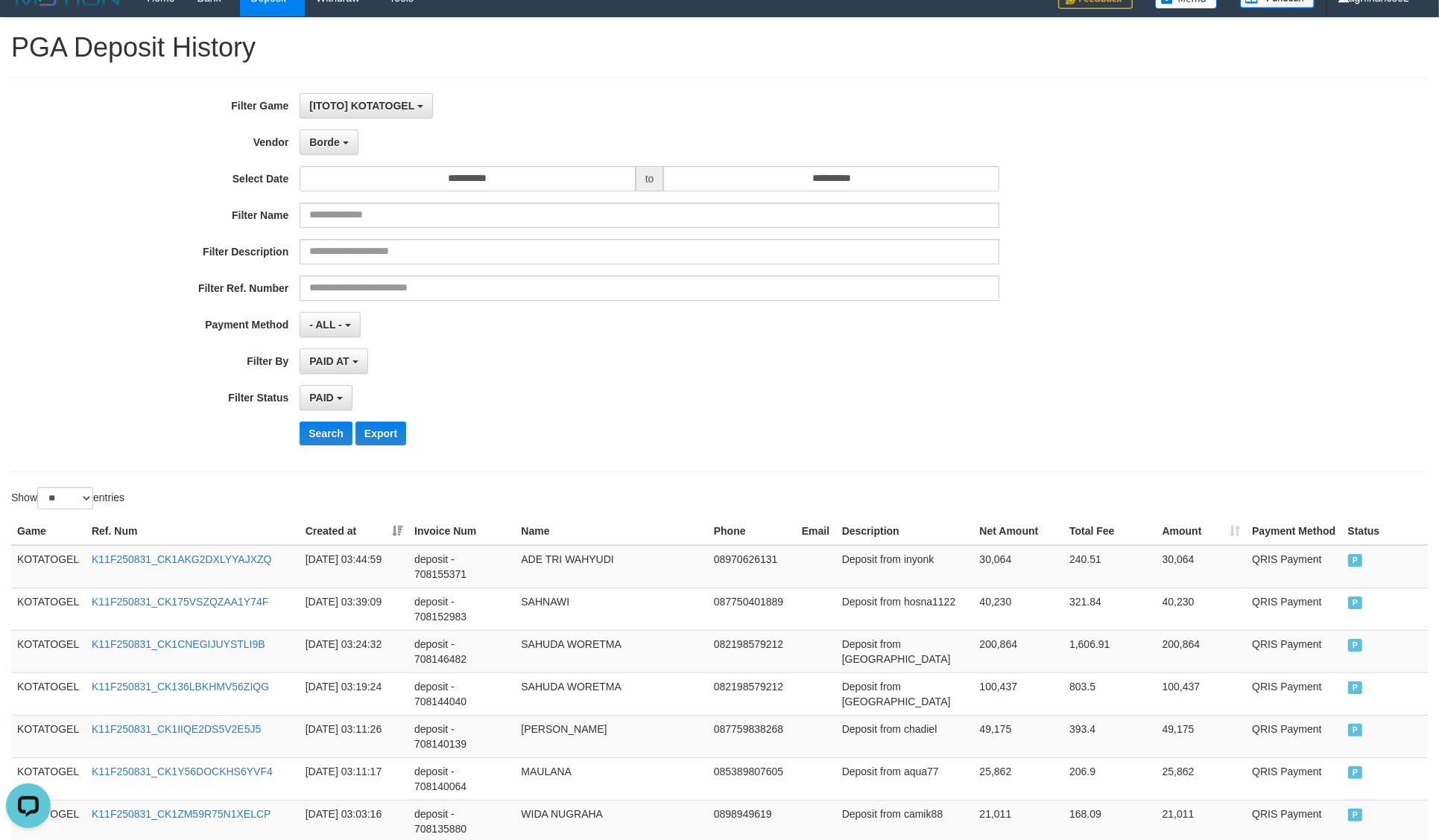
scroll to position [0, 0]
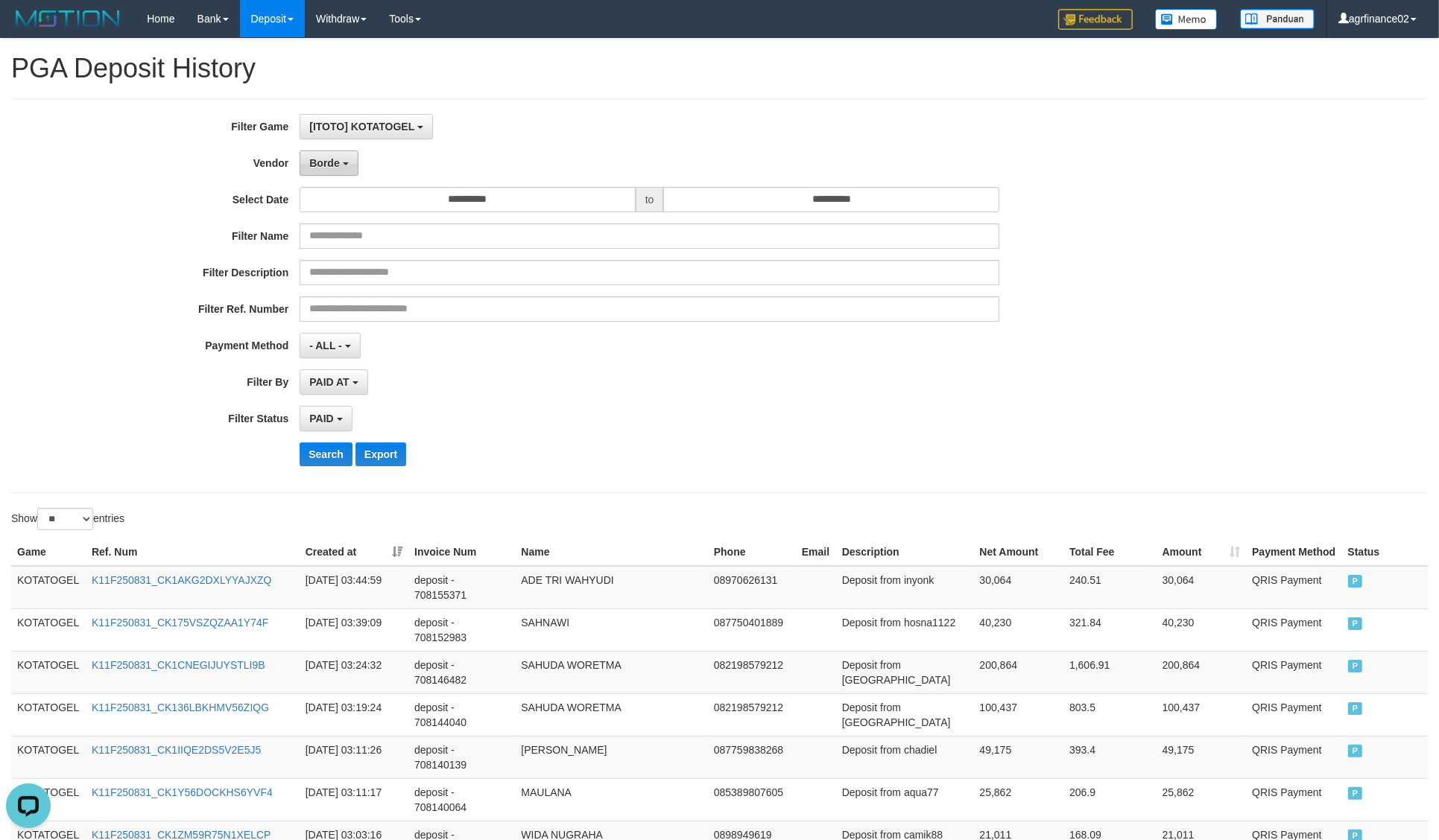
click at [336, 160] on span "Borde" at bounding box center [324, 162] width 30 height 12
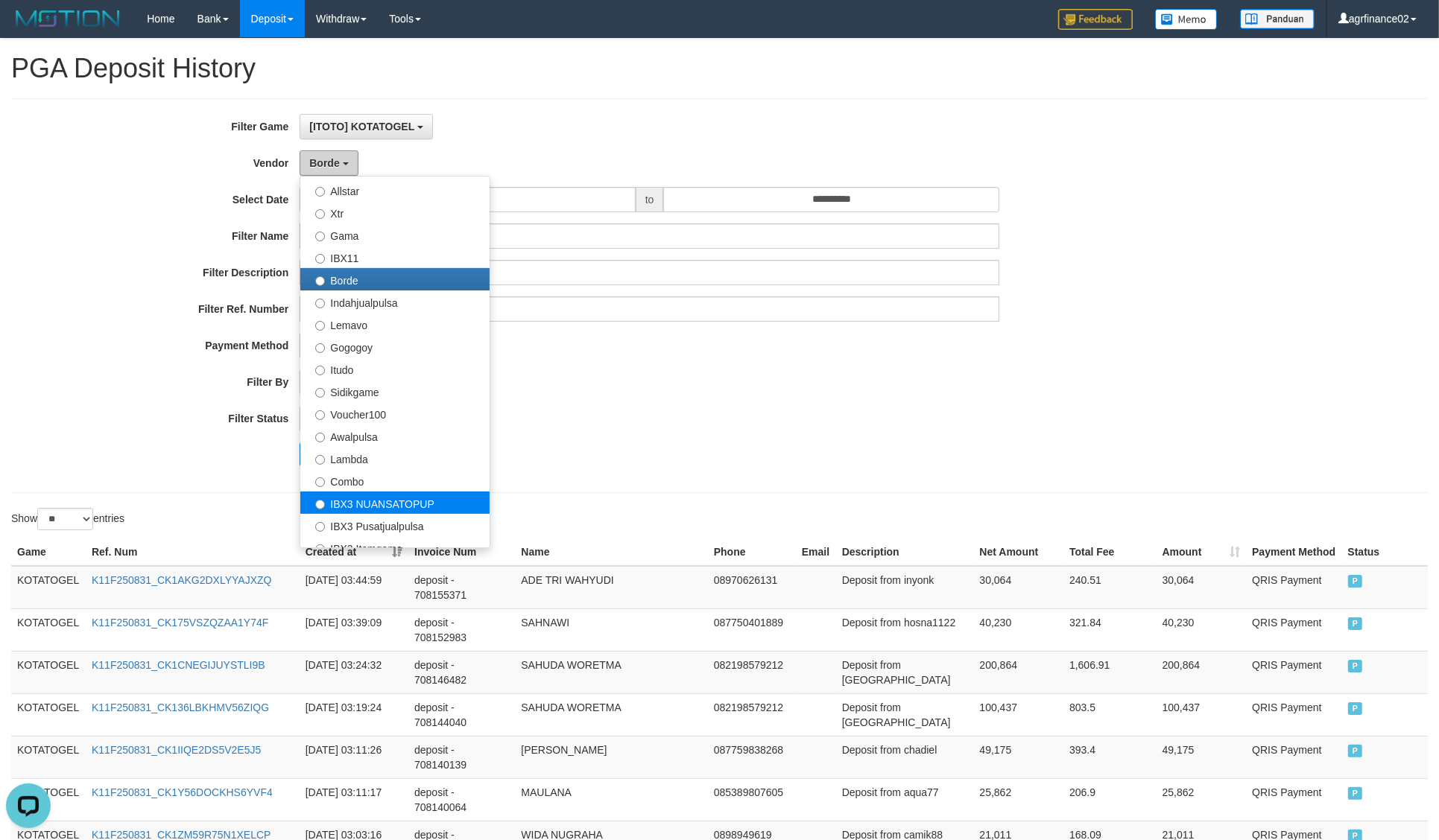
scroll to position [488, 0]
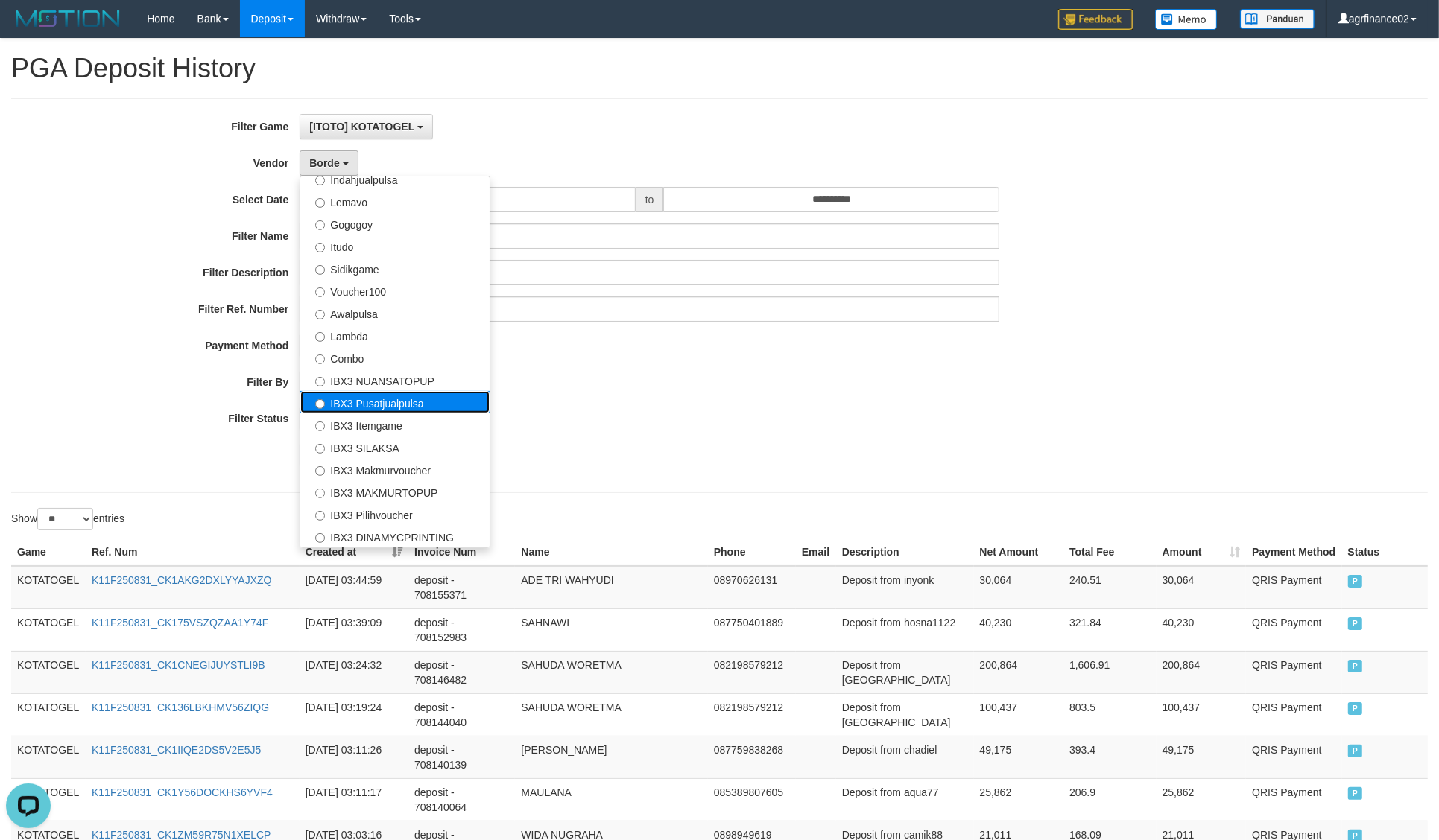
click at [425, 411] on label "IBX3 Pusatjualpulsa" at bounding box center [395, 402] width 189 height 22
select select "**********"
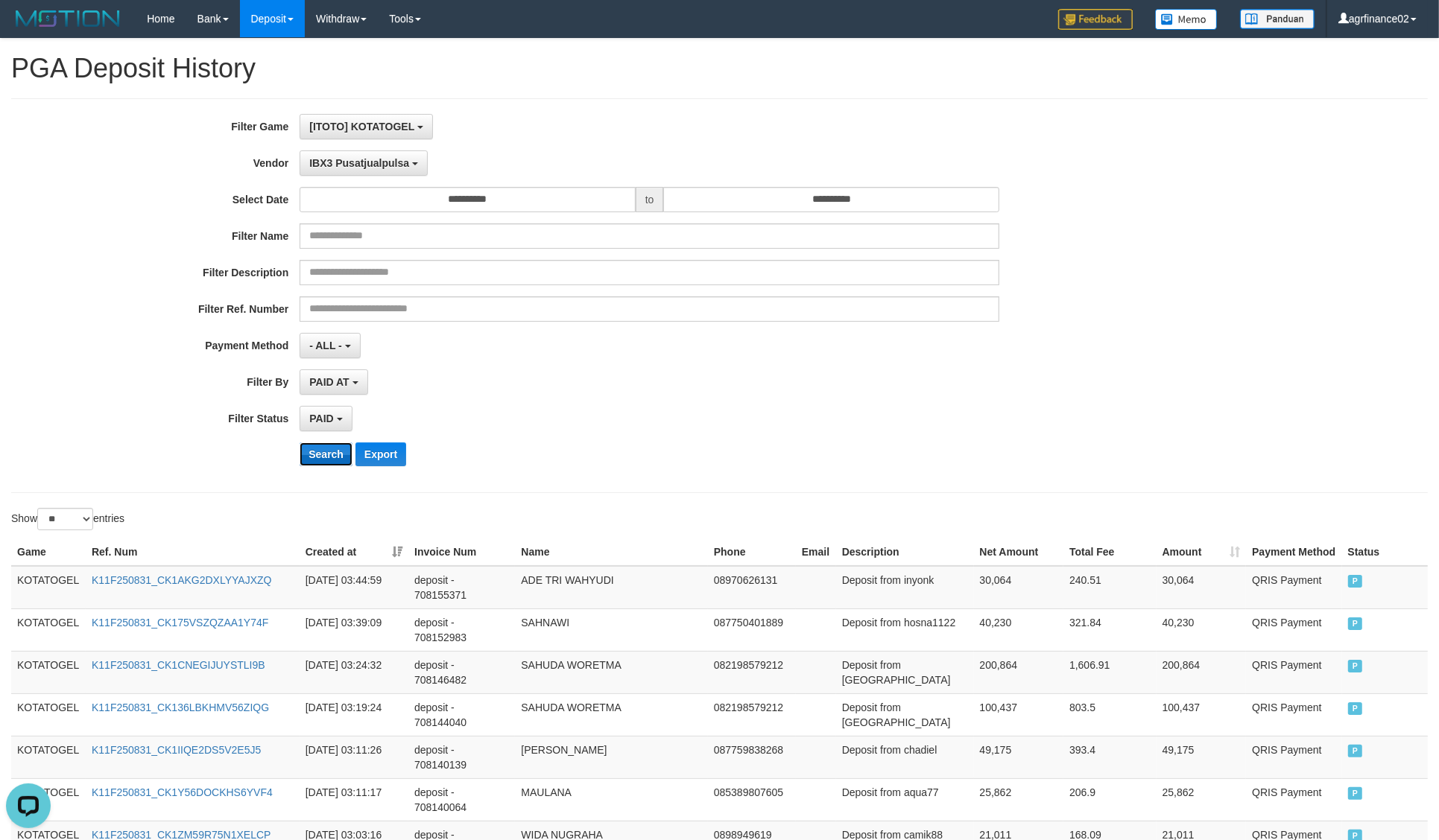
click at [334, 463] on button "Search" at bounding box center [326, 454] width 53 height 24
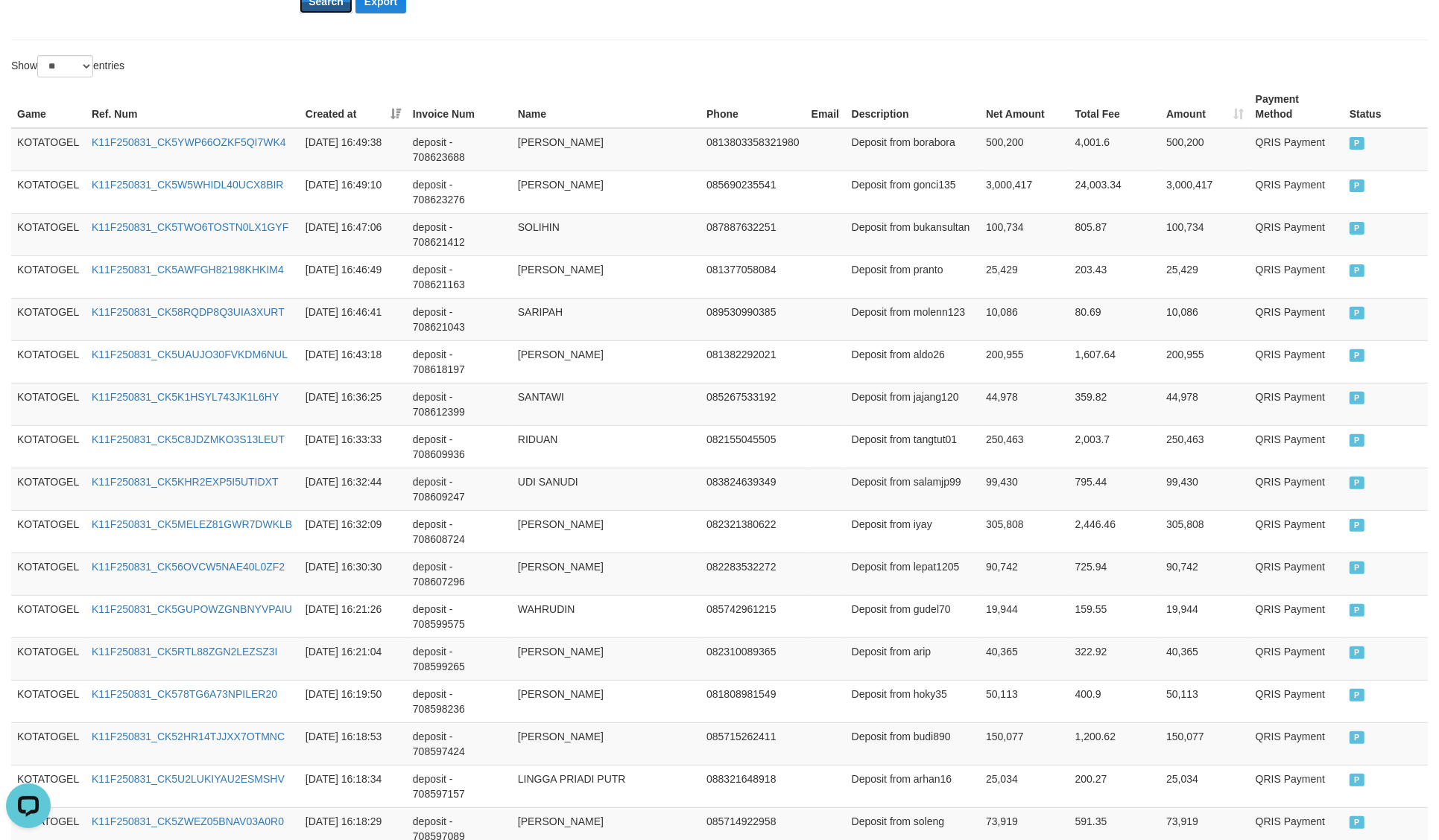
scroll to position [970, 0]
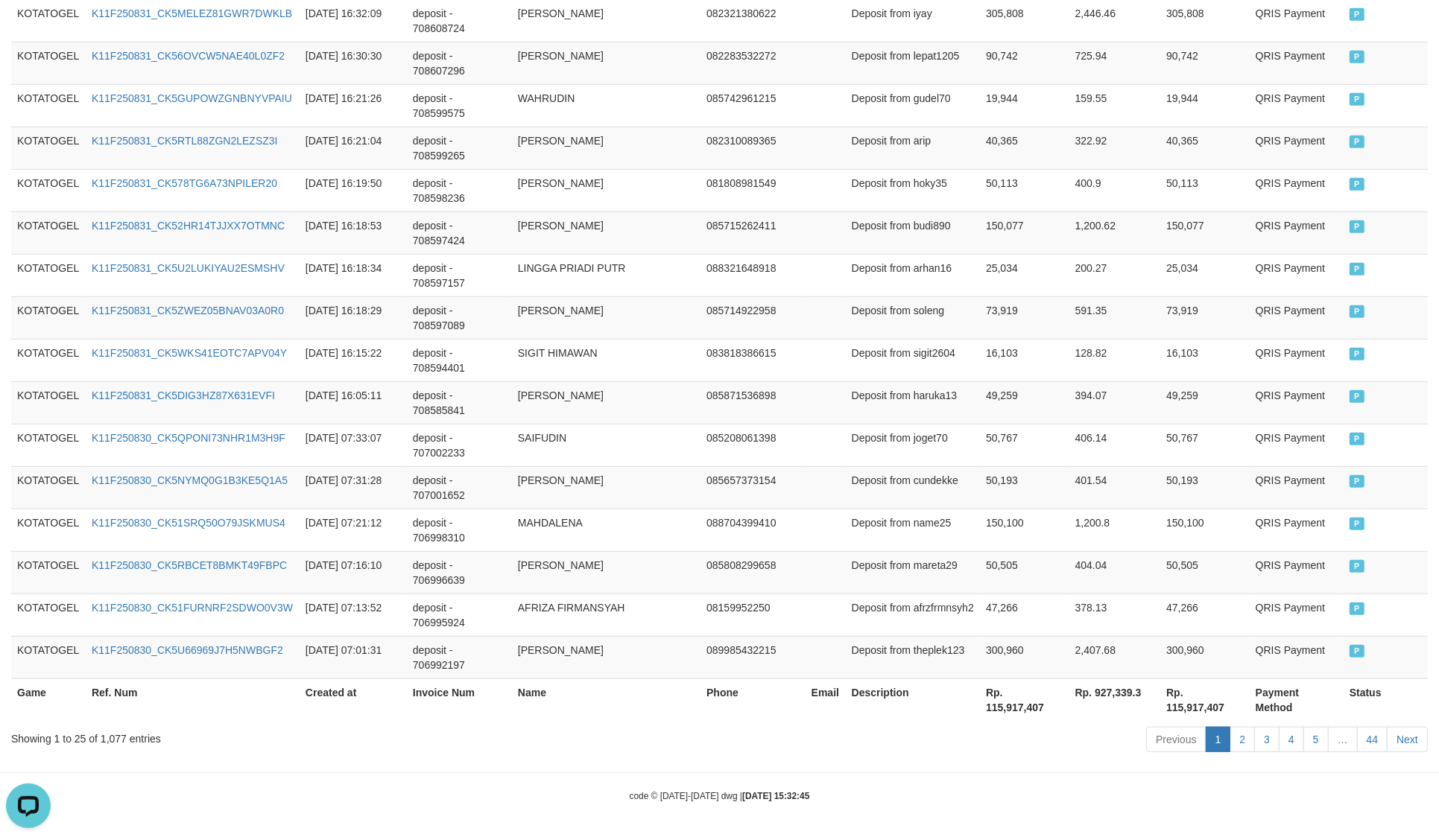
click at [1033, 689] on th "Rp. 115,917,407" at bounding box center [1024, 700] width 89 height 43
copy th "115,917,407"
